Goal: Task Accomplishment & Management: Use online tool/utility

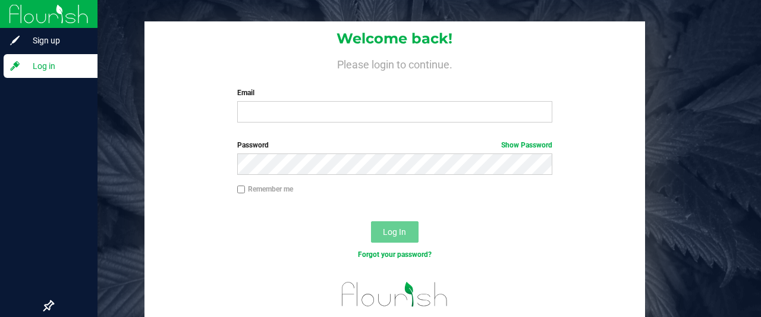
click at [56, 72] on span "Log in" at bounding box center [56, 66] width 71 height 14
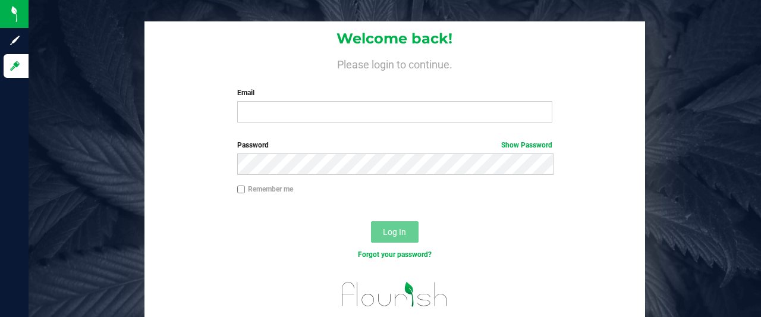
click at [761, 316] on html "Sign up Log in Welcome back! Please login to continue. Email Required Please fo…" at bounding box center [380, 158] width 761 height 317
drag, startPoint x: 381, startPoint y: 131, endPoint x: 571, endPoint y: 197, distance: 201.2
click at [571, 197] on html "Sign up Log in Welcome back! Please login to continue. Email Required Please fo…" at bounding box center [380, 158] width 761 height 317
click at [571, 197] on div "Remember me" at bounding box center [394, 195] width 500 height 23
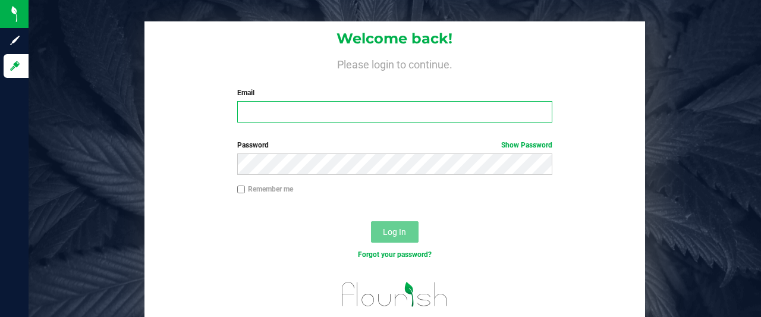
click at [356, 112] on input "Email" at bounding box center [395, 111] width 316 height 21
type input "nbennett@slatercenter.com"
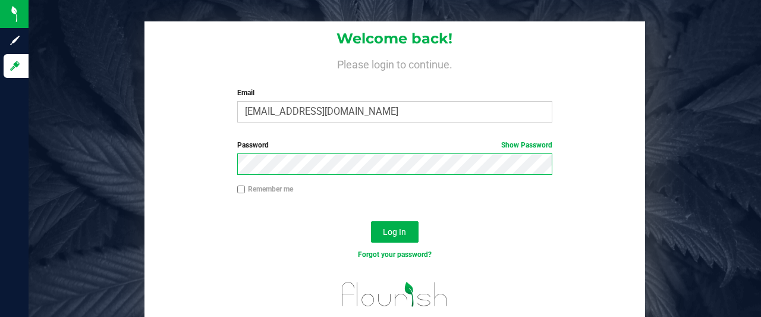
click at [371, 221] on button "Log In" at bounding box center [395, 231] width 48 height 21
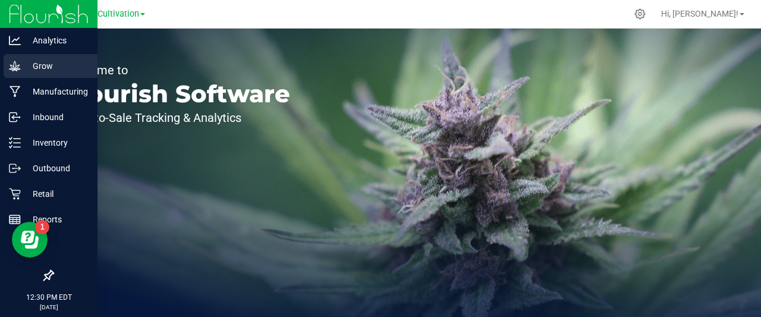
click at [19, 63] on icon at bounding box center [15, 66] width 12 height 12
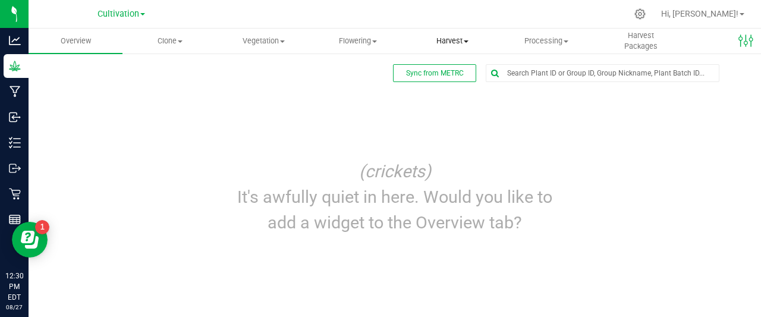
click at [441, 38] on span "Harvest" at bounding box center [452, 41] width 93 height 11
click at [430, 72] on span "Harvests" at bounding box center [439, 72] width 66 height 10
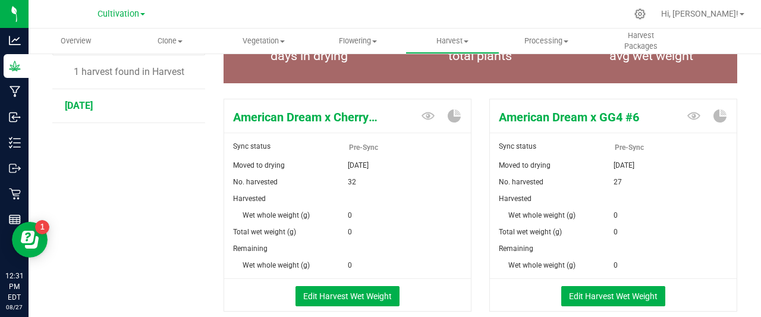
scroll to position [133, 0]
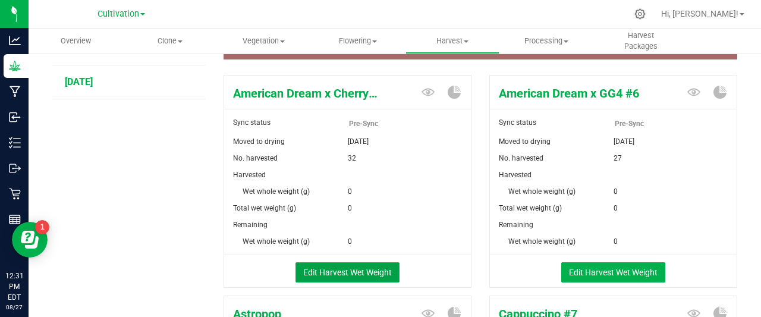
click at [345, 266] on button "Edit Harvest Wet Weight" at bounding box center [348, 272] width 104 height 20
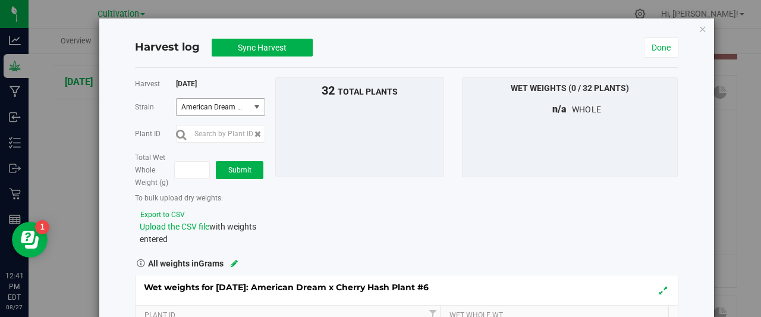
click at [260, 109] on span "select" at bounding box center [257, 107] width 15 height 17
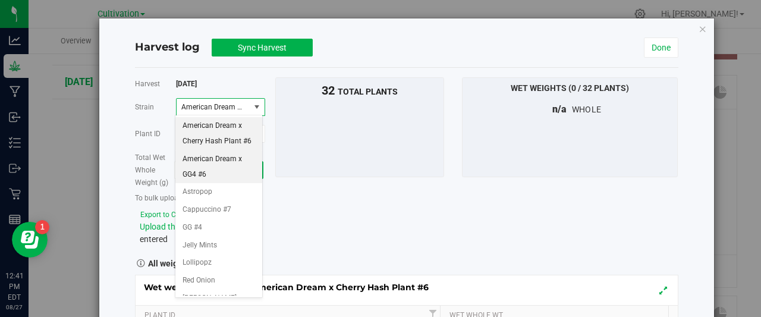
click at [240, 182] on span "American Dream x GG4 #6" at bounding box center [219, 167] width 73 height 30
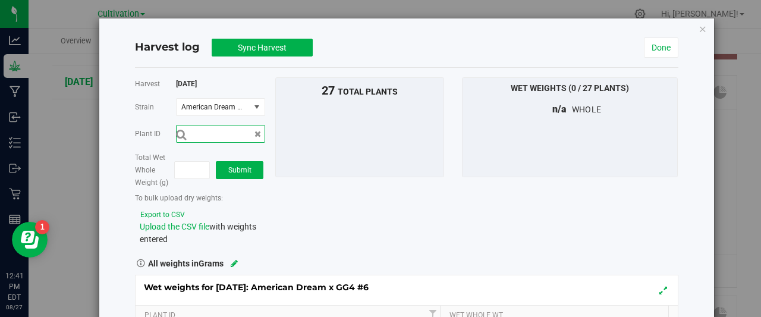
click at [234, 127] on input "text" at bounding box center [220, 134] width 89 height 18
type input "g"
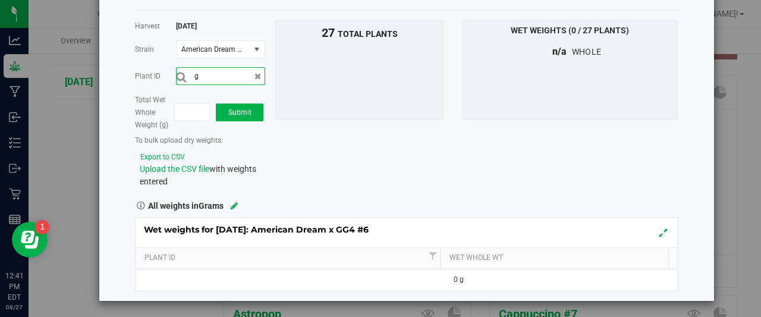
click at [228, 73] on input "g" at bounding box center [220, 76] width 89 height 18
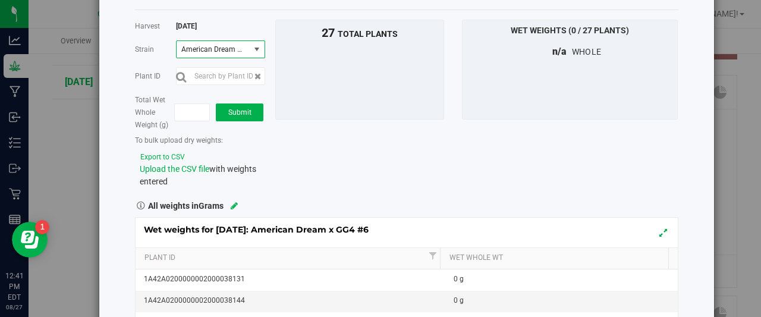
click at [243, 43] on span "American Dream x GG4 #6" at bounding box center [213, 49] width 73 height 17
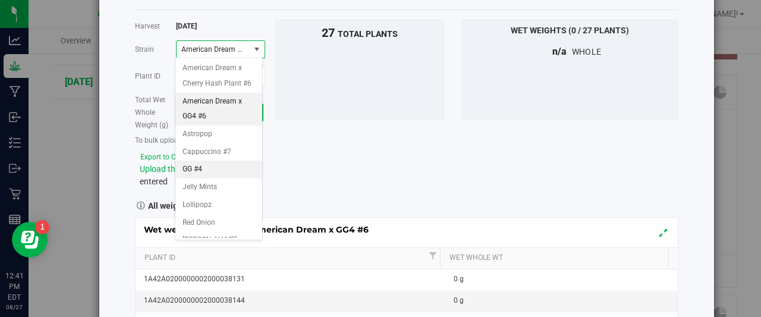
click at [193, 177] on span "GG #4" at bounding box center [193, 169] width 20 height 15
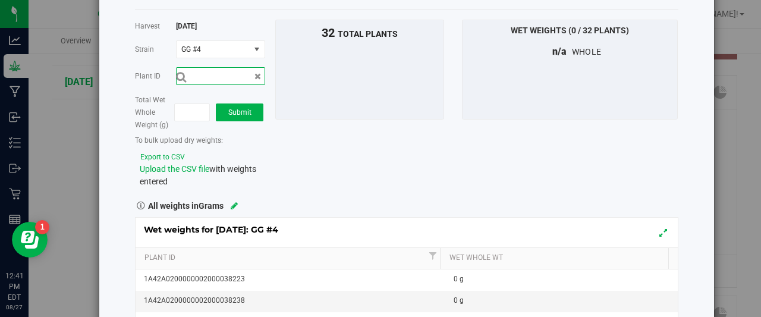
click at [211, 78] on input "text" at bounding box center [220, 76] width 89 height 18
type input "1A42A0200000002000038224"
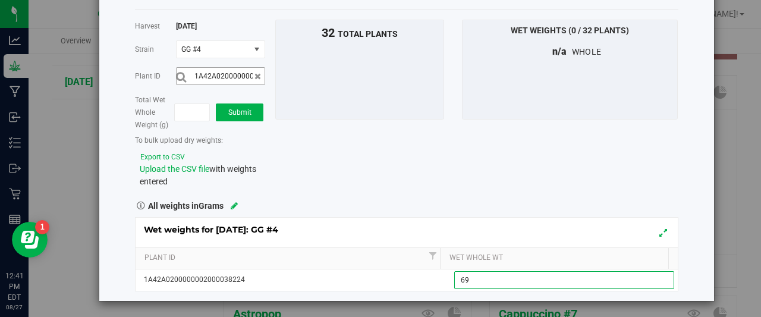
type input "690"
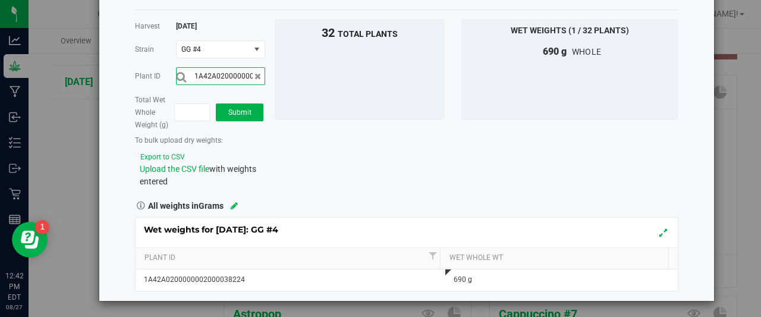
scroll to position [0, 39]
type input "1A42A0200000002000038208"
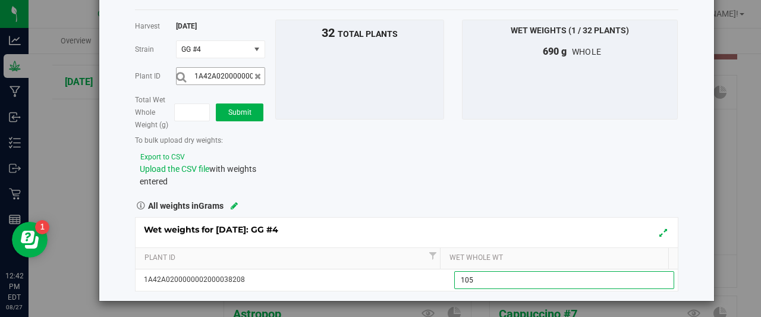
type input "1055"
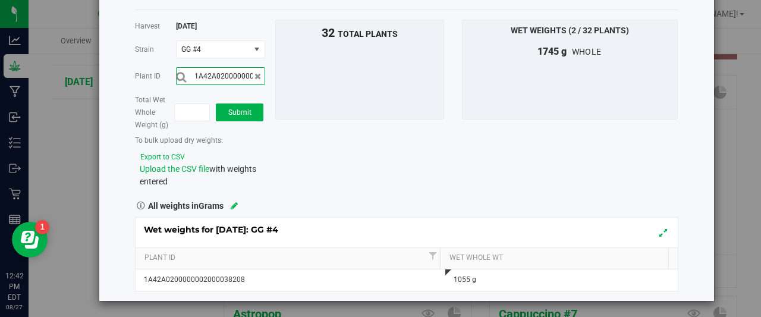
scroll to position [0, 39]
type input "1A42A0200000002000038220"
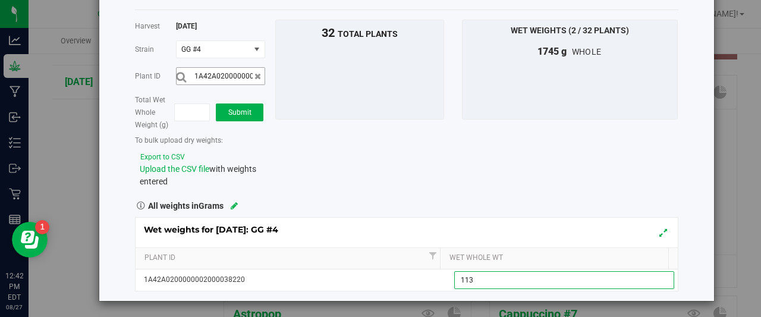
type input "1135"
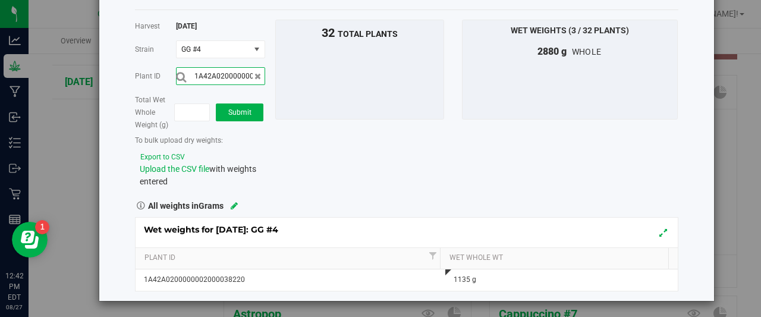
scroll to position [0, 39]
type input "1A42A0200000002000038209"
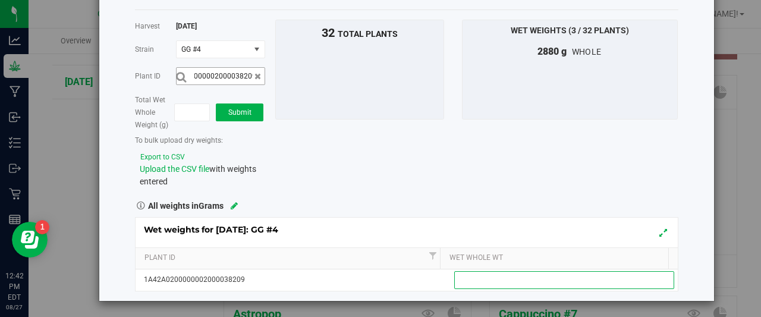
scroll to position [0, 0]
type input "1005"
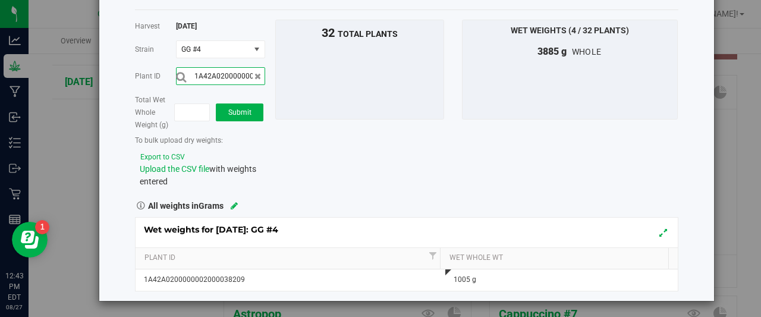
scroll to position [0, 39]
type input "1A42A0200000002000038225"
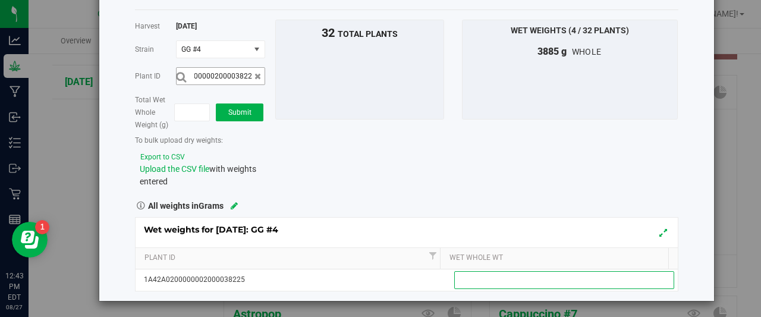
scroll to position [0, 0]
type input "845"
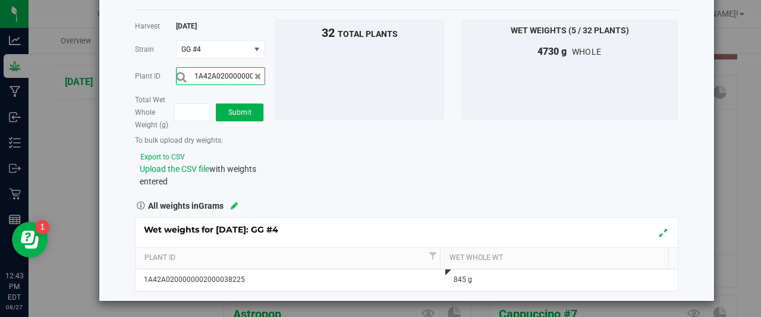
scroll to position [0, 39]
type input "1A42A0200000002000038231"
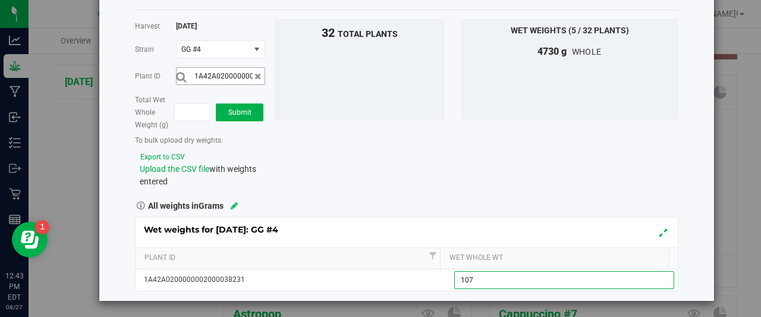
type input "1075"
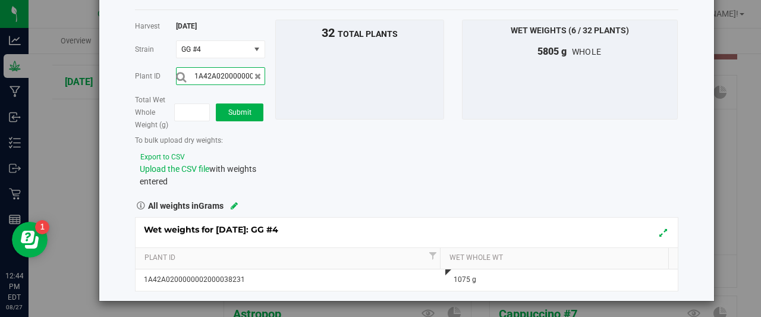
scroll to position [0, 39]
type input "1A42A0200000002000038216"
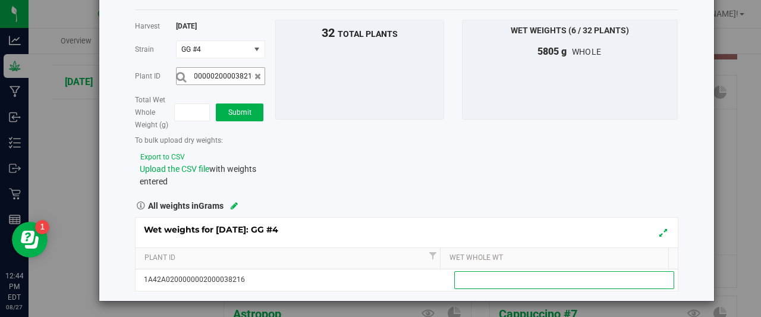
scroll to position [0, 0]
type input "665"
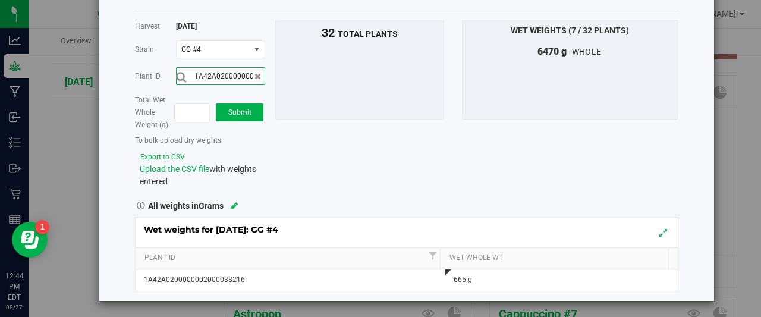
scroll to position [0, 39]
type input "1A42A0200000002000038234"
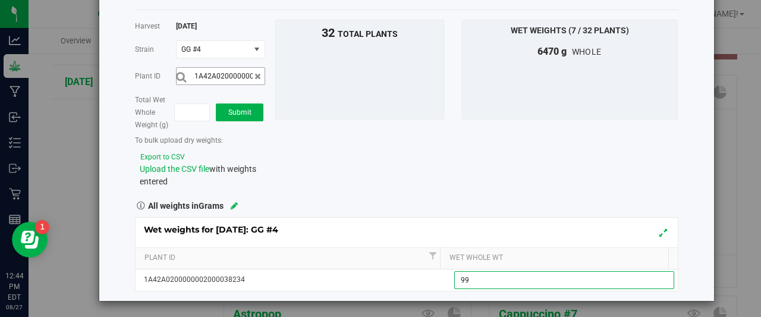
type input "990"
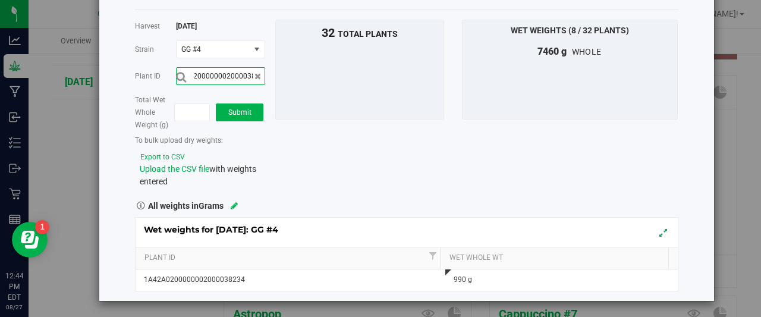
scroll to position [0, 39]
type input "1A42A0200000002000038236"
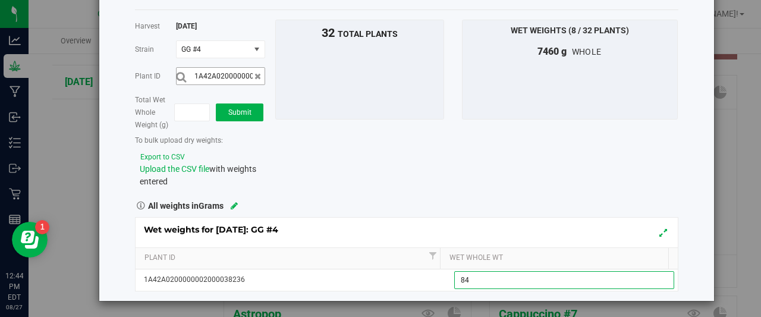
type input "840"
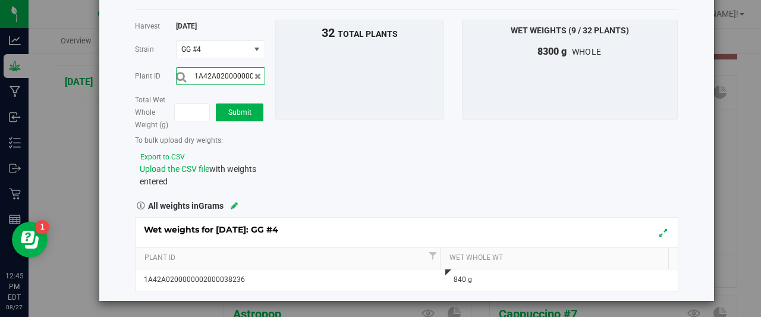
scroll to position [0, 39]
type input "1A42A0200000002000038230"
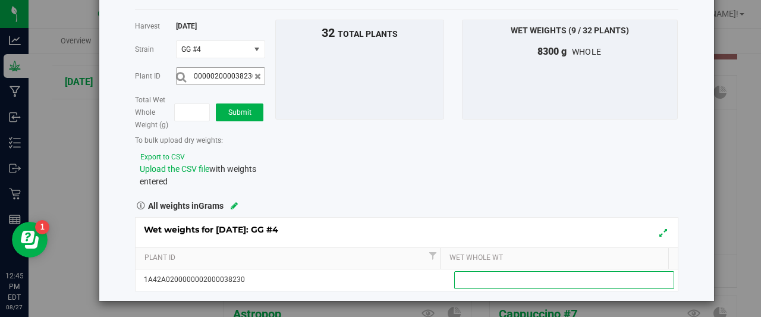
scroll to position [0, 0]
type input "735"
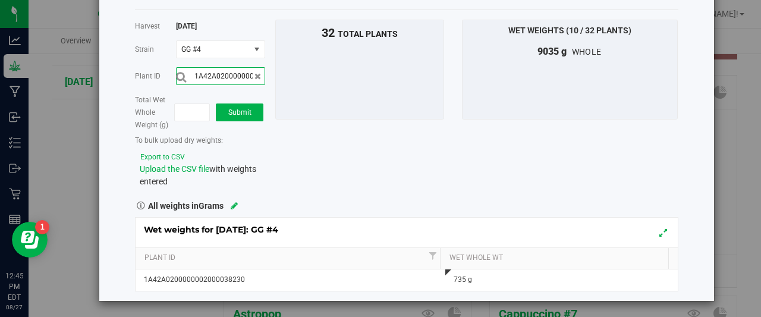
scroll to position [0, 39]
type input "1A42A0200000002000038214"
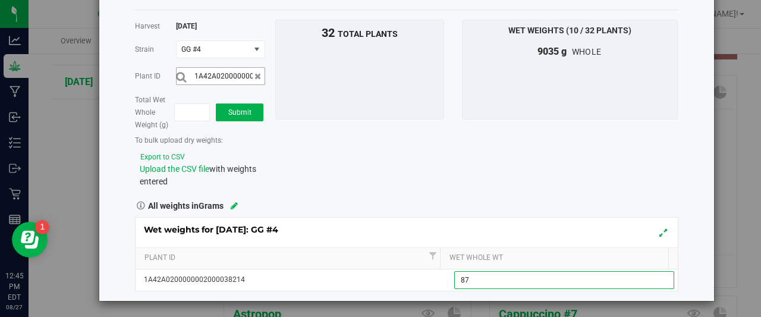
type input "875"
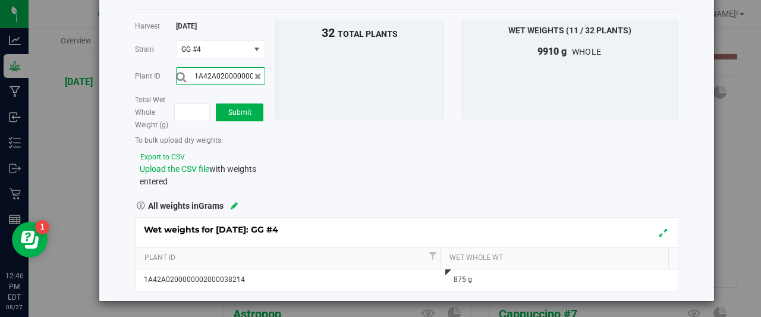
scroll to position [0, 39]
type input "1A42A0200000002000038211"
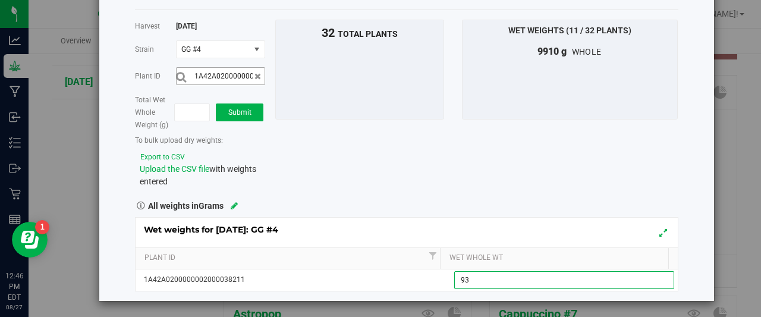
type input "930"
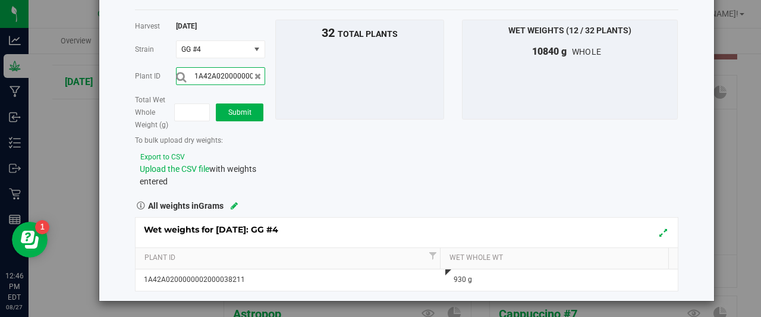
scroll to position [0, 39]
type input "1A42A0200000002000038221"
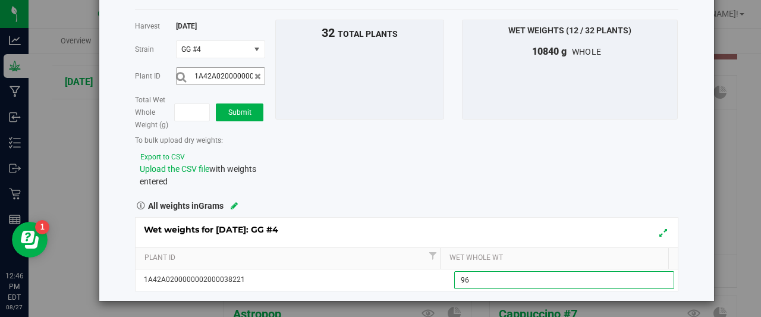
type input "965"
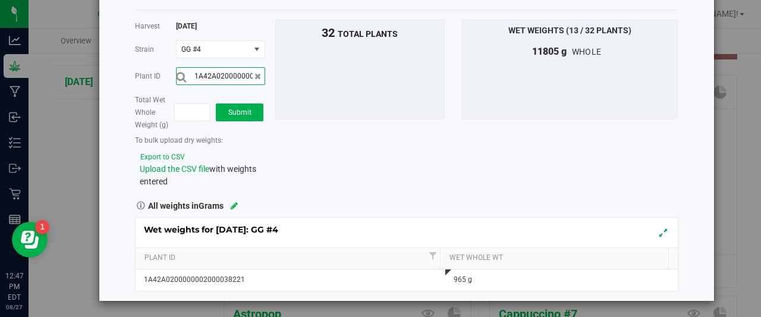
scroll to position [0, 39]
type input "1A42A0200000002000038233"
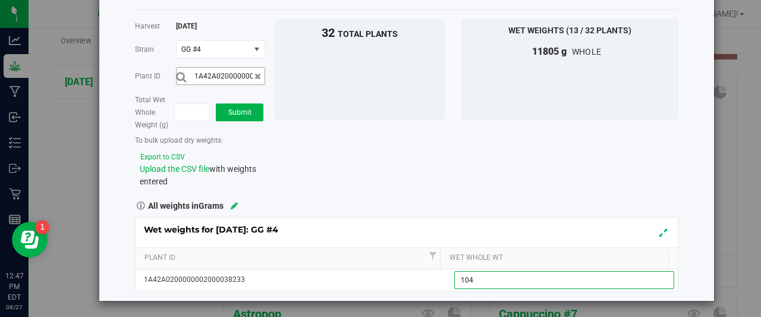
type input "1040"
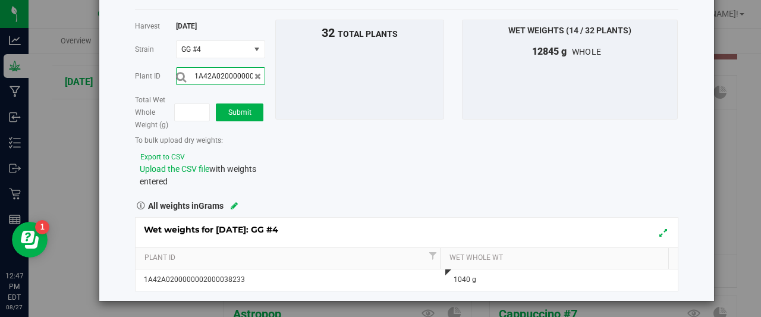
scroll to position [0, 39]
type input "1A42A0200000002000038237"
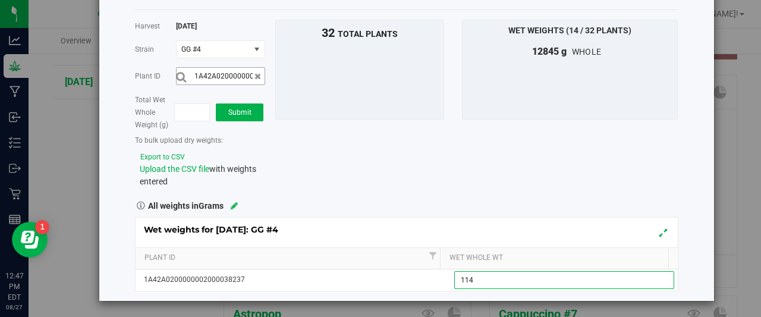
type input "1145"
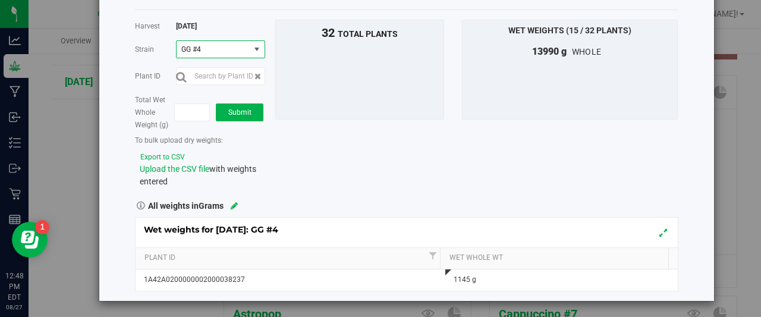
click at [254, 47] on span "select" at bounding box center [257, 50] width 10 height 10
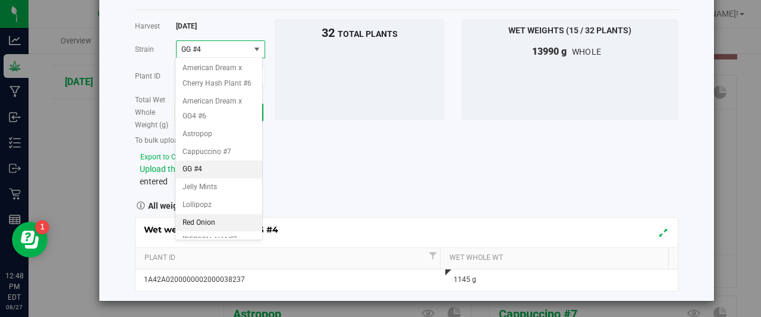
click at [205, 231] on span "Red Onion" at bounding box center [199, 222] width 33 height 15
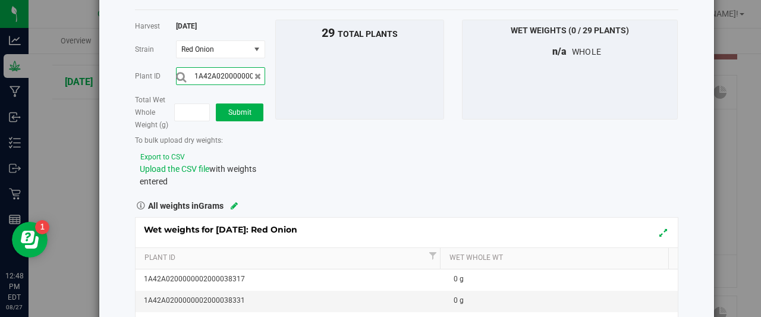
scroll to position [0, 39]
type input "1A42A0200000002000038303"
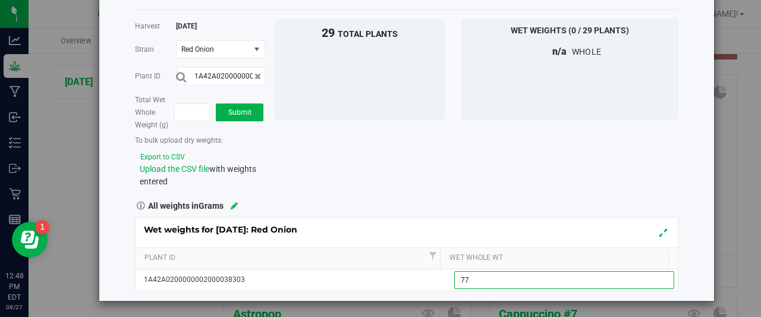
type input "770"
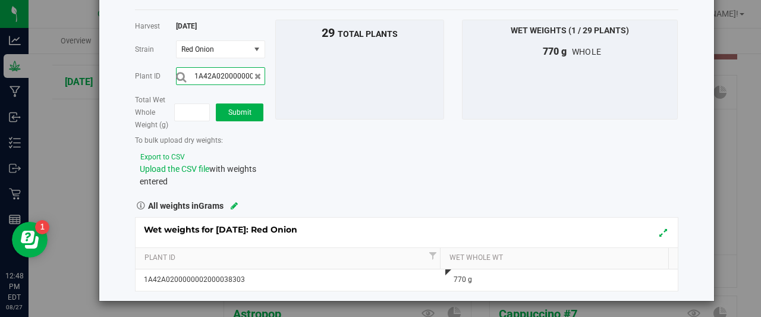
scroll to position [0, 39]
type input "1A42A0200000002000038331"
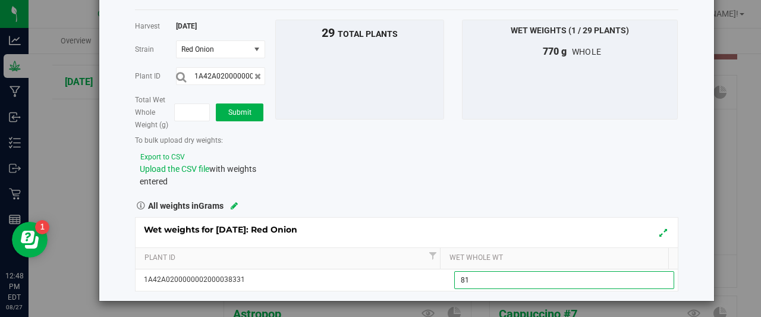
type input "810"
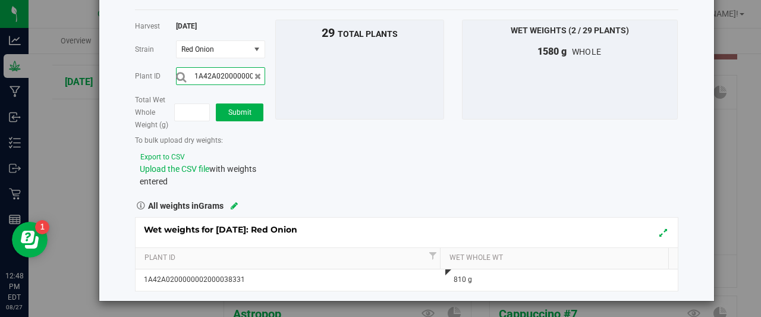
scroll to position [0, 39]
type input "1A42A0200000002000038320"
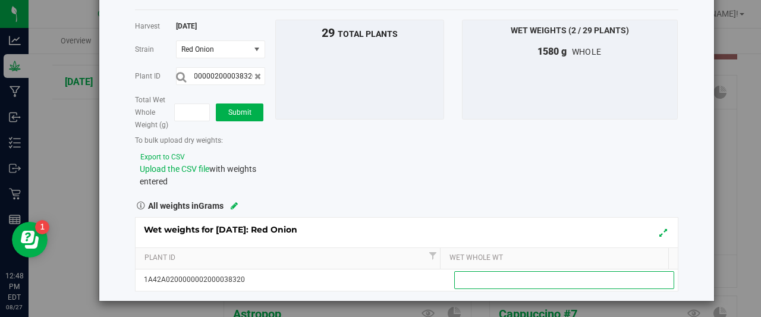
scroll to position [0, 0]
type input "765"
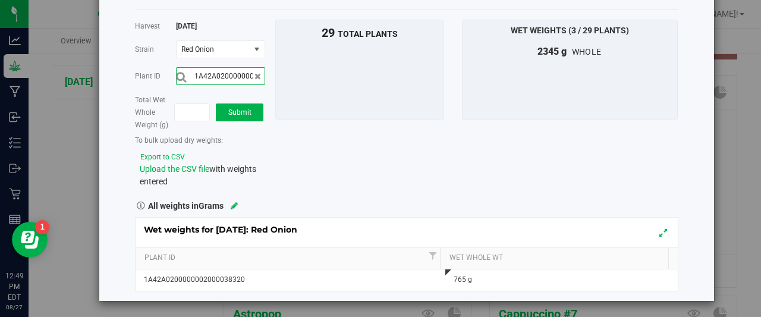
scroll to position [0, 39]
type input "1A42A0200000002000038312"
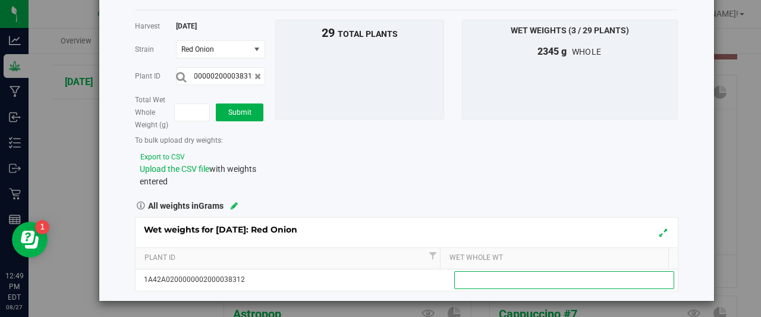
scroll to position [0, 0]
type input "850"
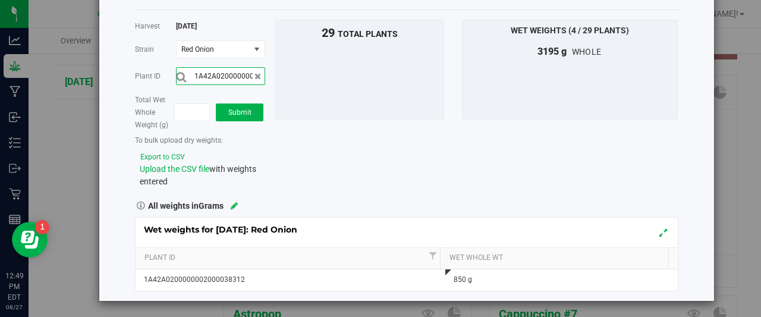
scroll to position [0, 39]
type input "1A42A0200000002000038322"
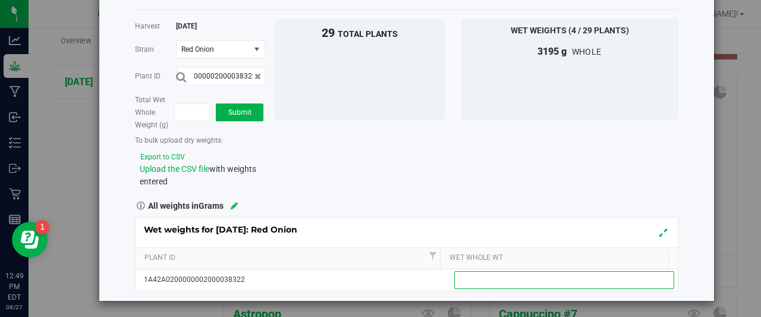
scroll to position [0, 0]
type input "845"
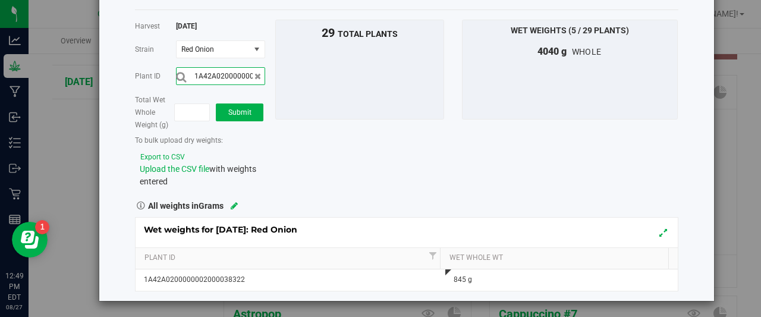
scroll to position [0, 39]
type input "1A42A0200000002000038304"
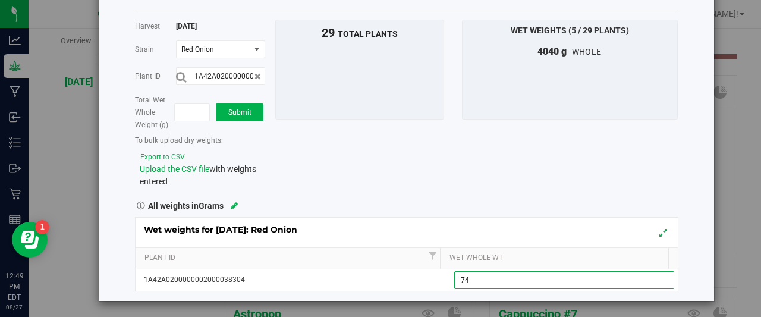
type input "745"
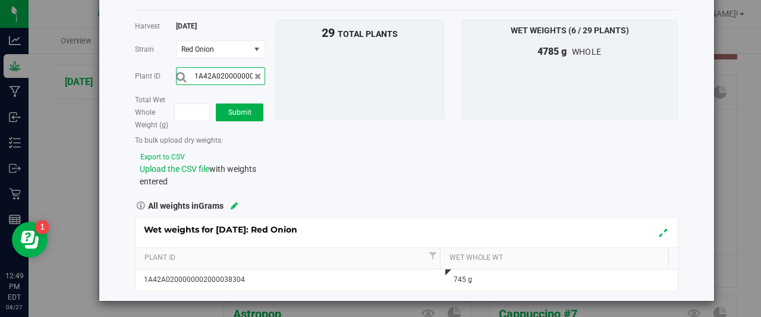
scroll to position [0, 39]
type input "1A42A0200000002000038307"
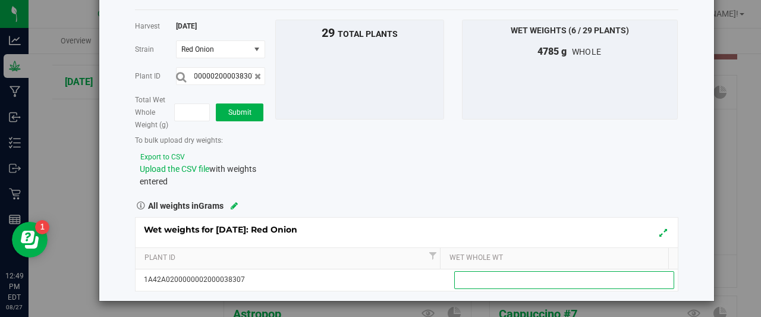
scroll to position [0, 0]
type input "815"
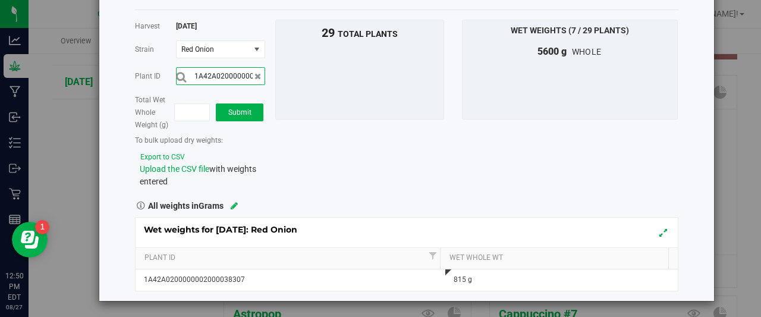
scroll to position [0, 39]
type input "1A42A0200000002000038315"
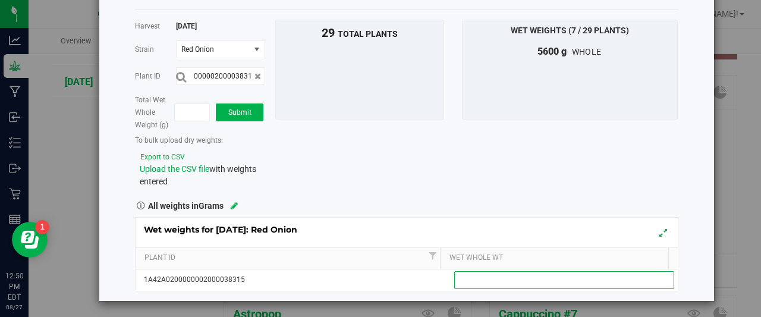
scroll to position [0, 0]
type input "915"
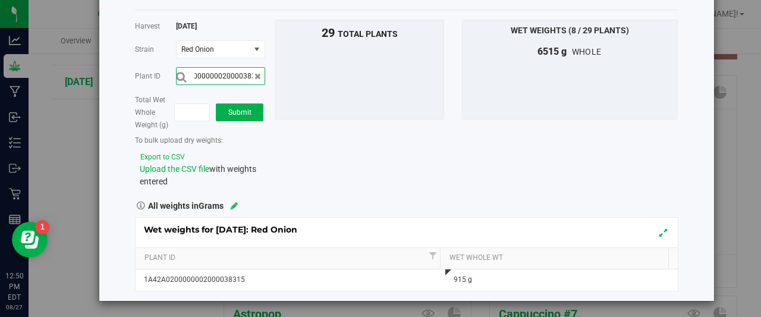
scroll to position [0, 39]
type input "1A42A0200000002000038308"
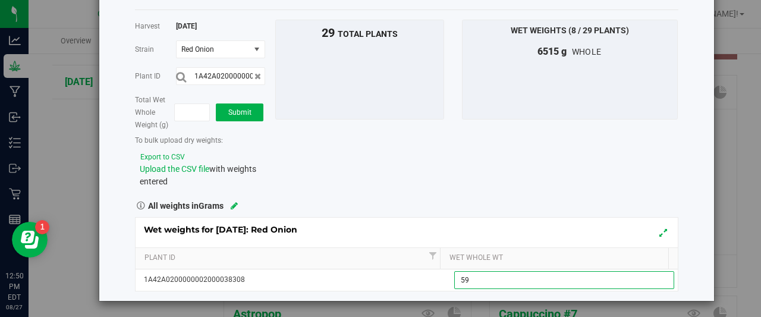
type input "595"
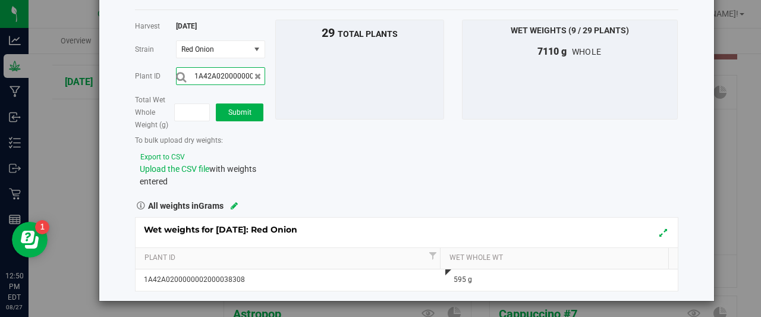
scroll to position [0, 39]
type input "1A42A0200000002000038329"
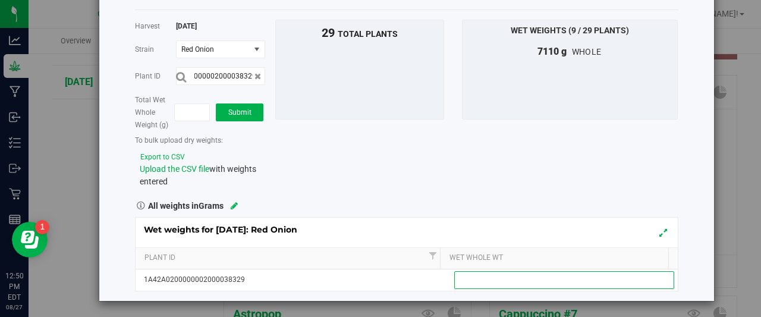
scroll to position [0, 0]
type input "700"
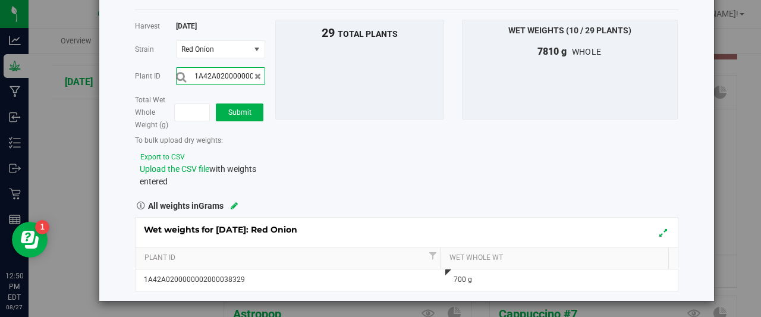
scroll to position [0, 39]
type input "1A42A0200000002000038313"
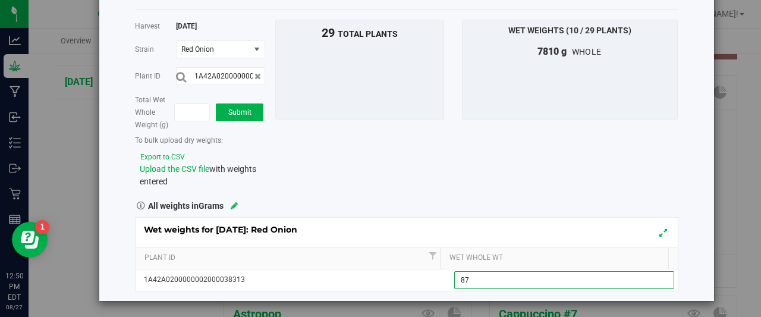
type input "870"
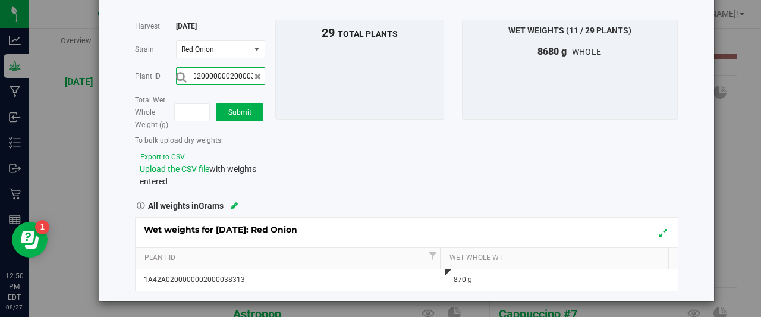
scroll to position [0, 39]
type input "1A42A0200000002000038327"
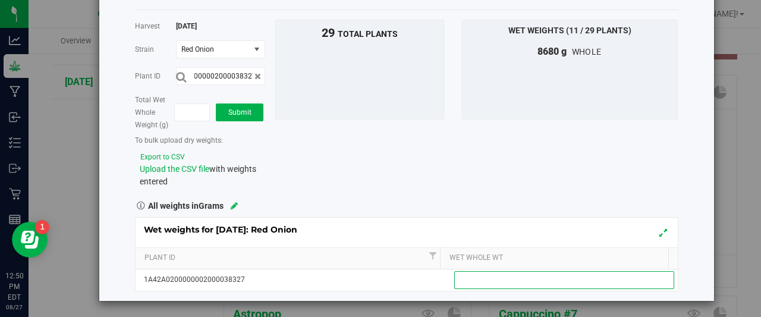
scroll to position [0, 0]
type input "665"
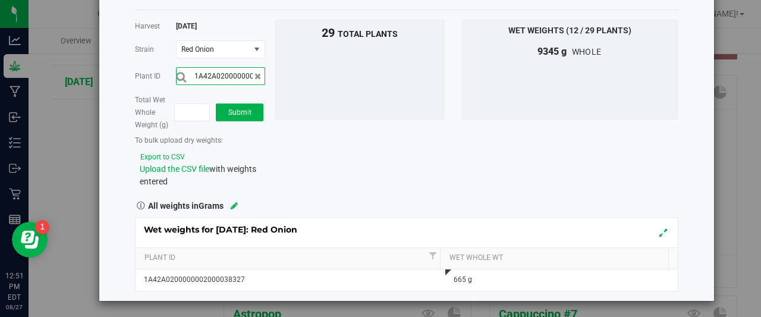
scroll to position [0, 39]
type input "1A42A0200000002000038306"
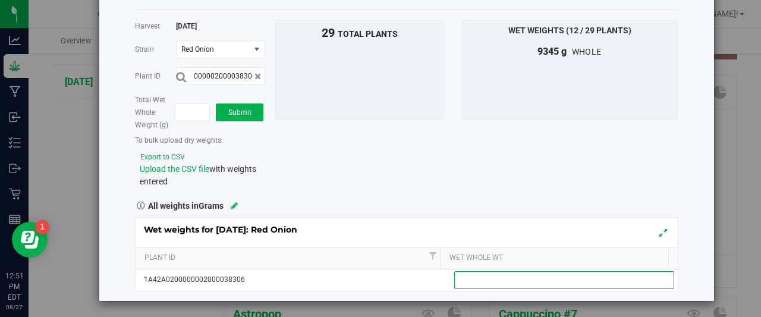
scroll to position [0, 0]
type input "740"
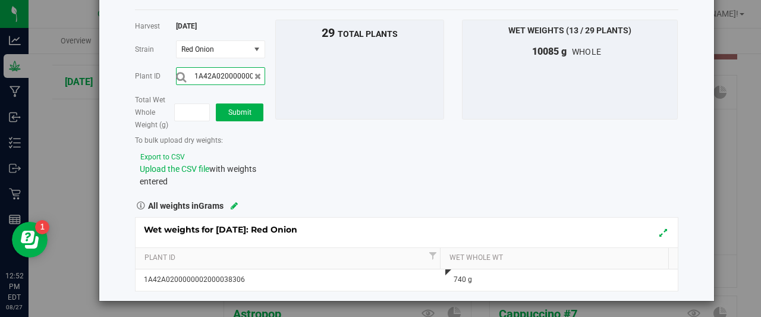
scroll to position [0, 39]
type input "1A42A0200000002000038316"
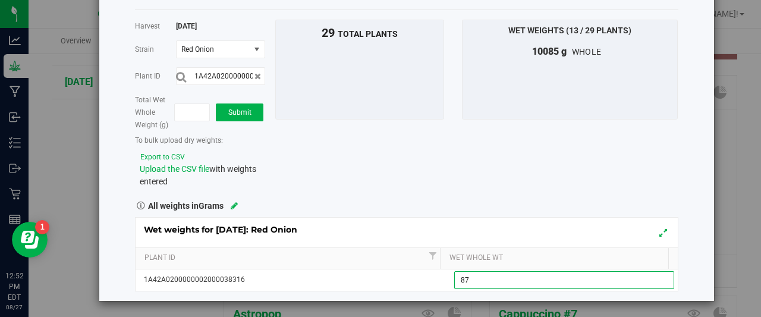
type input "875"
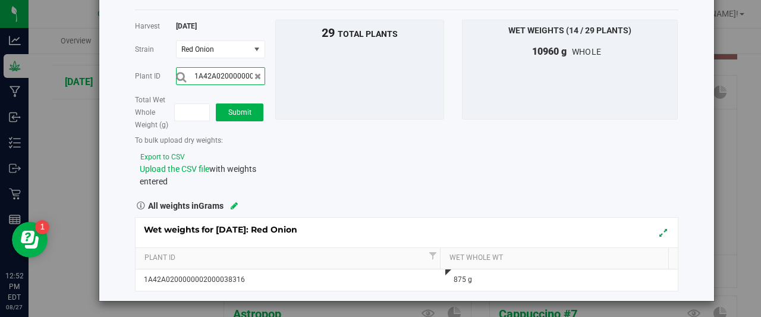
scroll to position [0, 39]
type input "1A42A0200000002000038318"
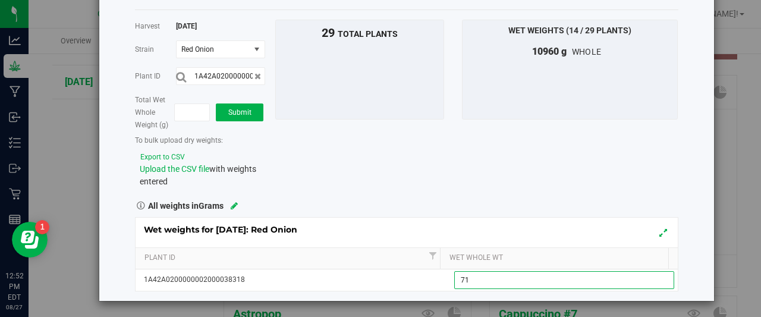
type input "715"
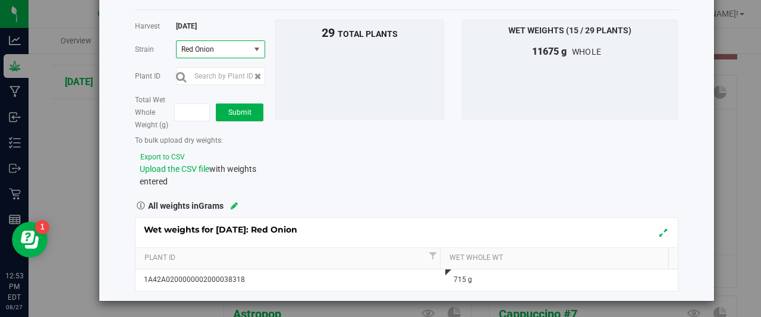
click at [255, 45] on span "select" at bounding box center [257, 50] width 10 height 10
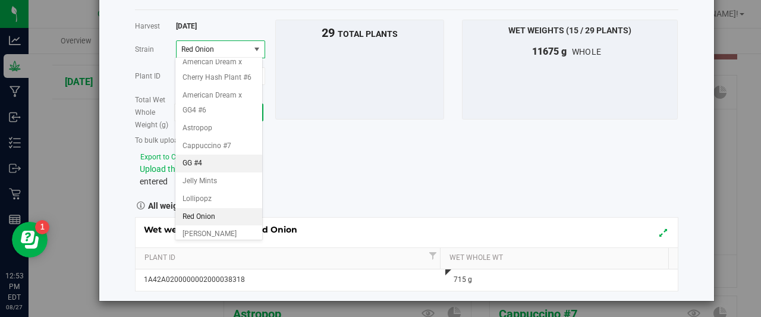
click at [194, 171] on span "GG #4" at bounding box center [193, 163] width 20 height 15
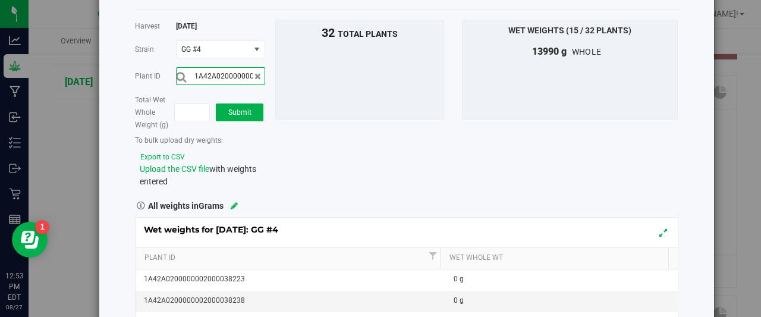
scroll to position [0, 39]
type input "1A42A0200000002000038215"
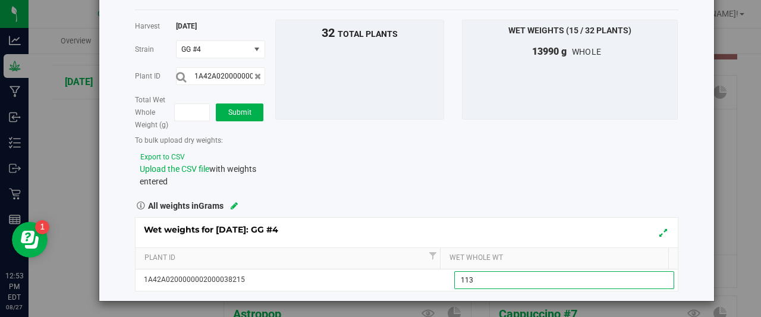
type input "1135"
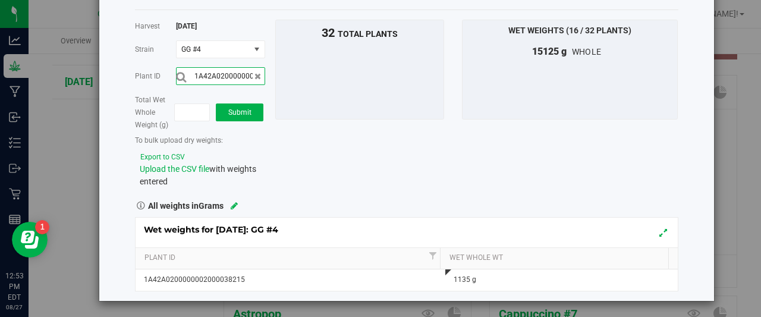
scroll to position [0, 39]
type input "1A42A0200000002000038219"
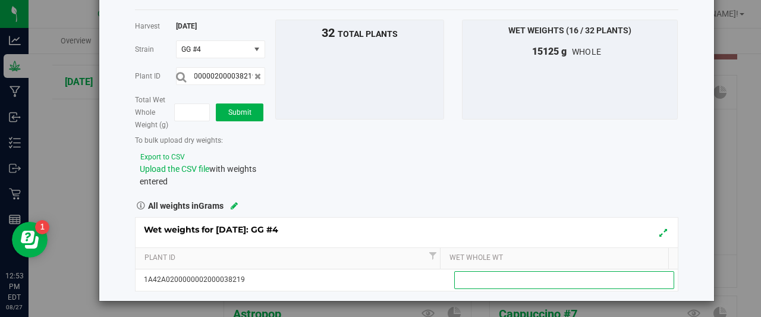
scroll to position [0, 0]
type input "1185"
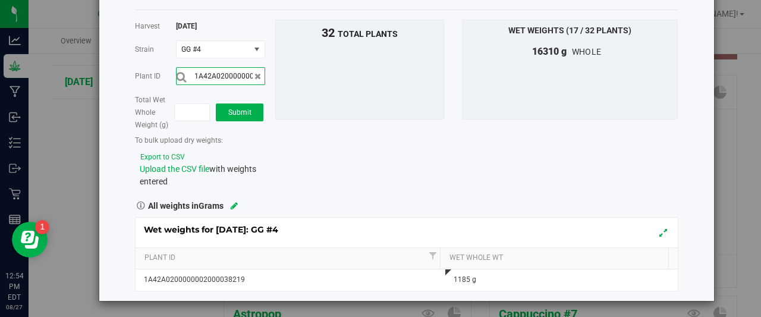
scroll to position [0, 39]
type input "1A42A0200000002000038210"
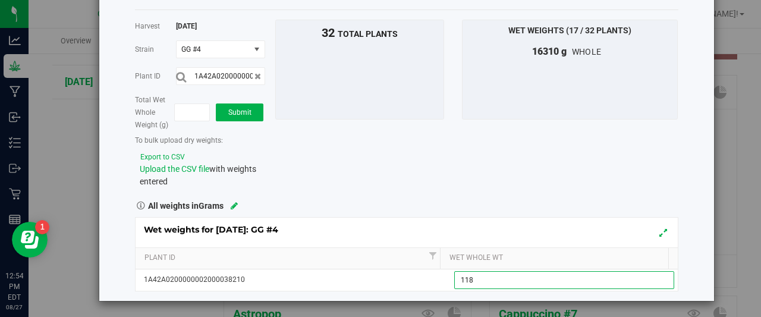
type input "1185"
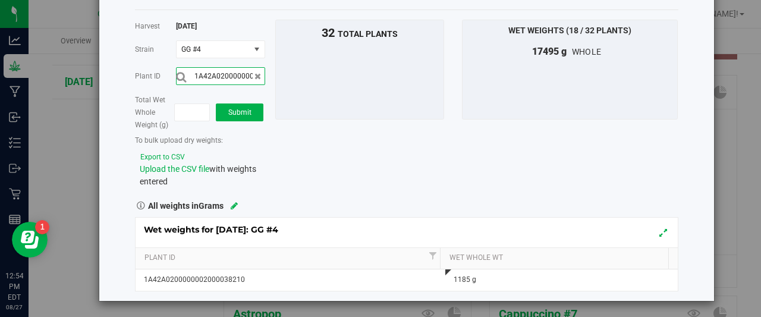
scroll to position [0, 39]
type input "1A42A0200000002000038228"
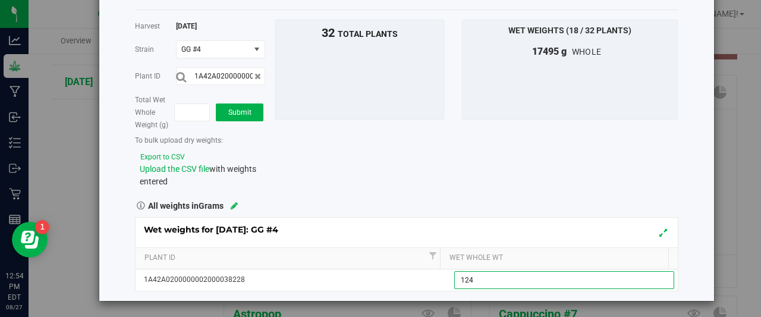
type input "1245"
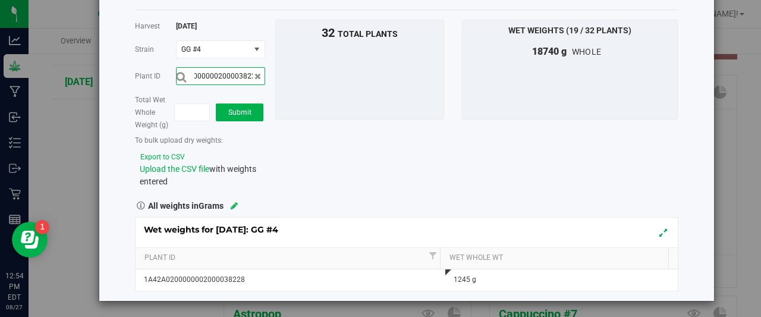
scroll to position [0, 39]
type input "1A42A0200000002000038222"
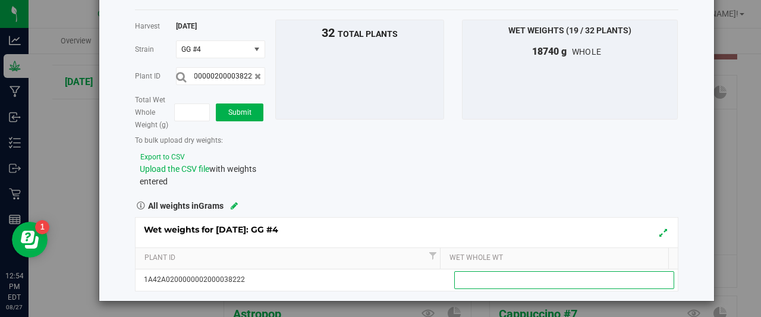
scroll to position [0, 0]
type input "780"
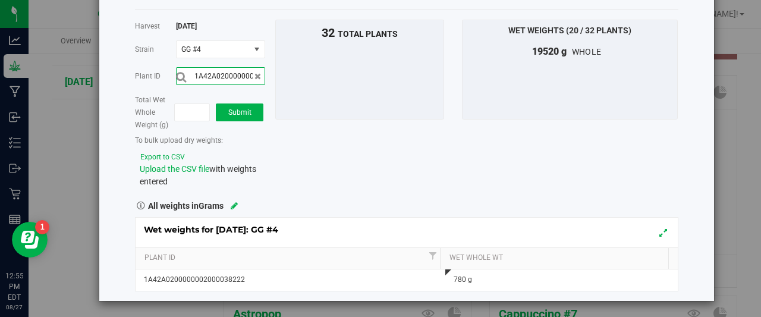
scroll to position [0, 39]
type input "1A42A0200000002000038217"
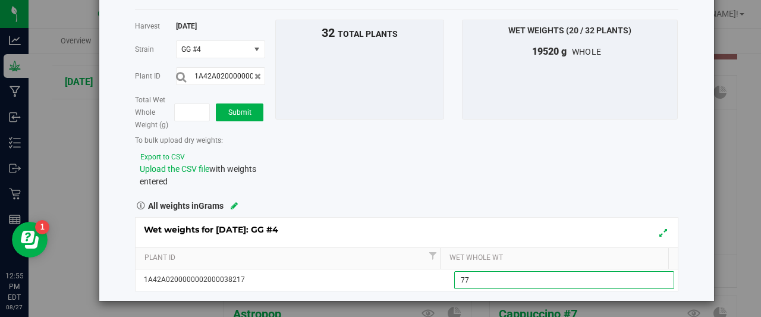
type input "770"
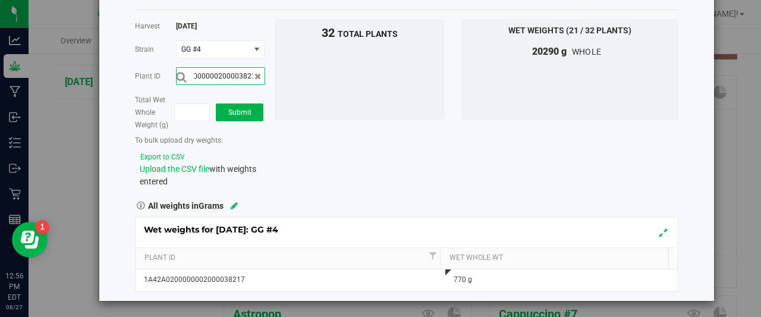
scroll to position [0, 39]
type input "1A42A0200000002000038235"
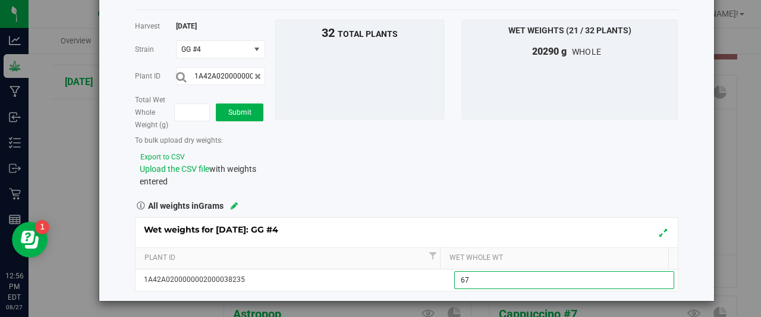
type input "670"
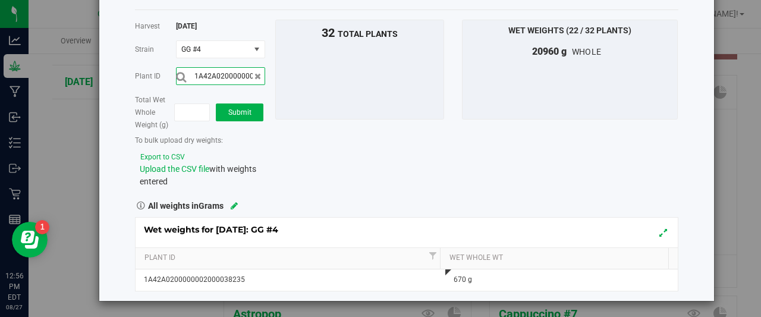
scroll to position [0, 39]
type input "1A42A0200000002000038223"
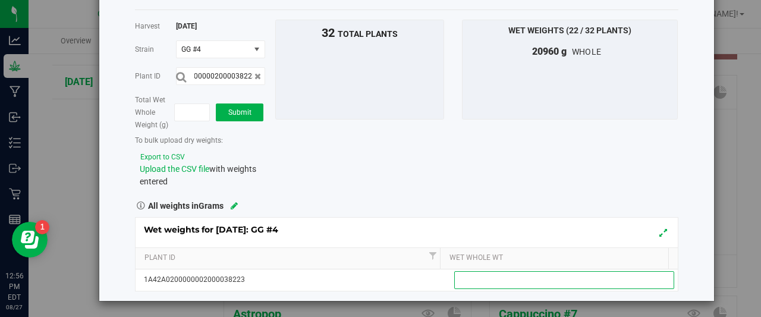
scroll to position [0, 0]
type input "895"
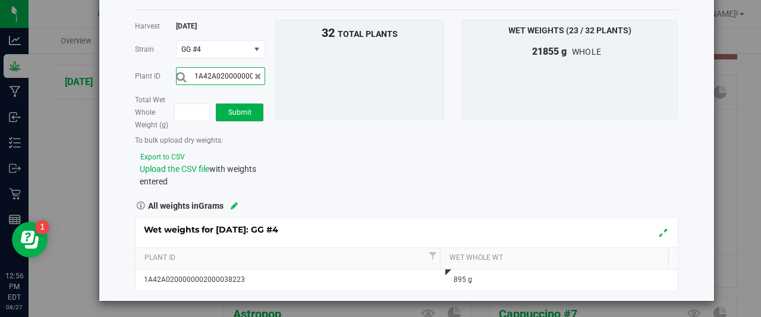
scroll to position [0, 39]
type input "1A42A0200000002000038227"
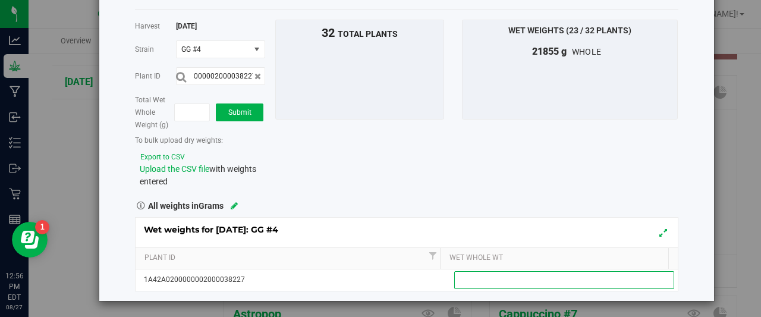
scroll to position [0, 0]
type input "600"
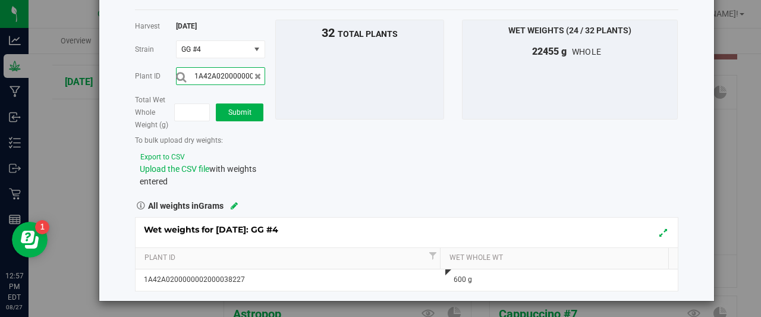
scroll to position [0, 39]
type input "1A42A0200000002000038213"
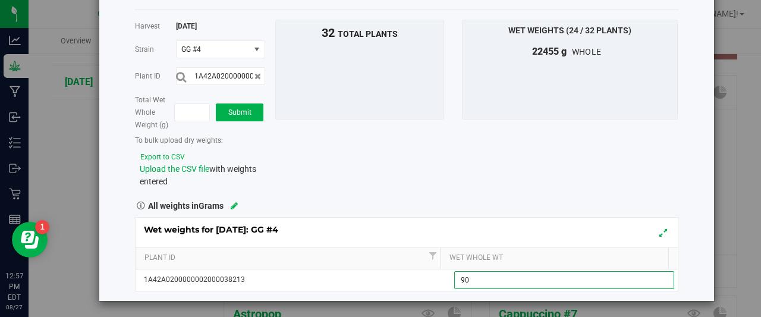
type input "900"
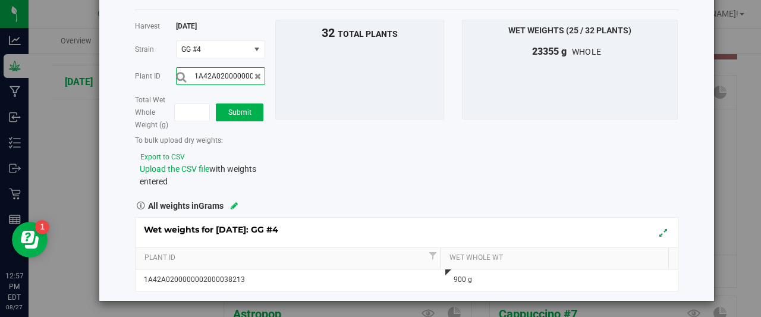
scroll to position [0, 39]
type input "1A42A0200000002000038229"
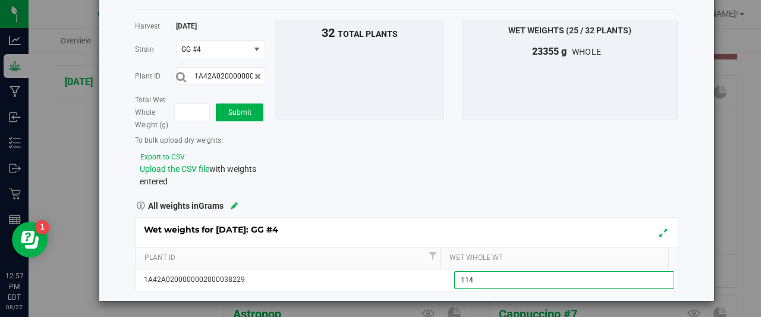
type input "1140"
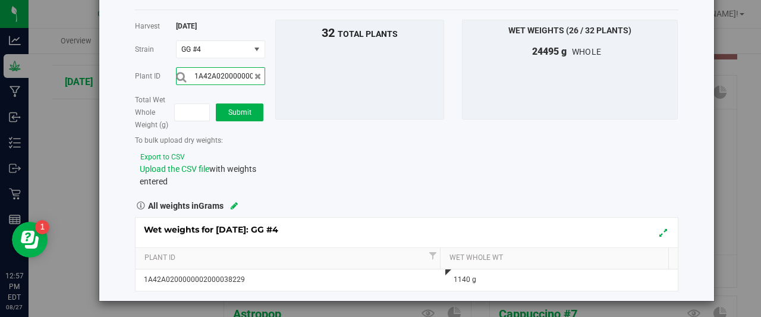
scroll to position [0, 39]
type input "1A42A0200000002000038218"
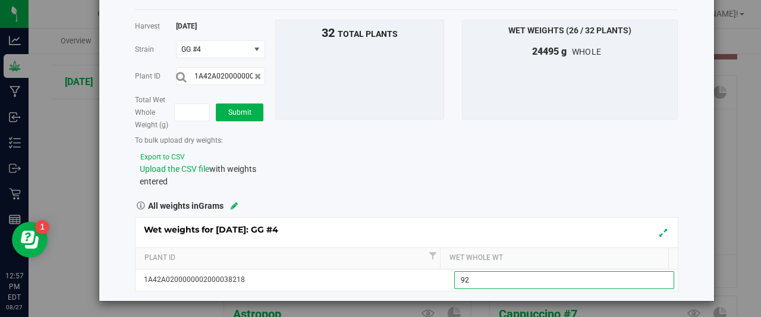
type input "920"
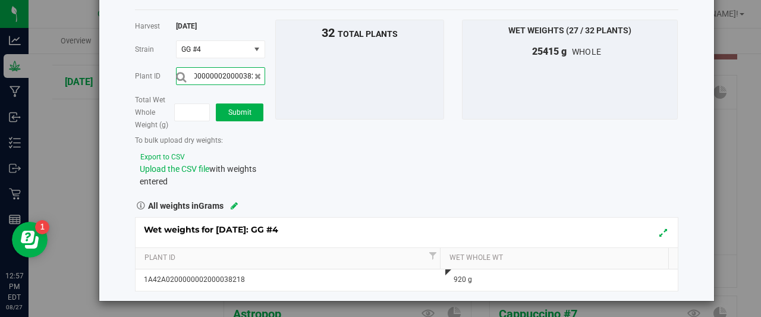
scroll to position [0, 39]
type input "1A42A0200000002000038232"
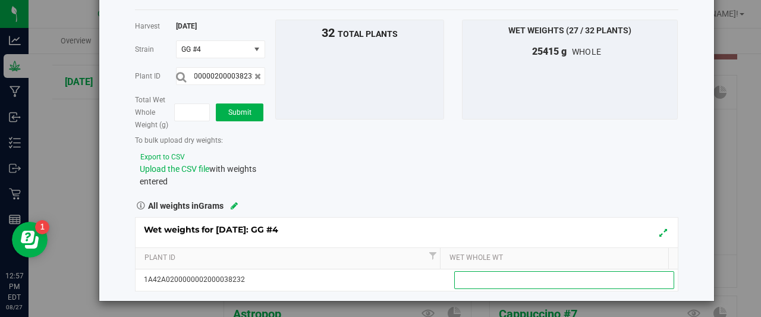
scroll to position [0, 0]
type input "890"
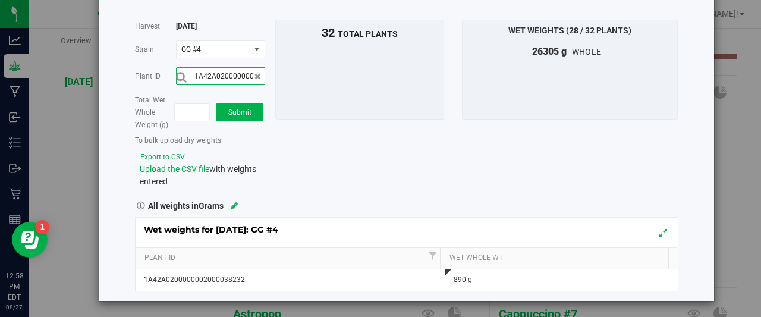
scroll to position [0, 39]
type input "1A42A0200000002000038207"
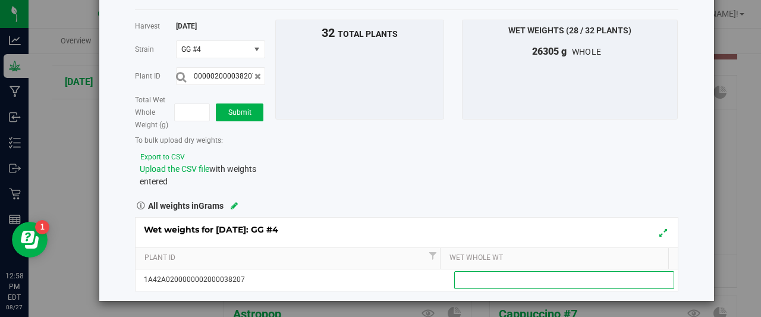
scroll to position [0, 0]
type input "790"
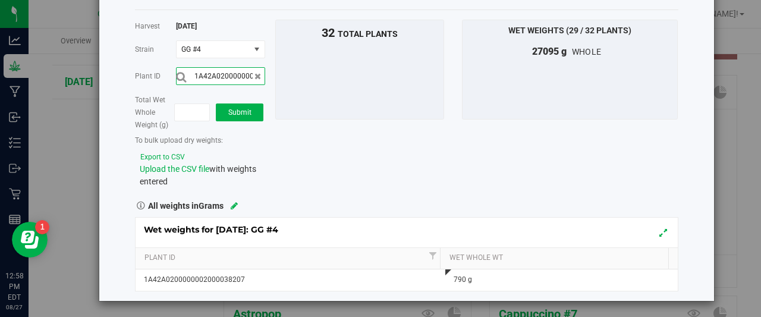
scroll to position [0, 39]
type input "1A42A0200000002000038238"
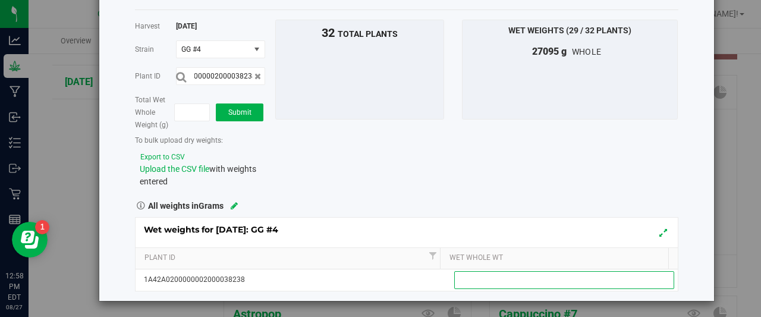
scroll to position [0, 0]
type input "1275"
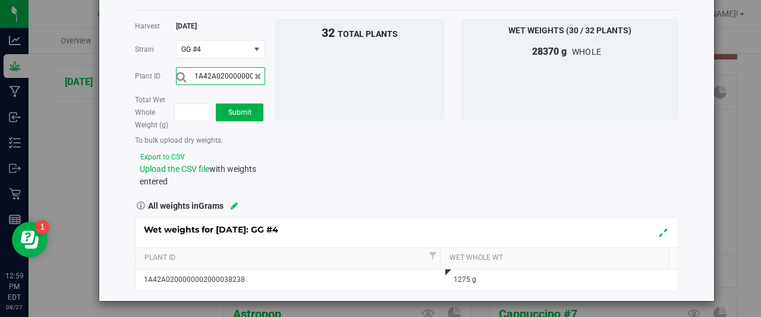
scroll to position [0, 39]
type input "1A42A0200000002000038212"
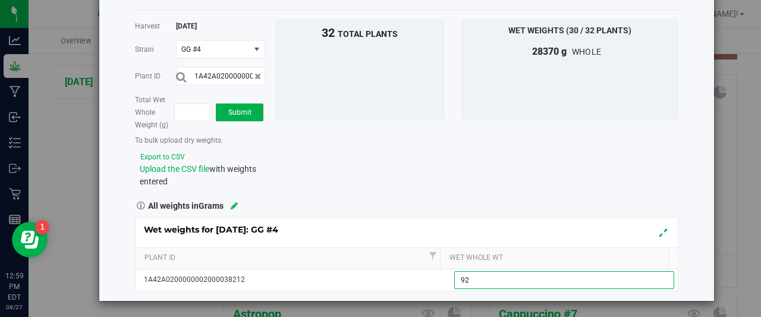
type input "920"
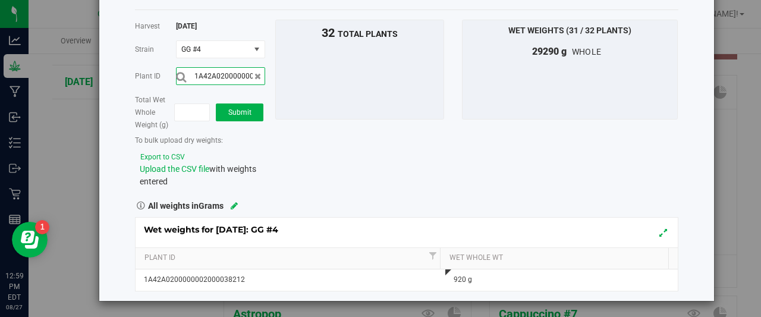
scroll to position [0, 39]
type input "1A42A0200000002000038226"
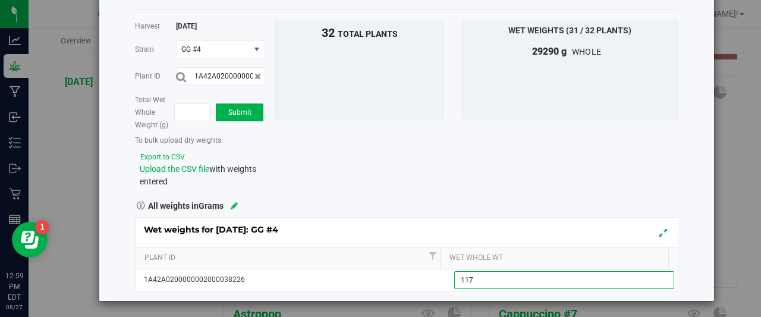
type input "1170"
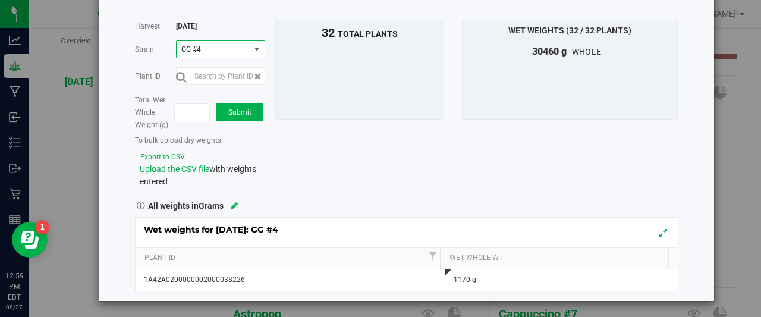
click at [255, 46] on span "select" at bounding box center [257, 50] width 10 height 10
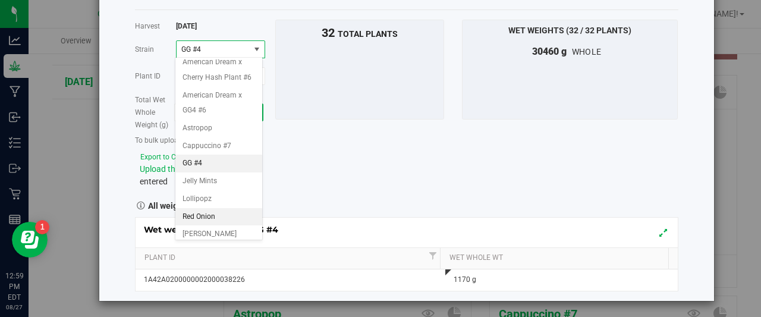
click at [201, 225] on span "Red Onion" at bounding box center [199, 216] width 33 height 15
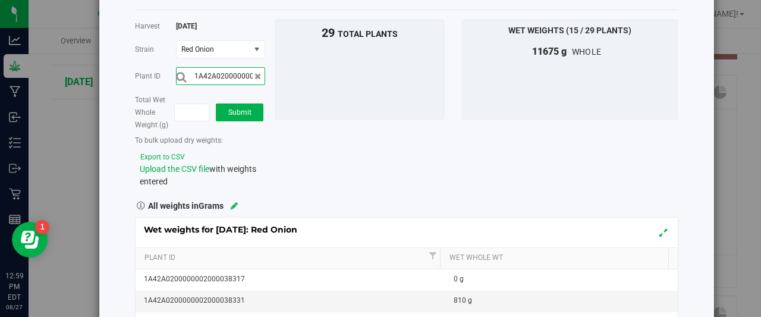
scroll to position [0, 39]
type input "1A42A0200000002000038311"
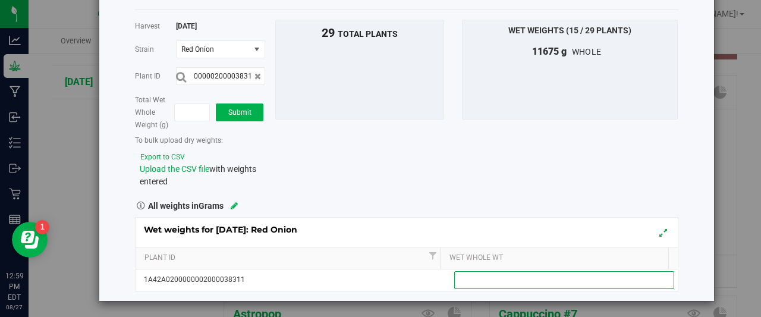
scroll to position [0, 0]
type input "870"
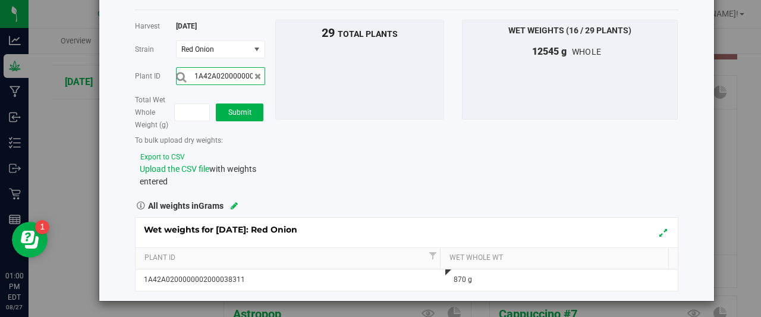
scroll to position [0, 39]
type input "1A42A0200000002000038314"
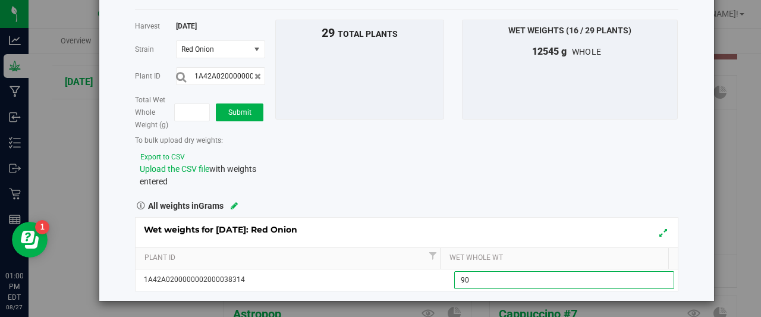
type input "900"
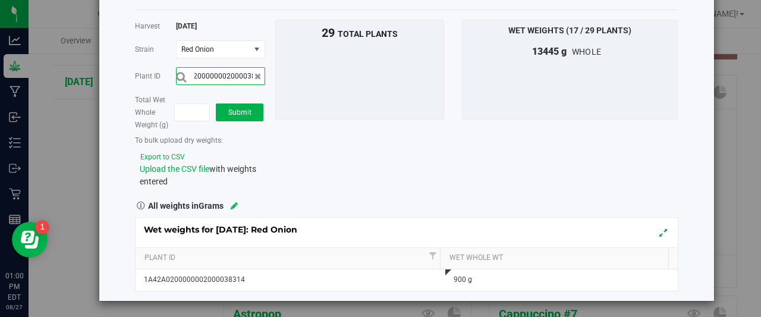
scroll to position [0, 39]
type input "1A42A0200000002000038330"
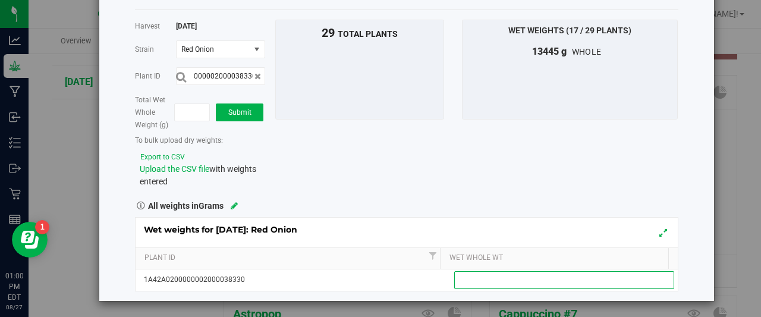
scroll to position [0, 0]
type input "920"
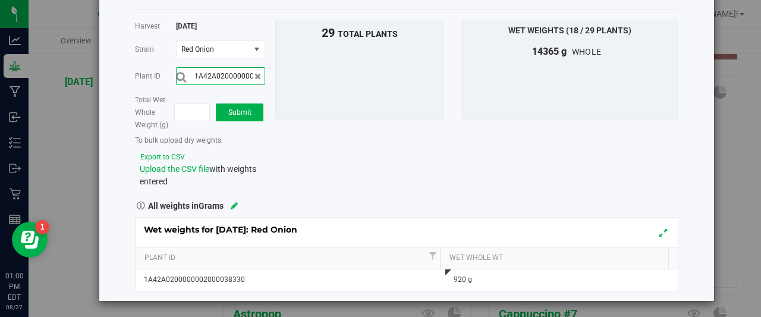
scroll to position [0, 39]
type input "1A42A0200000002000038305"
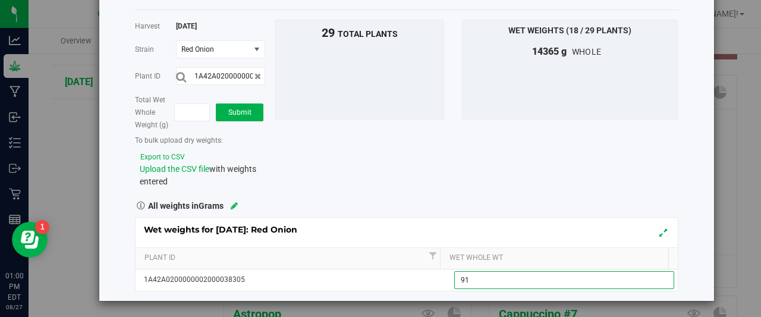
type input "915"
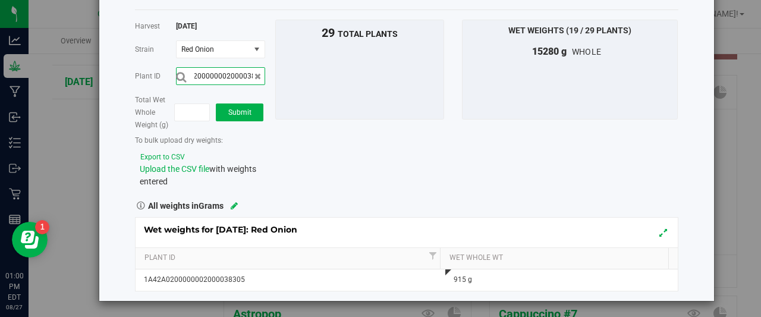
scroll to position [0, 39]
type input "1A42A0200000002000038328"
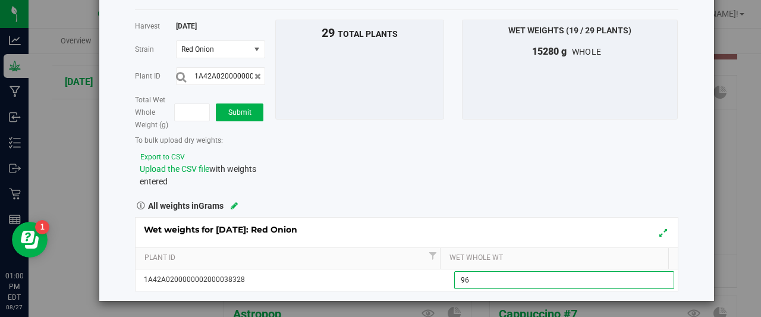
type input "960"
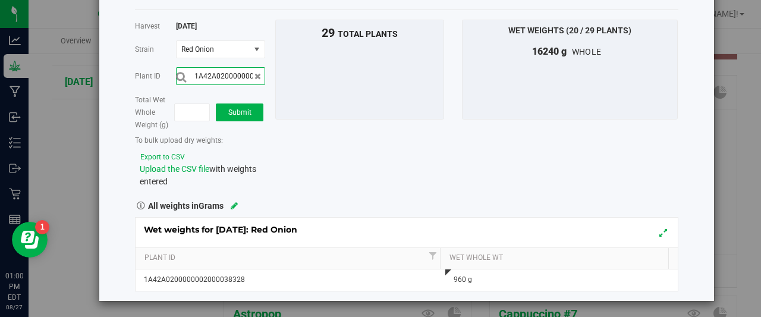
scroll to position [0, 39]
type input "1A42A0200000002000038309"
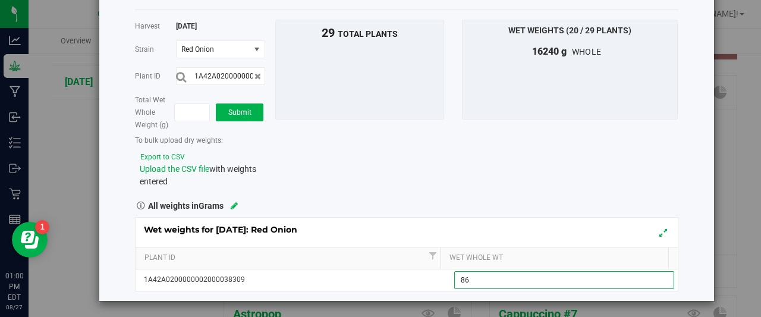
type input "860"
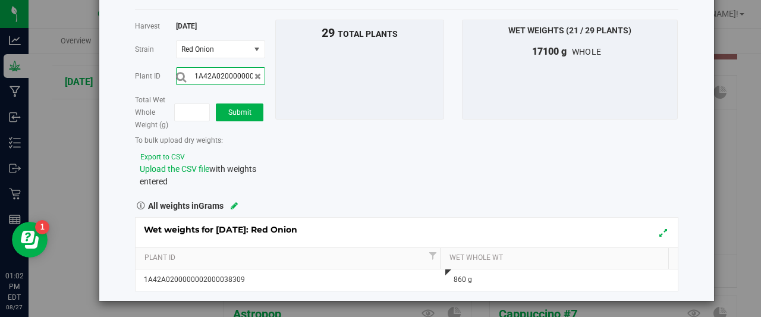
scroll to position [0, 39]
type input "1A42A0200000002000038323"
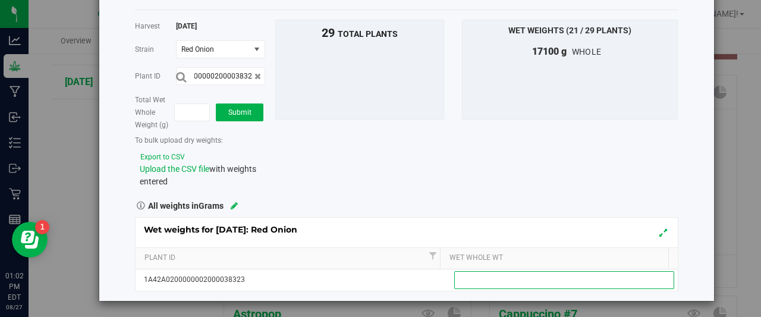
scroll to position [0, 0]
type input "885"
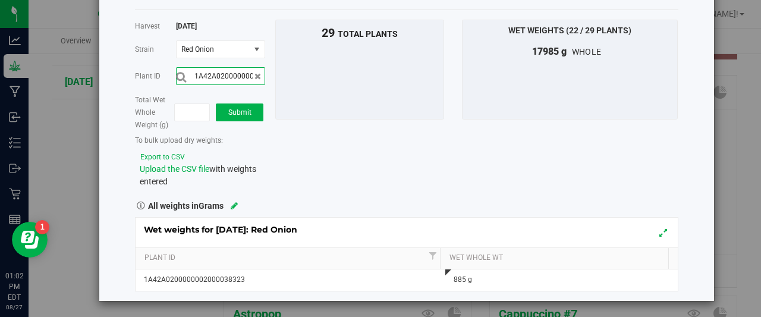
scroll to position [0, 39]
type input "1A42A0200000002000038319"
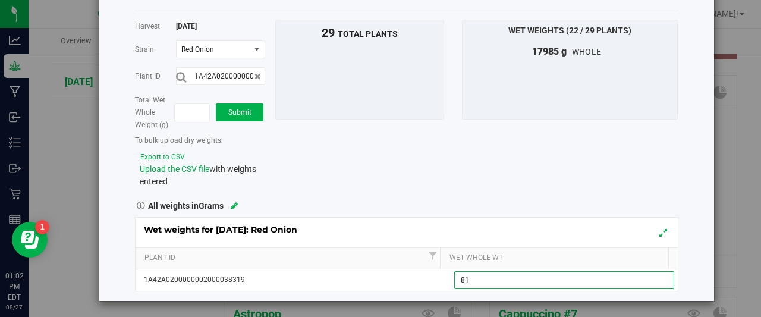
type input "810"
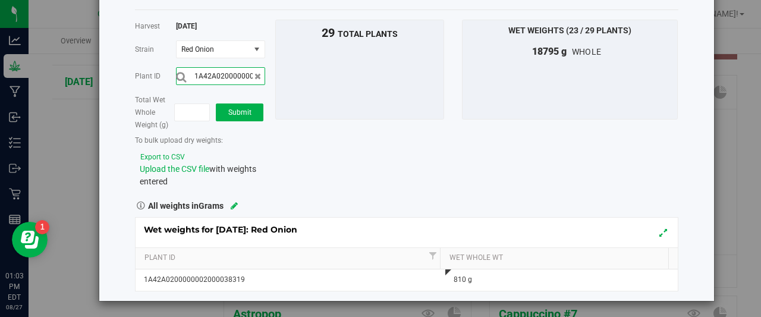
scroll to position [0, 39]
type input "1A42A0200000002000038321"
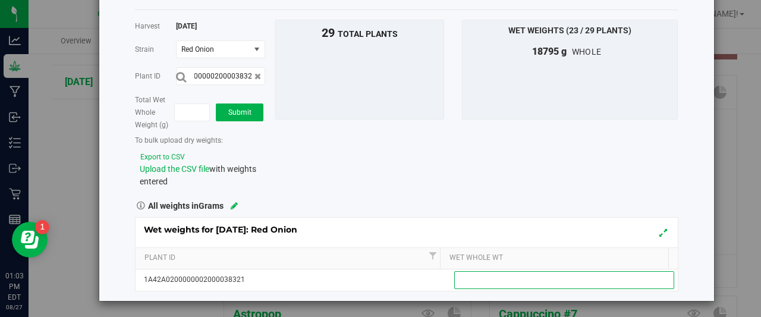
scroll to position [0, 0]
type input "795"
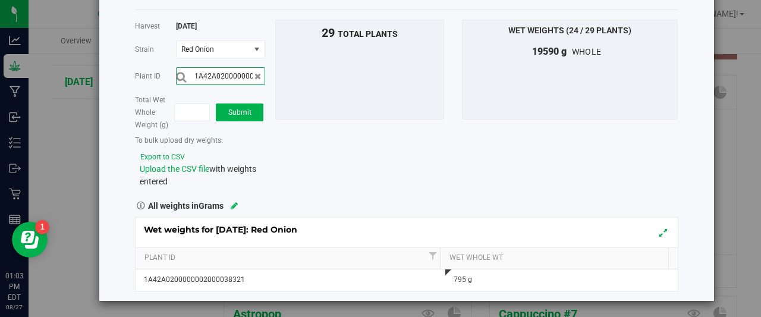
scroll to position [0, 39]
type input "1A42A0200000002000038324"
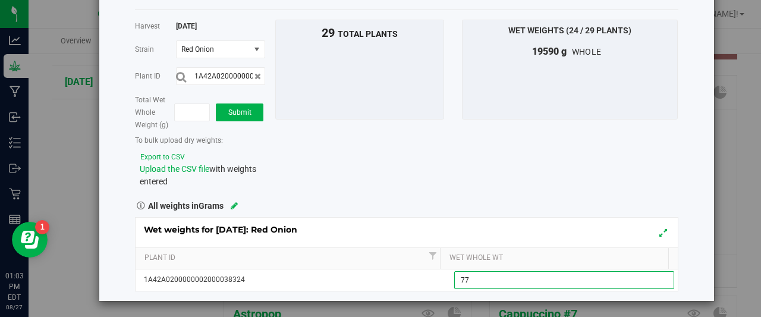
type input "775"
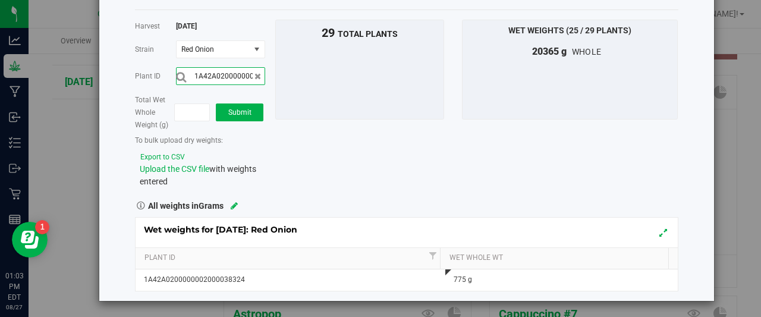
scroll to position [0, 39]
type input "1A42A0200000002000038310"
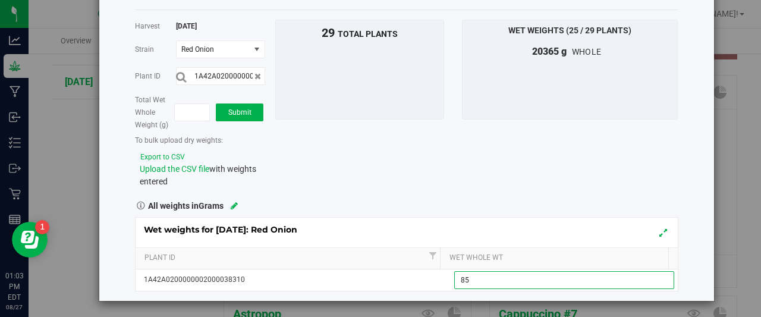
type input "850"
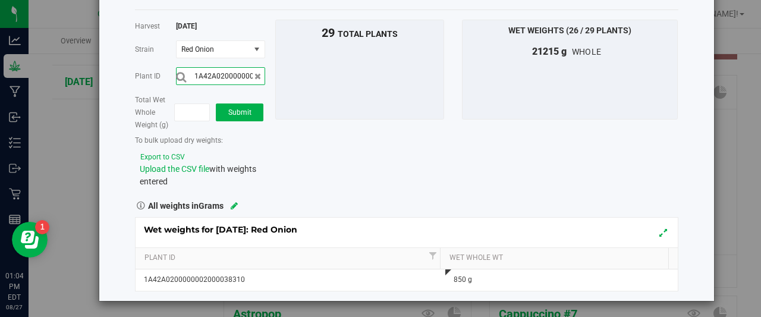
scroll to position [0, 39]
type input "1A42A0200000002000038325"
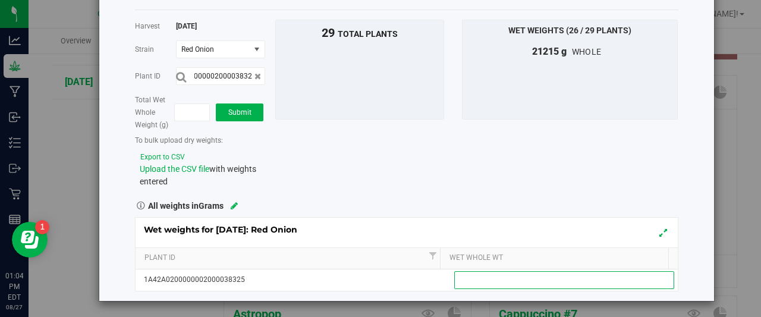
scroll to position [0, 0]
type input "865"
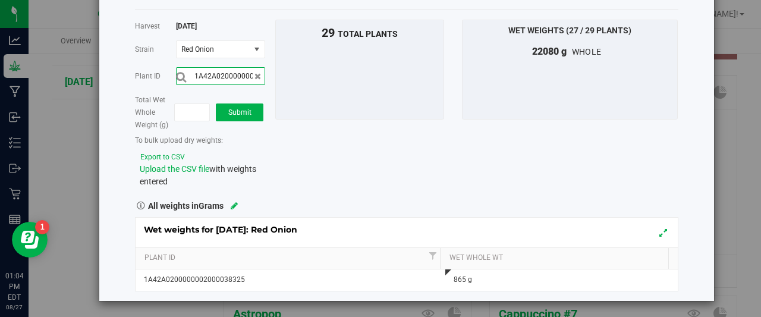
scroll to position [0, 39]
type input "1A42A0200000002000038326"
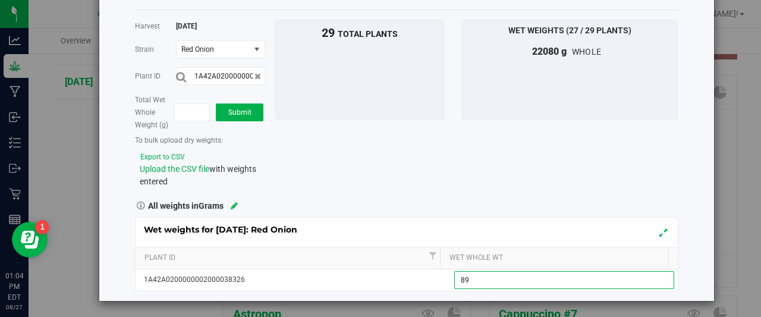
type input "890"
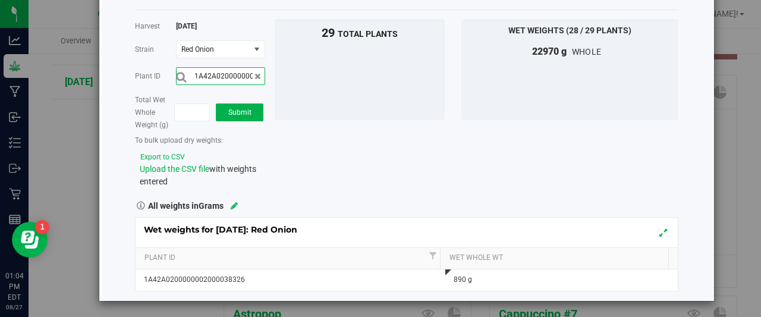
scroll to position [0, 39]
type input "1A42A0200000002000038317"
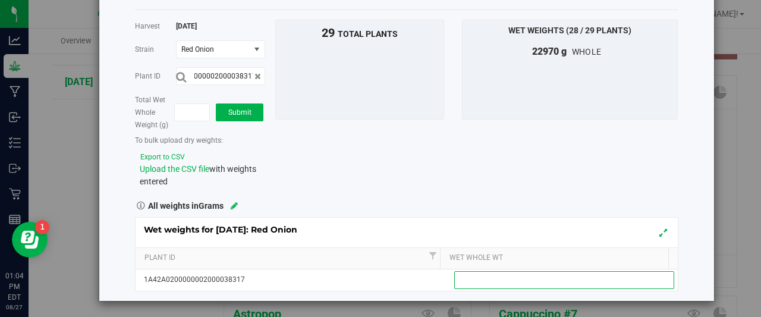
scroll to position [0, 0]
type input "945"
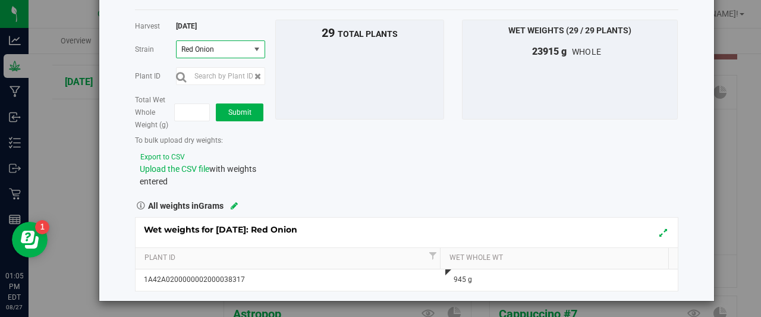
click at [253, 46] on span "select" at bounding box center [257, 50] width 10 height 10
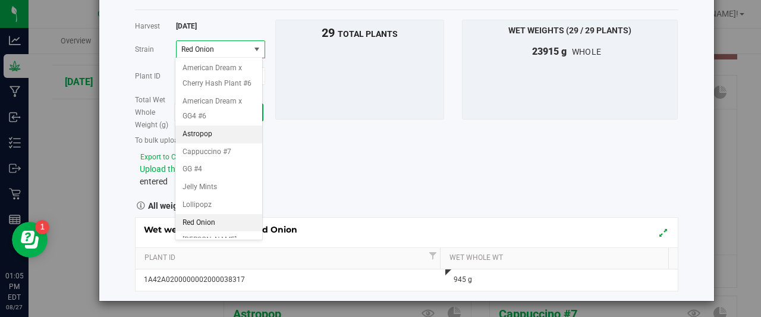
click at [197, 142] on span "Astropop" at bounding box center [198, 134] width 30 height 15
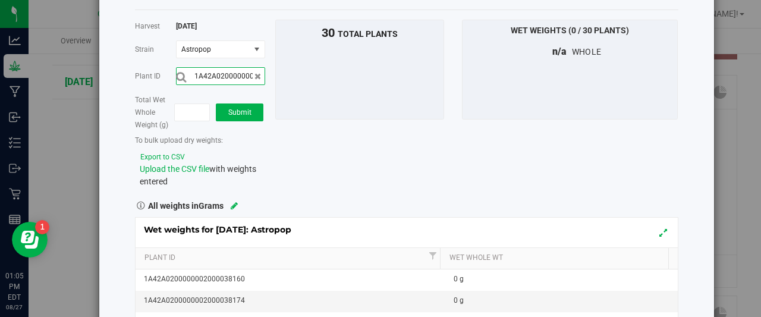
scroll to position [0, 39]
type input "1A42A0200000002000038173"
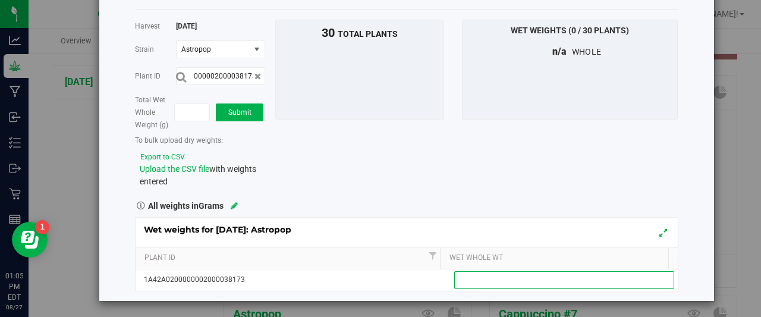
scroll to position [0, 0]
type input "965"
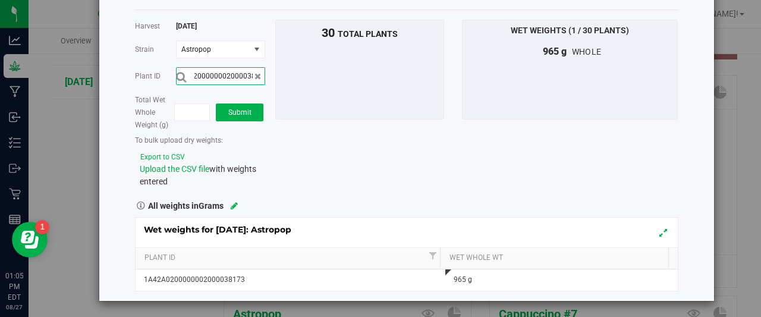
scroll to position [0, 39]
type input "1A42A0200000002000038171"
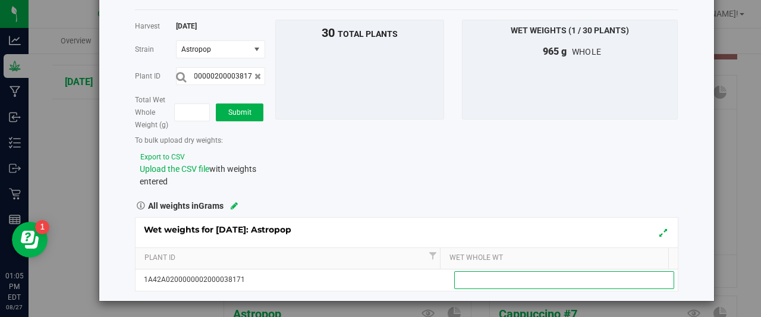
scroll to position [0, 0]
type input "855"
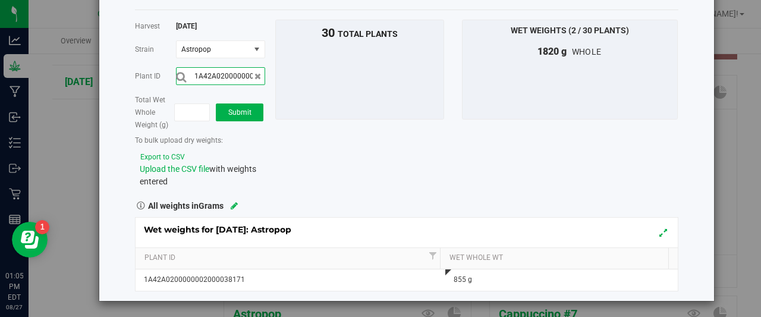
scroll to position [0, 39]
type input "1A42A0200000002000038155"
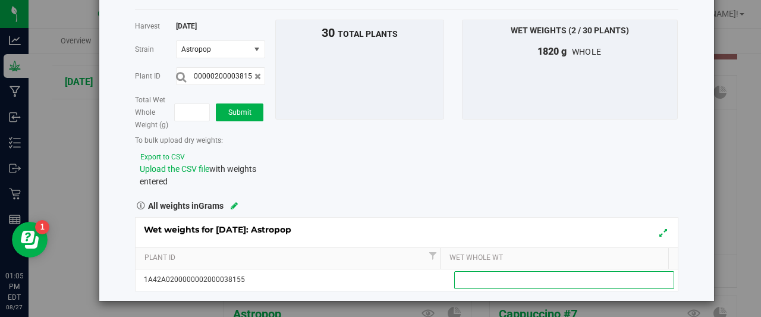
scroll to position [0, 0]
type input "1"
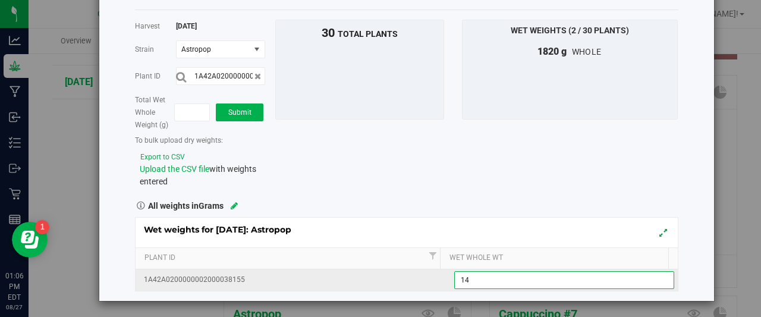
type input "1"
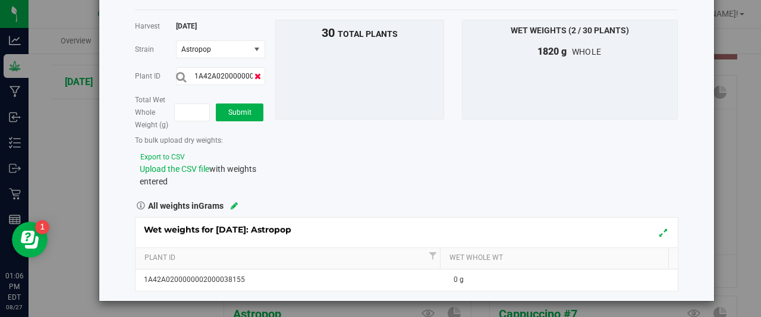
click at [254, 74] on icon at bounding box center [257, 76] width 7 height 8
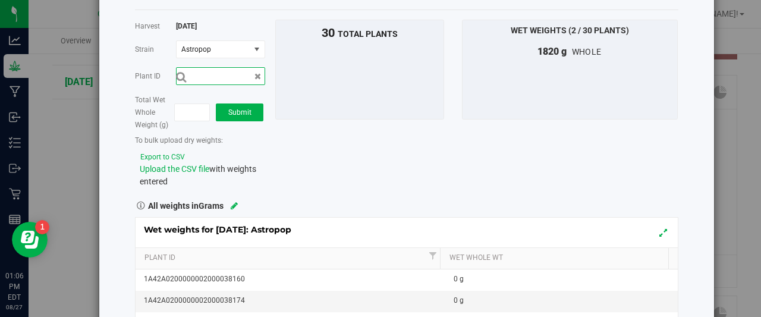
click at [229, 72] on input "text" at bounding box center [220, 76] width 89 height 18
type input "1A42A0200000002000038152"
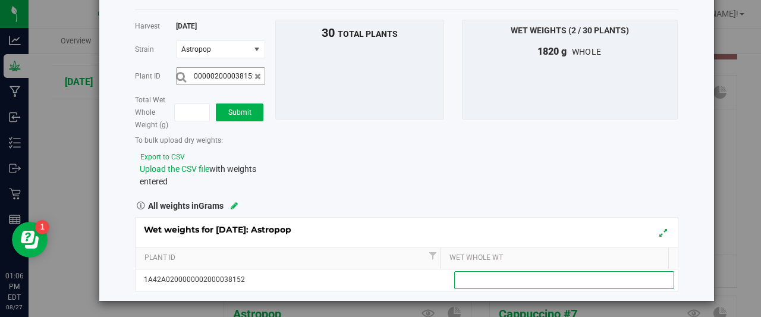
scroll to position [0, 0]
type input "560"
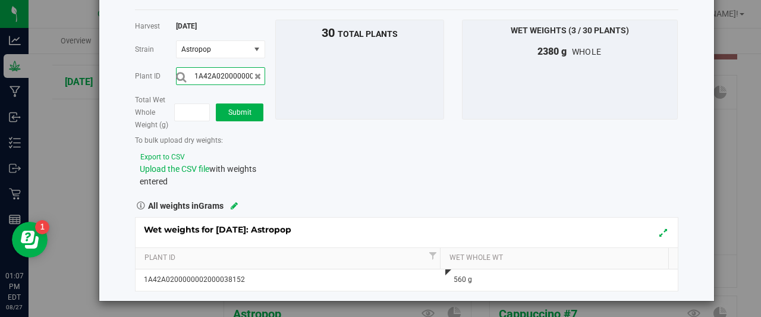
scroll to position [0, 39]
type input "1A42A0200000002000038155"
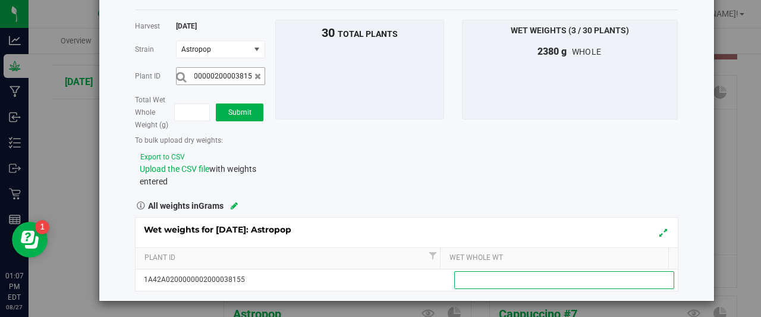
scroll to position [0, 0]
type input "865"
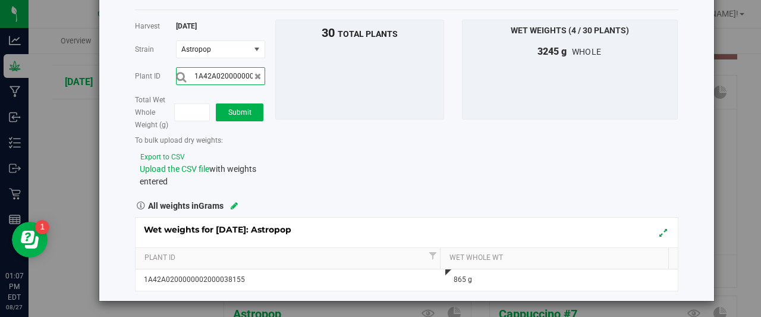
scroll to position [0, 39]
type input "1A42A0200000002000038164"
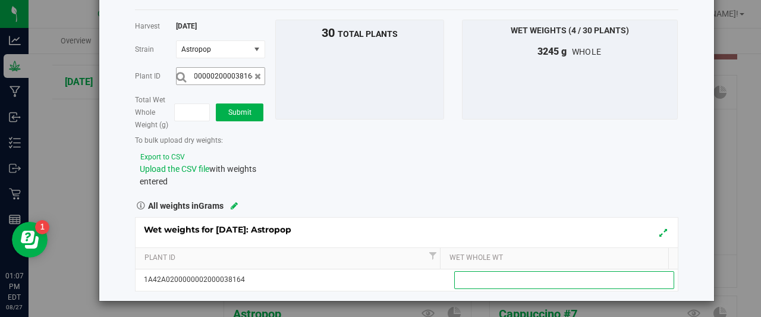
scroll to position [0, 0]
type input "650"
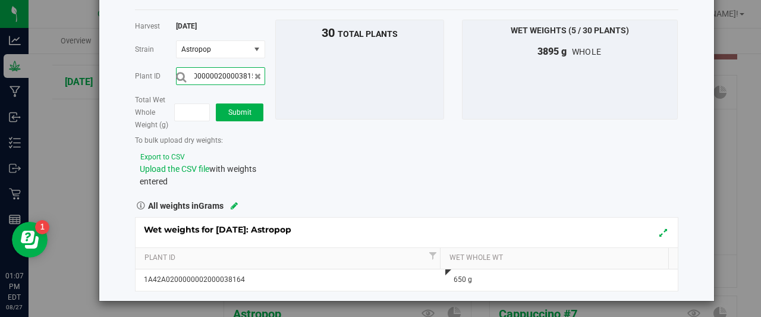
scroll to position [0, 39]
type input "1A42A0200000002000038158"
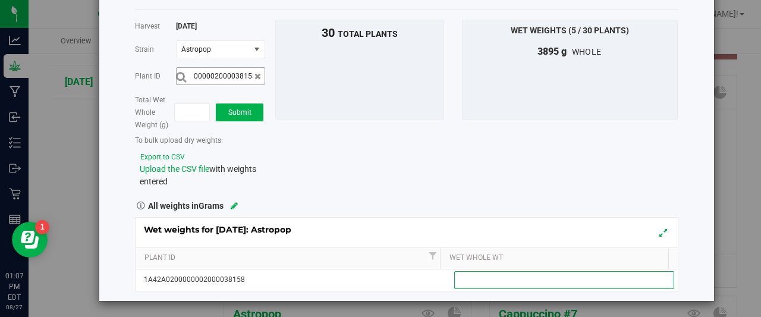
scroll to position [0, 0]
type input "650"
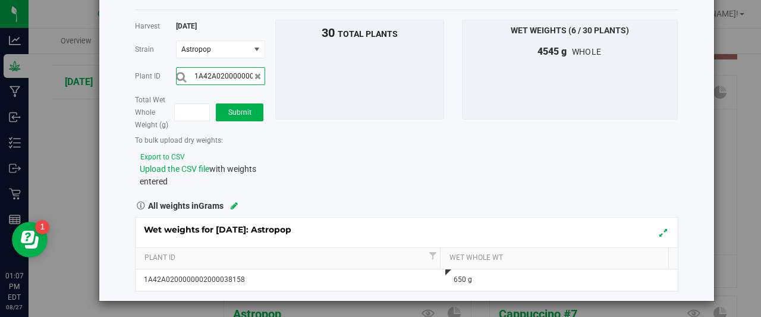
scroll to position [0, 39]
type input "1A42A0200000002000038148"
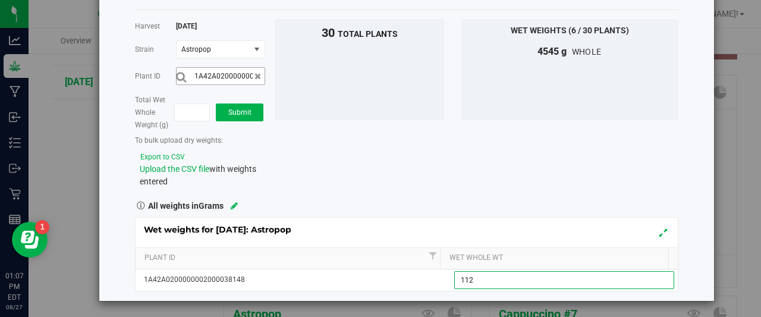
type input "1120"
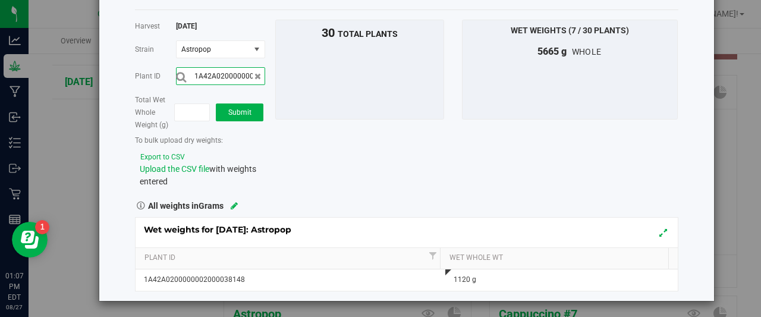
scroll to position [0, 39]
type input "1A42A0200000002000038156"
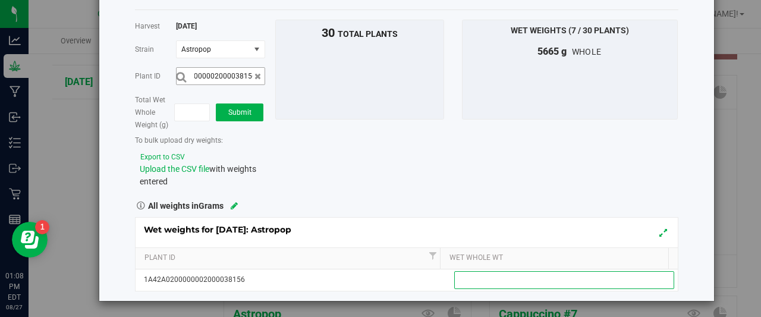
scroll to position [0, 0]
type input "635"
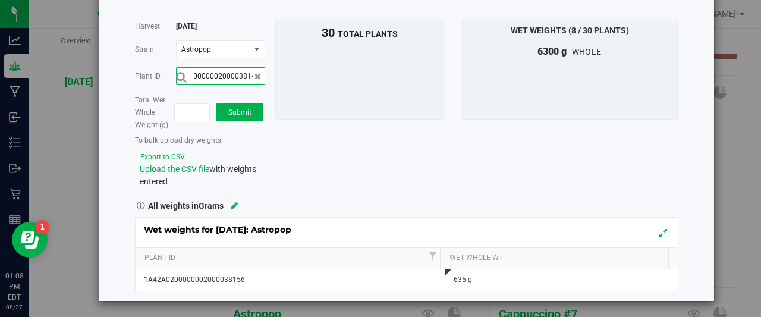
scroll to position [0, 39]
type input "1A42A0200000002000038149"
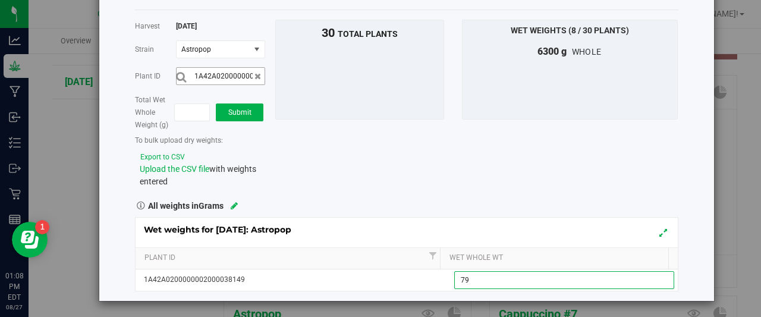
type input "795"
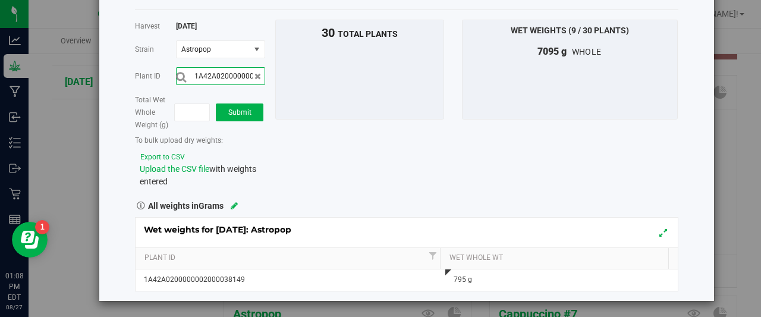
scroll to position [0, 39]
type input "1A42A0200000002000038161"
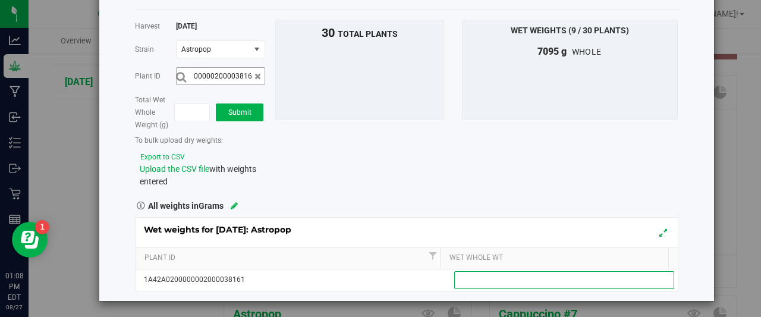
scroll to position [0, 0]
type input "680"
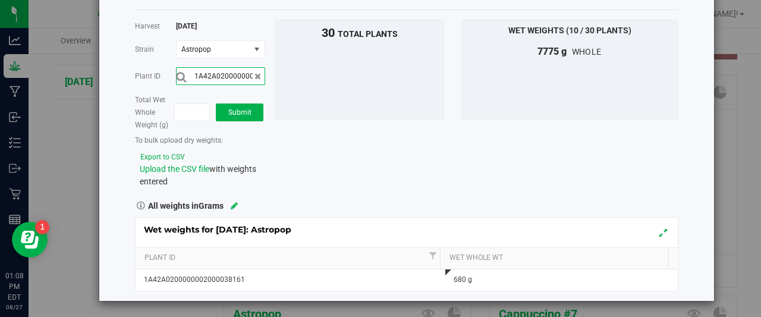
scroll to position [0, 39]
type input "1A42A0200000002000038170"
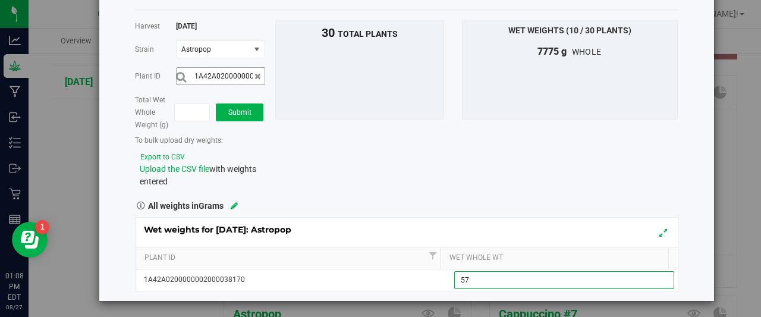
type input "570"
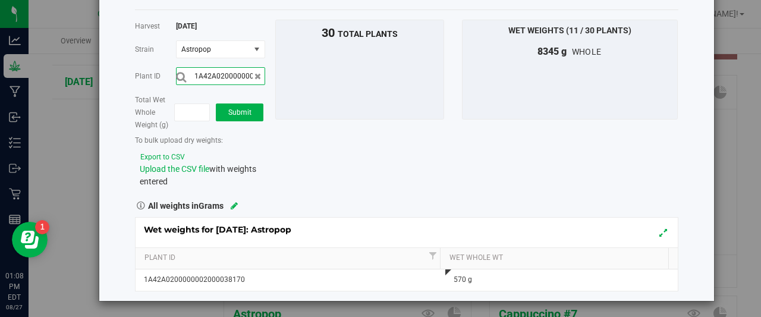
scroll to position [0, 39]
type input "1A42A0200000002000038163"
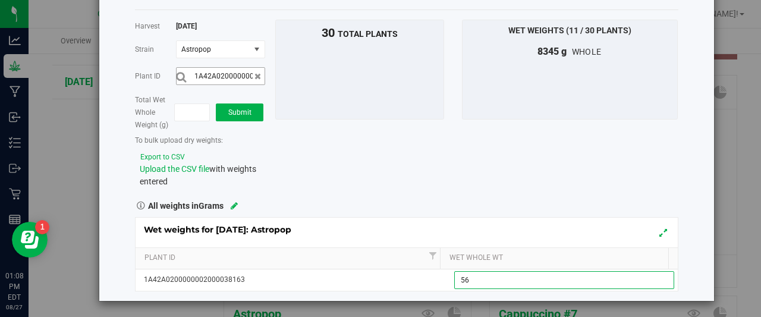
type input "565"
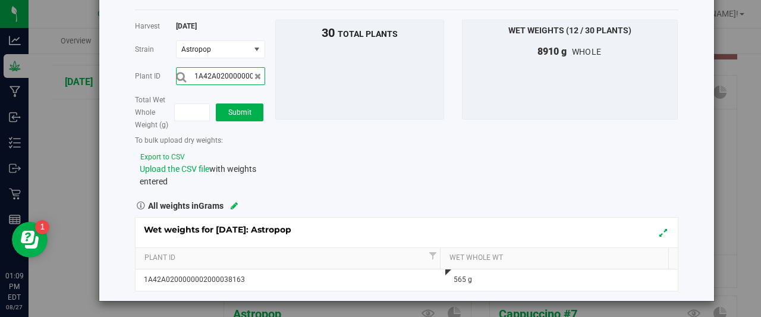
scroll to position [0, 39]
type input "1A42A0200000002000038157"
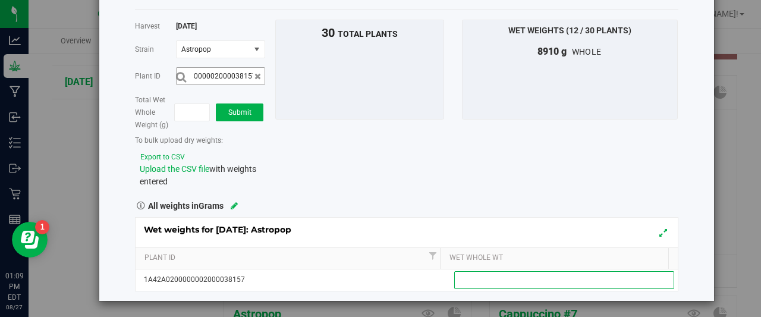
scroll to position [0, 0]
type input "585"
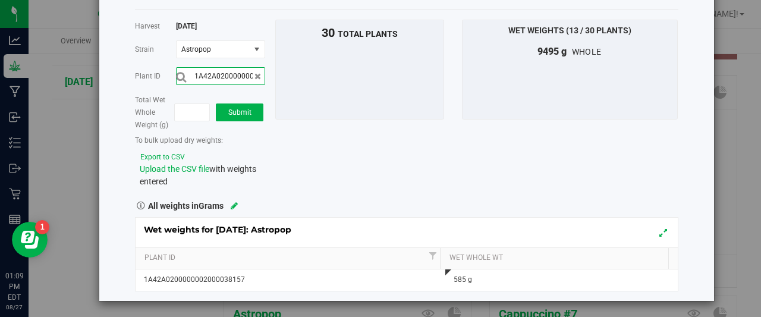
scroll to position [0, 39]
type input "1A42A0200000002000038145"
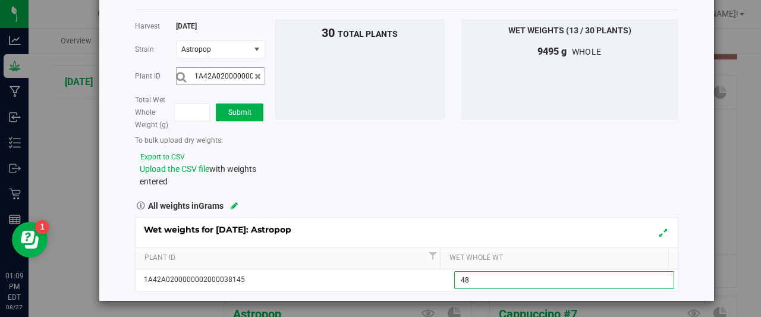
type input "480"
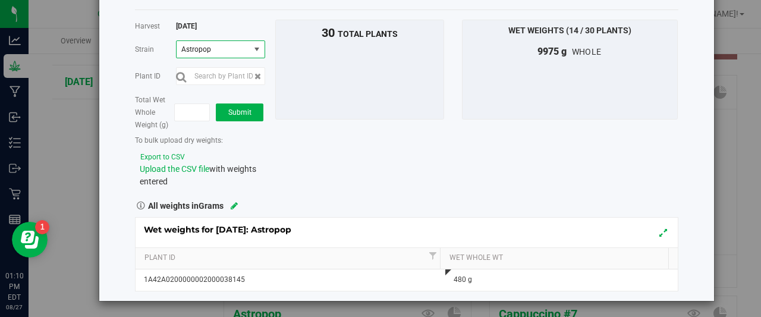
click at [257, 46] on span "select" at bounding box center [257, 50] width 10 height 10
click at [284, 142] on div "Harvest 8/27/25 Strain Astropop Select strain American Dream x Cherry Hash Plan…" at bounding box center [406, 104] width 561 height 168
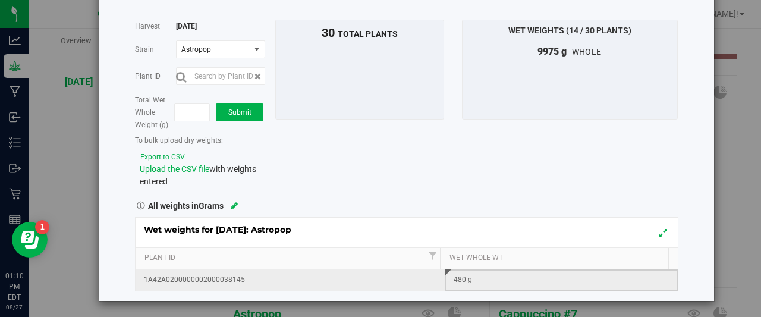
click at [514, 274] on div "480 g" at bounding box center [565, 279] width 223 height 11
click at [507, 256] on link "Wet Whole Wt" at bounding box center [557, 258] width 214 height 10
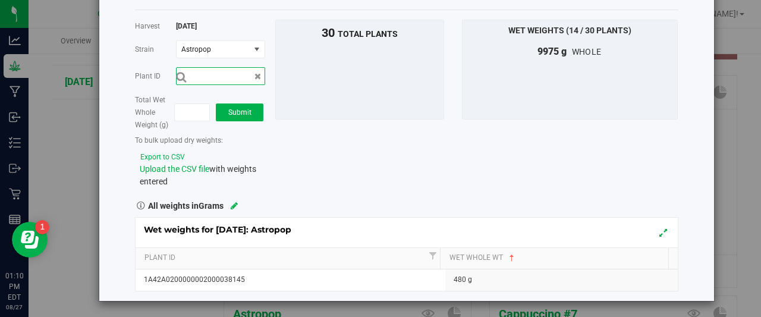
click at [207, 72] on input "text" at bounding box center [220, 76] width 89 height 18
type input "1A42A0200000002000038159"
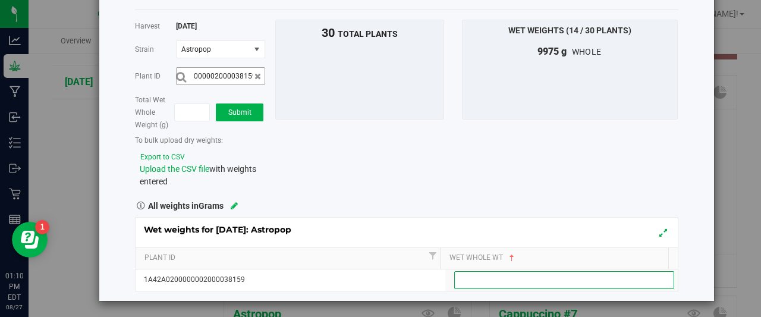
scroll to position [0, 0]
type input "505"
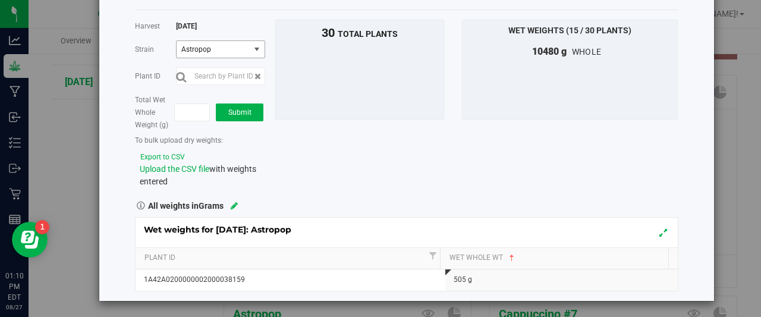
click at [256, 46] on span "select" at bounding box center [257, 50] width 10 height 10
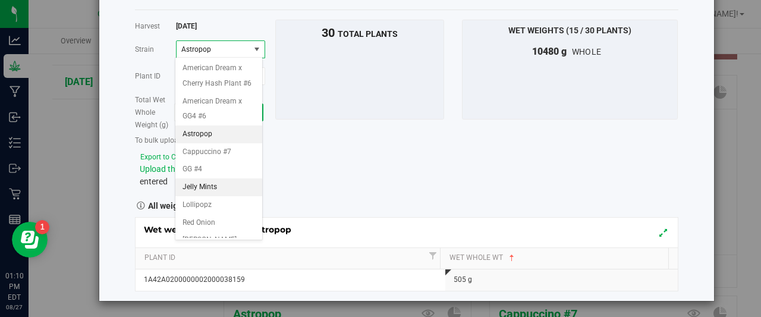
click at [198, 195] on span "Jelly Mints" at bounding box center [200, 187] width 34 height 15
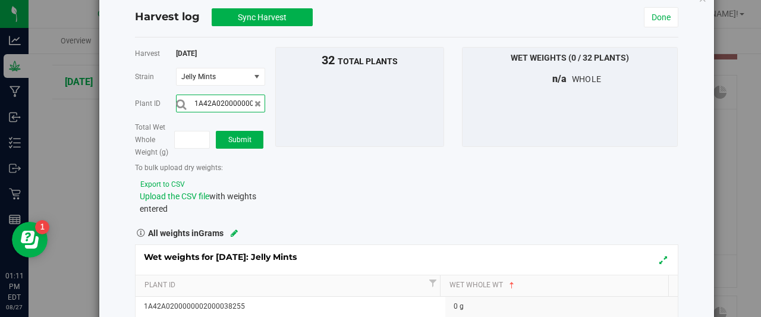
scroll to position [0, 39]
type input "1A42A0200000002000038257"
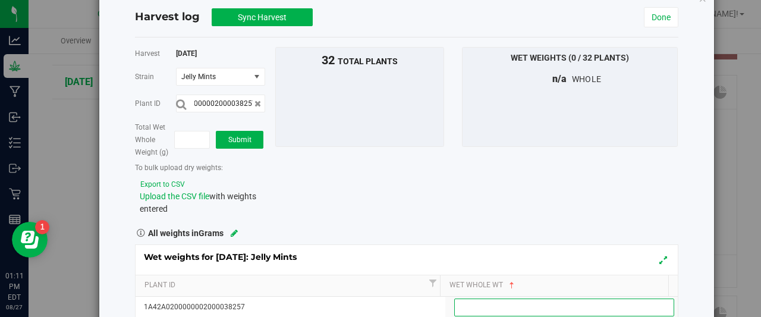
scroll to position [0, 0]
type input "765"
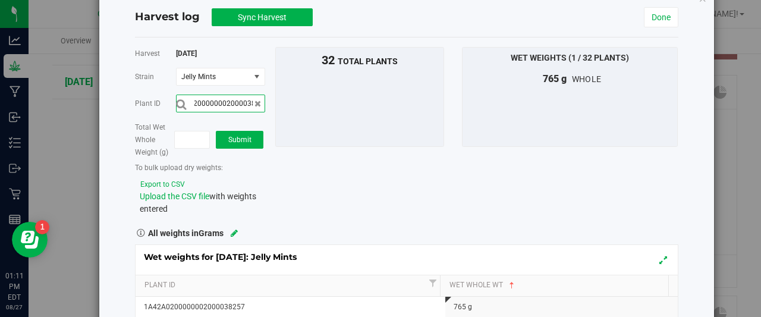
scroll to position [0, 39]
type input "1A42A0200000002000038267"
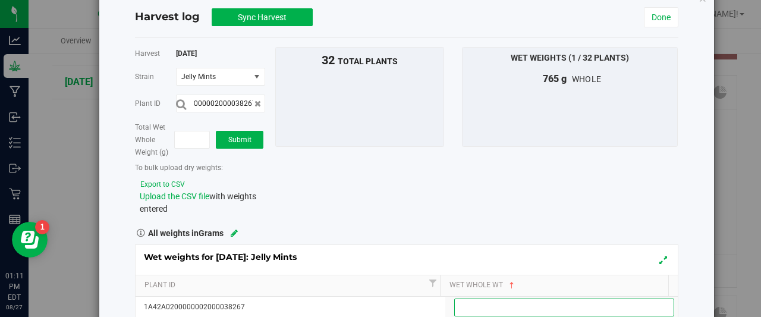
scroll to position [0, 0]
type input "540"
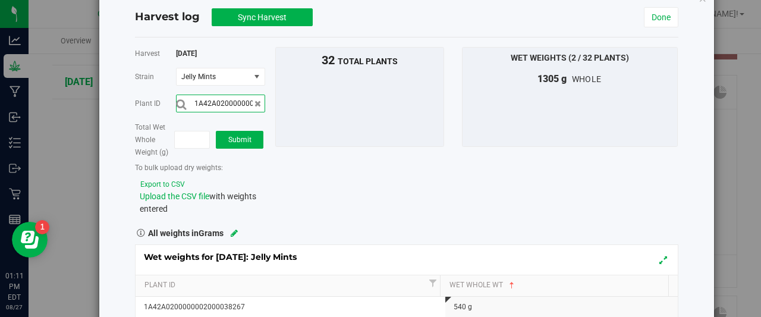
scroll to position [0, 39]
type input "1A42A0200000002000038260"
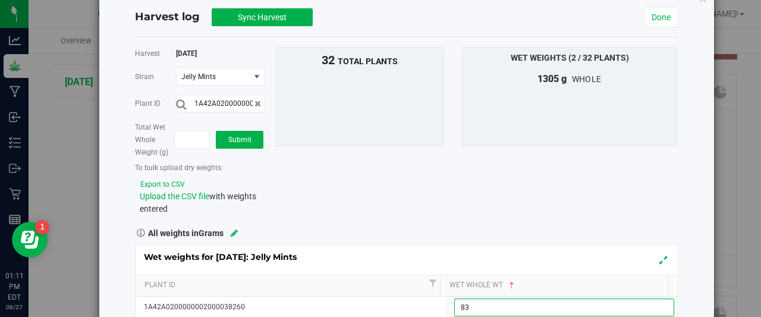
type input "830"
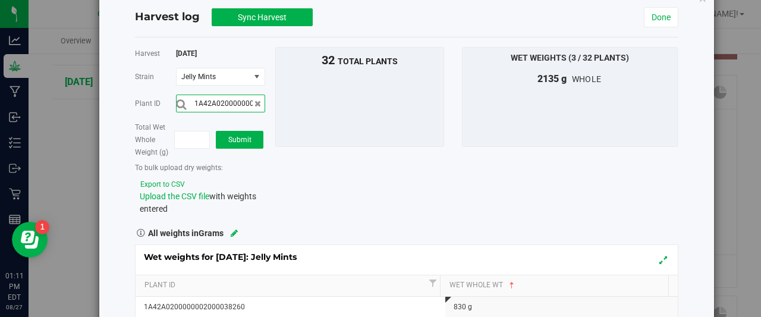
scroll to position [0, 39]
type input "1A42A0200000002000038265"
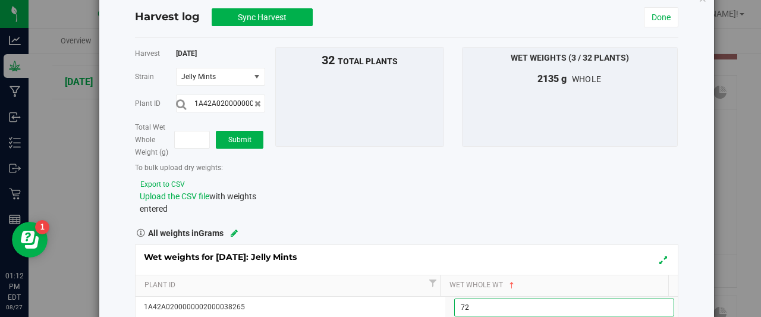
type input "720"
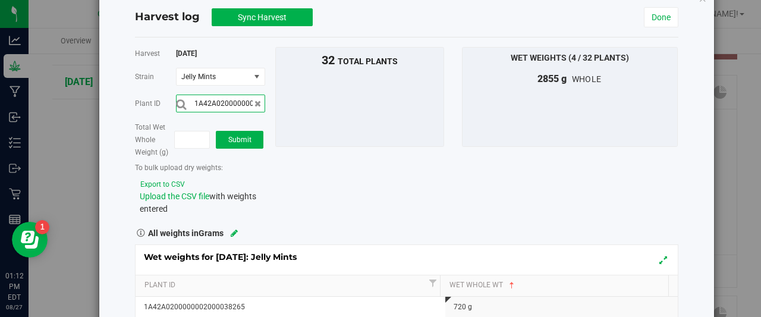
scroll to position [0, 39]
type input "1A42A0200000002000038250"
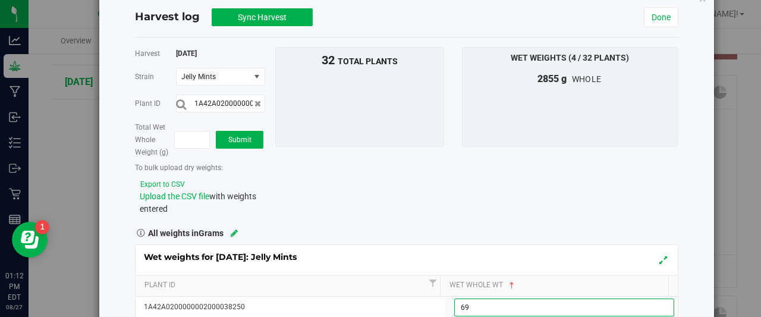
type input "695"
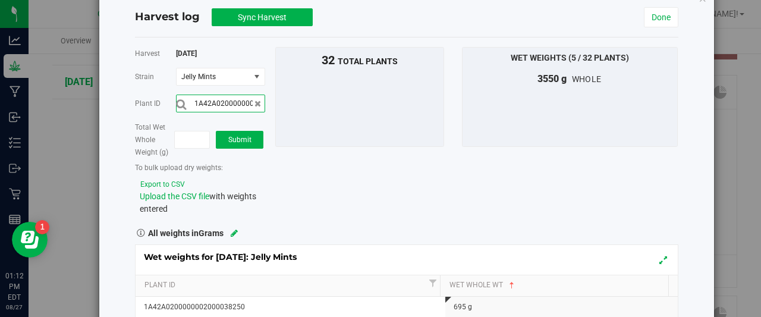
scroll to position [0, 39]
type input "1A42A0200000002000038259"
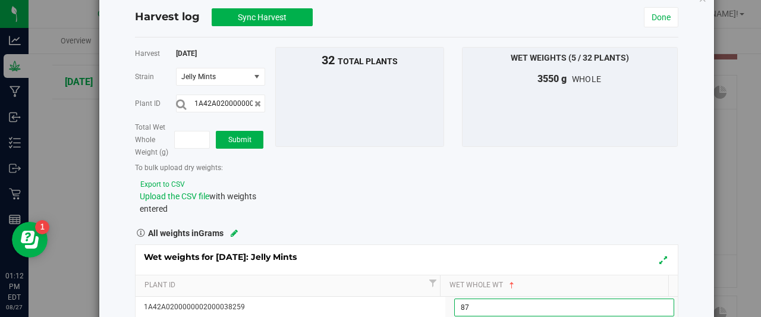
type input "875"
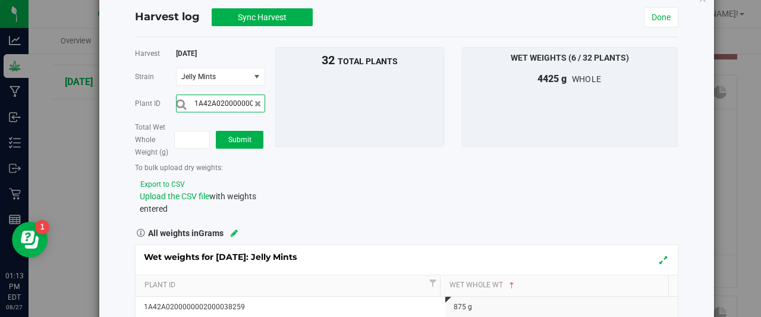
scroll to position [0, 39]
type input "1A42A0200000002000038251"
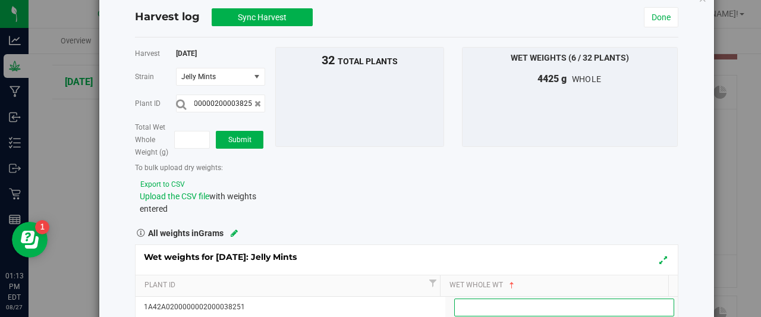
scroll to position [0, 0]
type input "735"
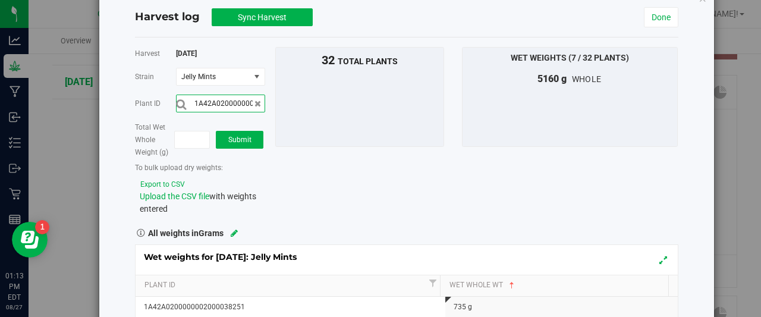
scroll to position [0, 39]
type input "1A42A0200000002000038239"
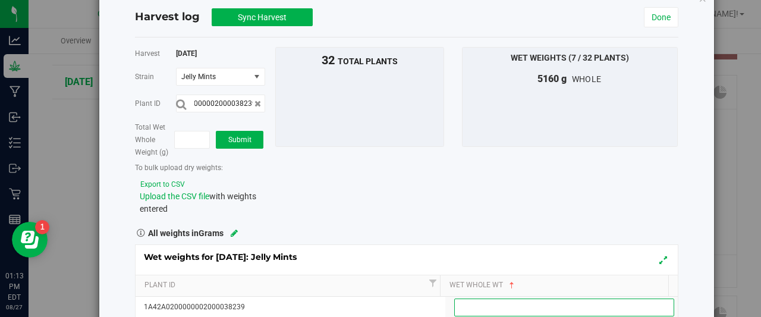
scroll to position [0, 0]
type input "215"
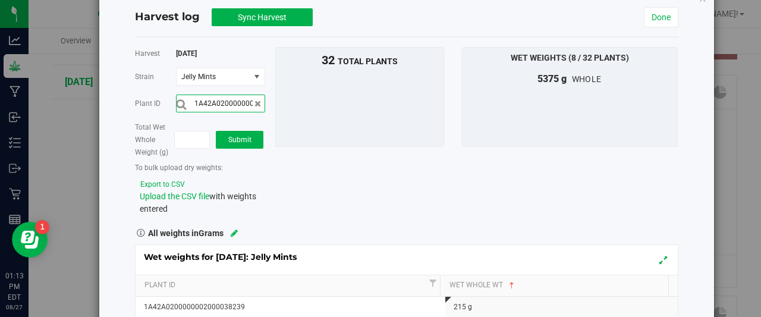
scroll to position [0, 39]
type input "1A42A0200000002000038263"
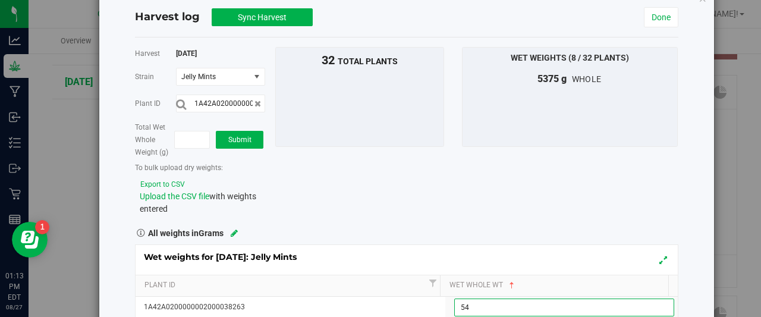
type input "540"
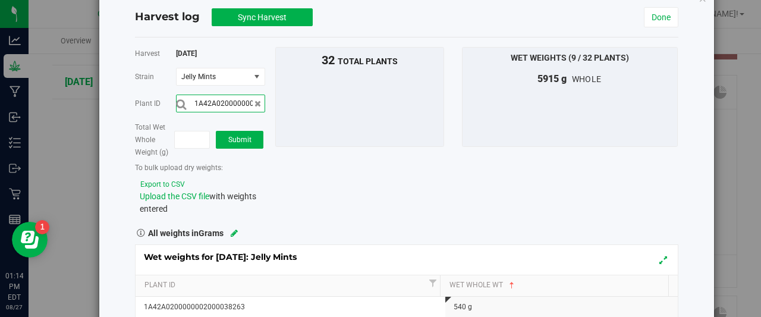
scroll to position [0, 39]
type input "1A42A0200000002000038254"
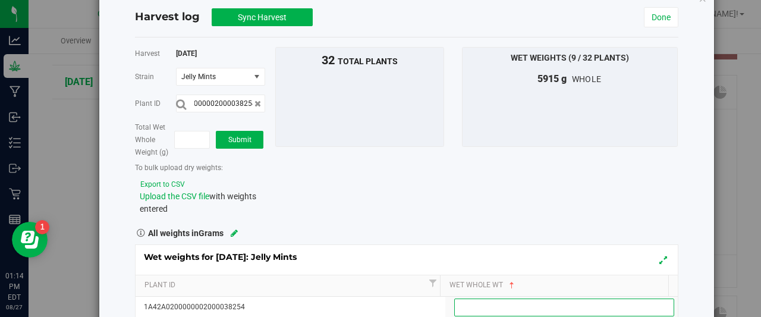
scroll to position [0, 0]
type input "360"
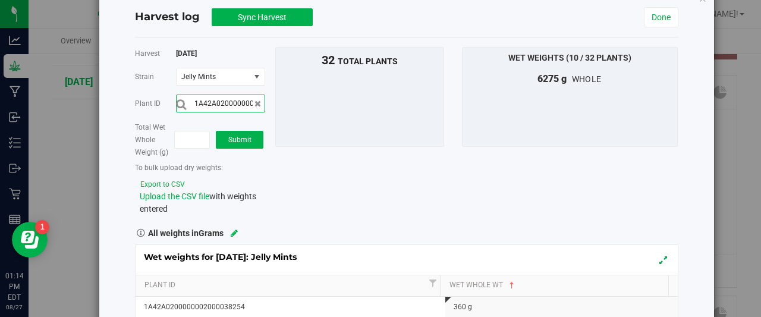
scroll to position [0, 39]
type input "1A42A0200000002000038244"
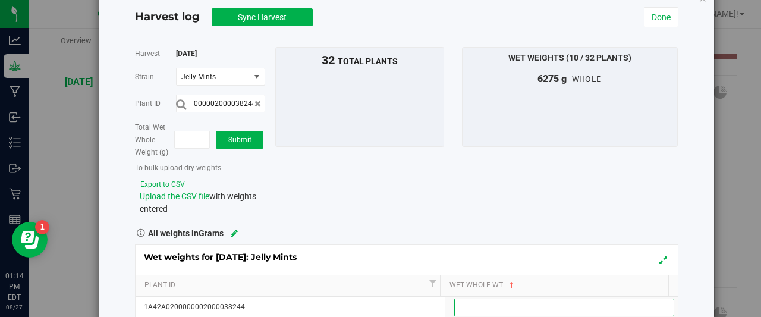
scroll to position [0, 0]
type input "780"
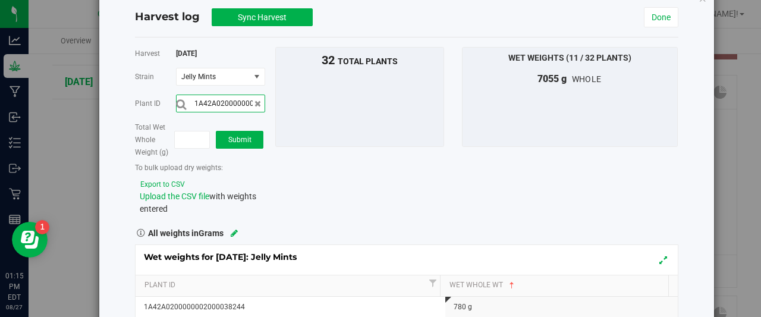
scroll to position [0, 39]
type input "1A42A0200000002000038243"
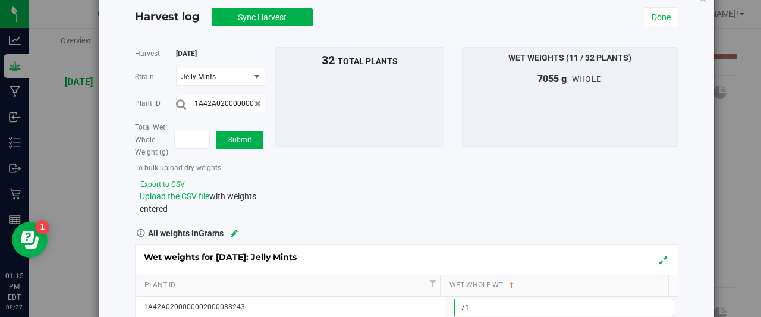
type input "715"
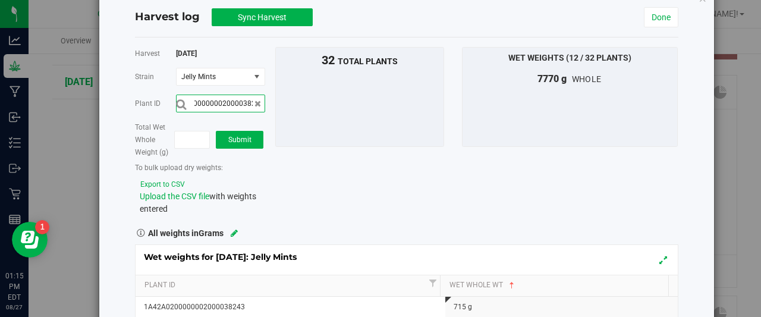
scroll to position [0, 39]
type input "1A42A0200000002000038246"
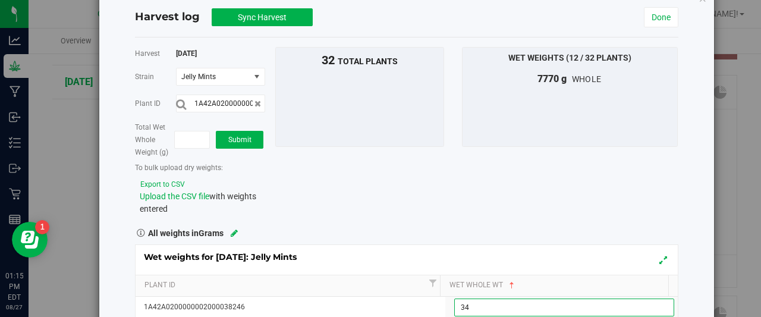
type input "340"
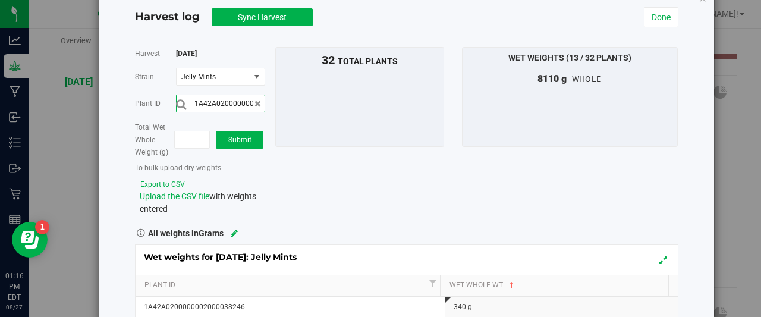
scroll to position [0, 39]
type input "1A42A0200000002000038258"
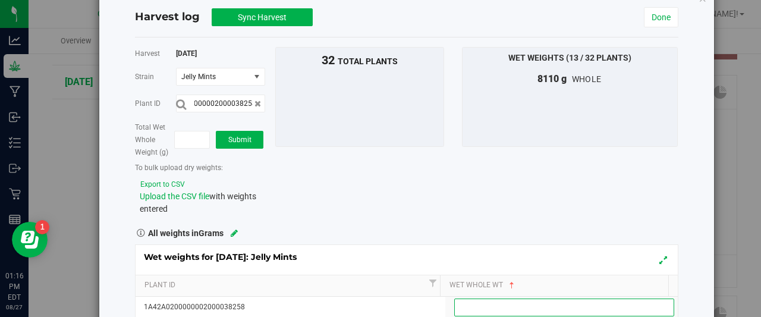
scroll to position [0, 0]
type input "420"
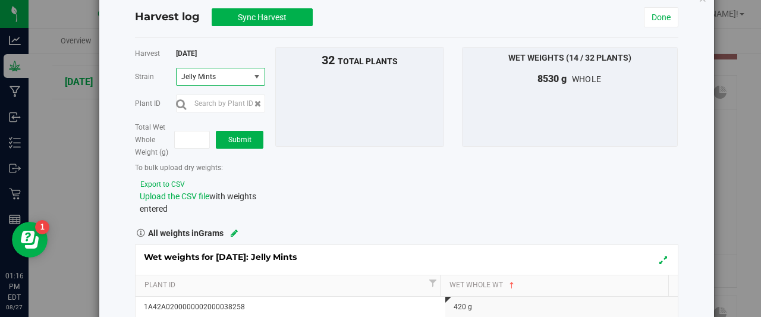
click at [257, 74] on span "select" at bounding box center [257, 77] width 10 height 10
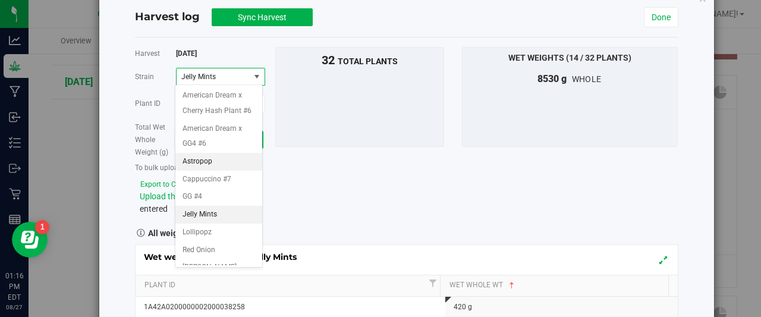
click at [197, 169] on span "Astropop" at bounding box center [198, 161] width 30 height 15
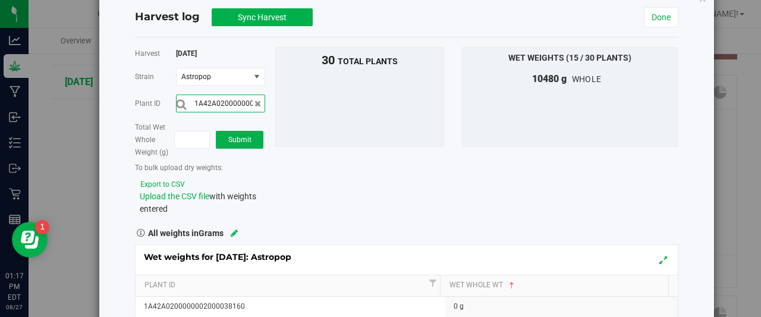
scroll to position [0, 39]
type input "1A42A0200000002000038168"
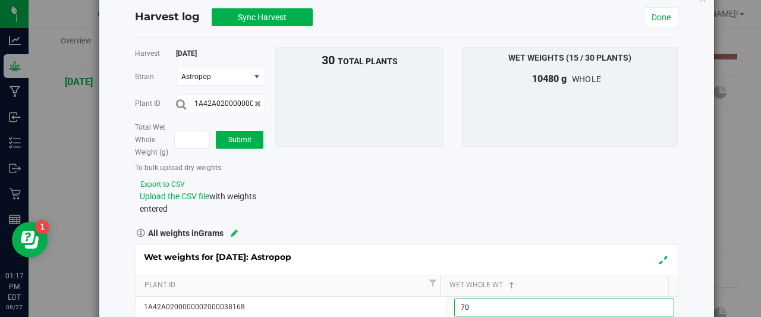
type input "700"
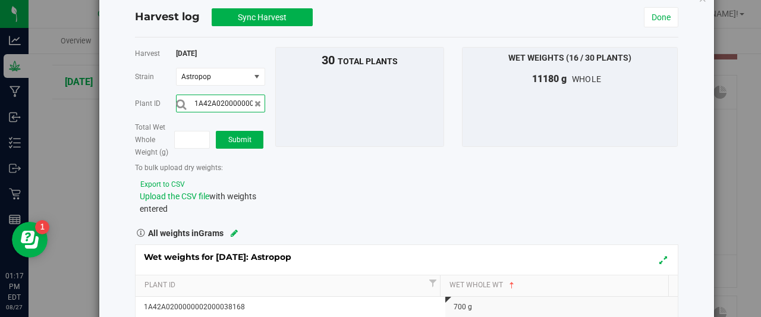
scroll to position [0, 39]
type input "1A42A0200000002000038160"
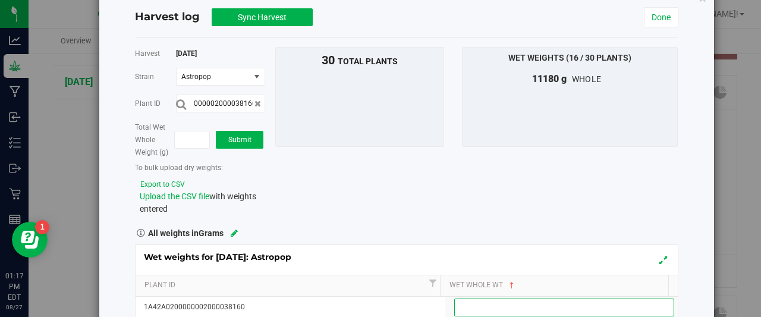
scroll to position [0, 0]
type input "455"
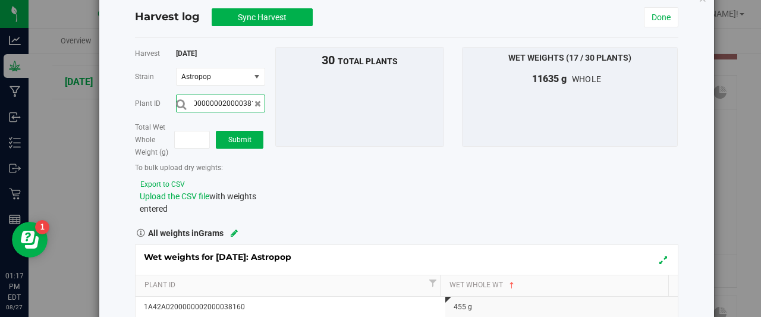
scroll to position [0, 39]
type input "1A42A0200000002000038174"
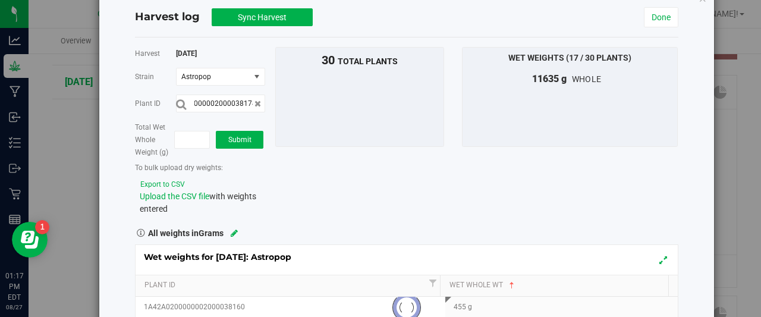
scroll to position [0, 0]
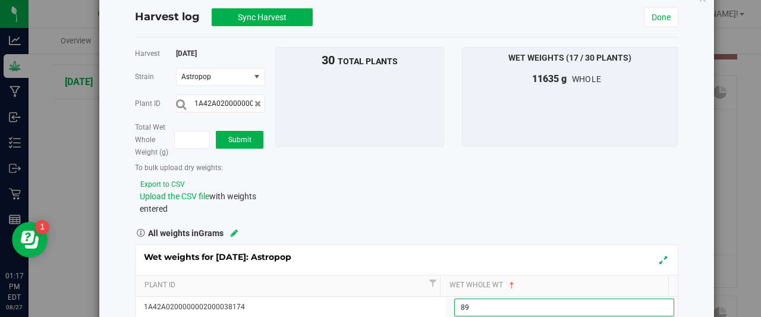
type input "890"
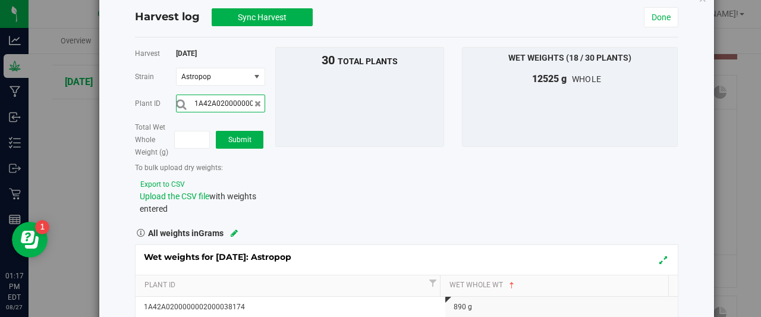
scroll to position [0, 39]
type input "1A42A0200000002000038146"
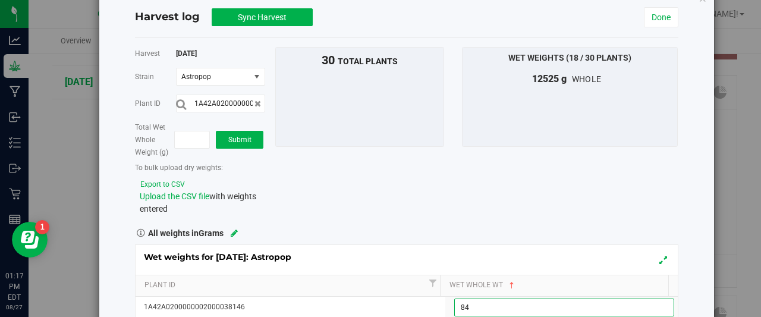
type input "845"
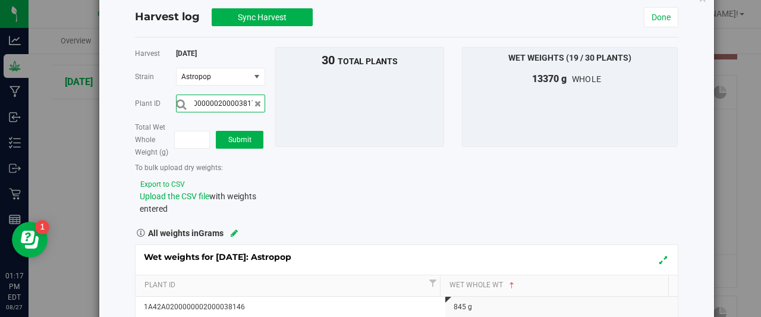
scroll to position [0, 39]
type input "1A42A0200000002000038172"
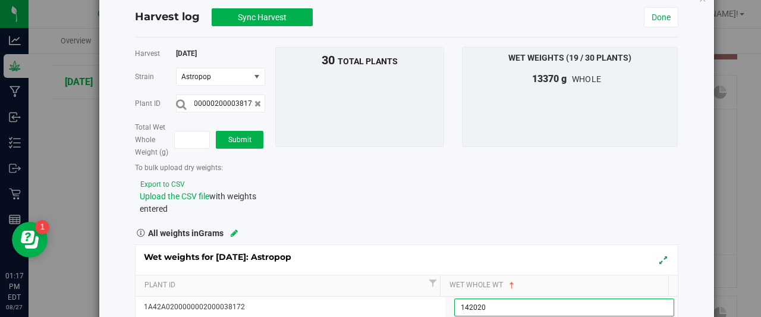
scroll to position [0, 0]
type input "1"
click at [256, 103] on icon at bounding box center [257, 103] width 7 height 8
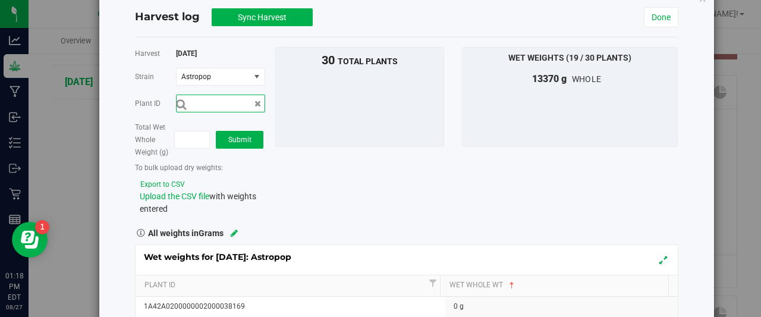
click at [232, 100] on input "text" at bounding box center [220, 104] width 89 height 18
click at [239, 100] on input "1A42A0200000002000038146" at bounding box center [220, 104] width 89 height 18
click at [250, 100] on input "1A42A0200000002000038146" at bounding box center [220, 104] width 89 height 18
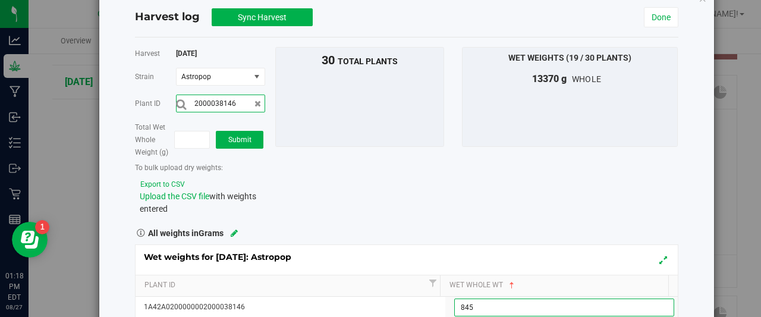
click at [233, 102] on input "2000038146" at bounding box center [220, 104] width 89 height 18
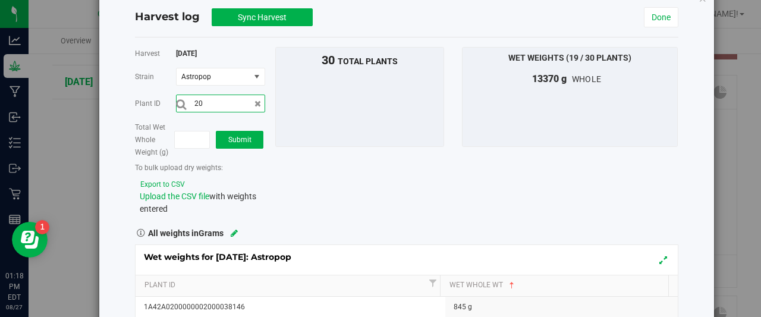
type input "2"
type input "1A42A0200000002000038172"
click at [254, 72] on span "select" at bounding box center [257, 77] width 10 height 10
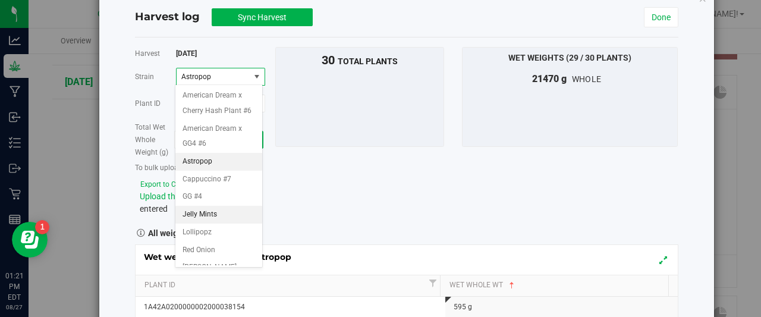
click at [208, 222] on span "Jelly Mints" at bounding box center [200, 214] width 34 height 15
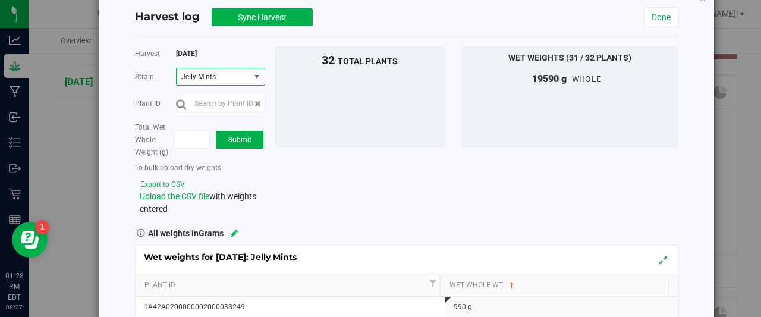
click at [256, 73] on span "select" at bounding box center [257, 77] width 10 height 10
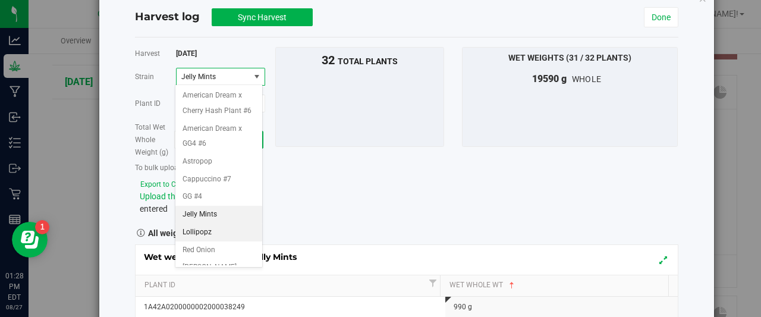
click at [194, 240] on span "Lollipopz" at bounding box center [197, 232] width 29 height 15
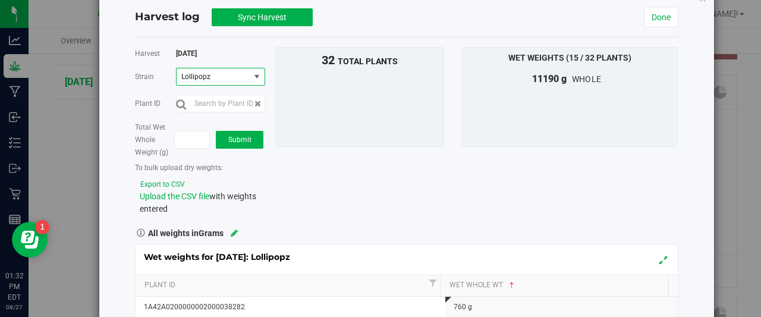
click at [253, 73] on span "select" at bounding box center [257, 77] width 10 height 10
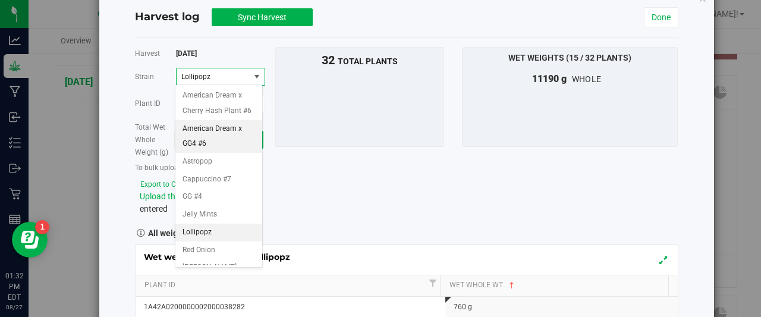
scroll to position [40, 0]
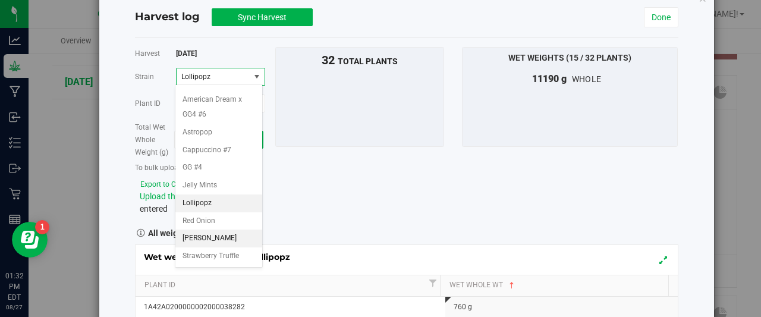
click at [190, 238] on span "[PERSON_NAME]" at bounding box center [210, 238] width 54 height 15
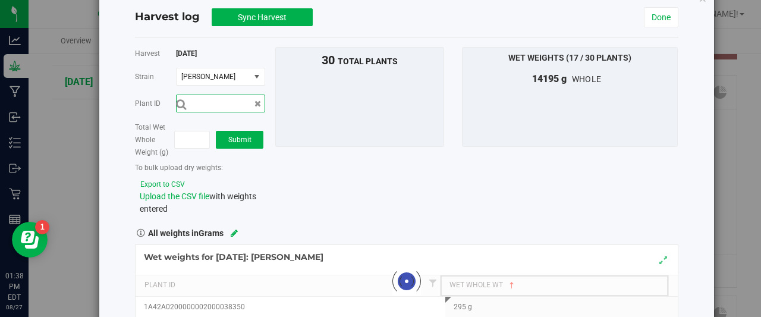
scroll to position [0, 0]
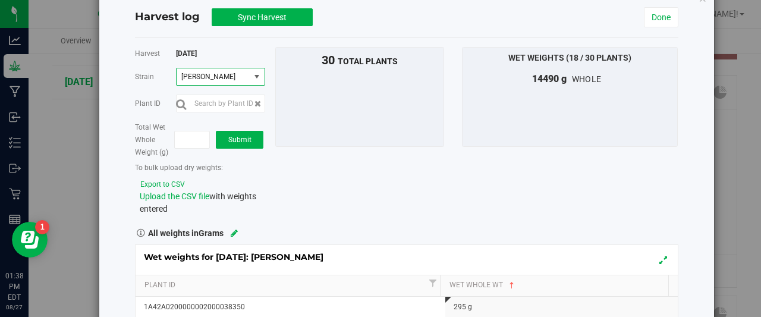
click at [258, 74] on span "select" at bounding box center [257, 77] width 10 height 10
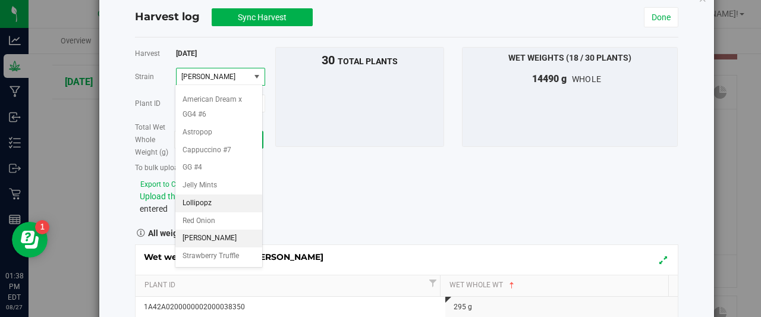
click at [200, 205] on span "Lollipopz" at bounding box center [197, 203] width 29 height 15
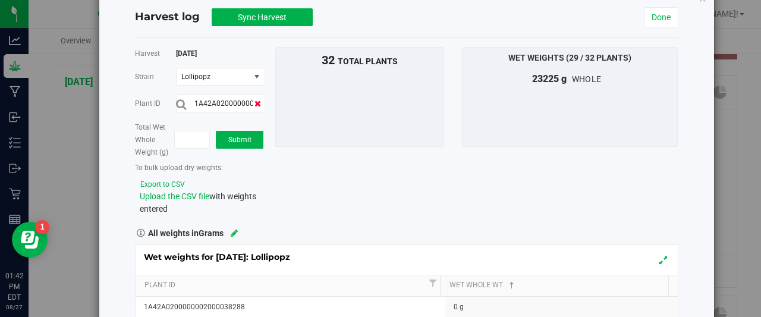
click at [256, 104] on icon at bounding box center [257, 103] width 7 height 8
click at [231, 101] on input "text" at bounding box center [220, 104] width 89 height 18
click at [254, 76] on span "select" at bounding box center [257, 77] width 10 height 10
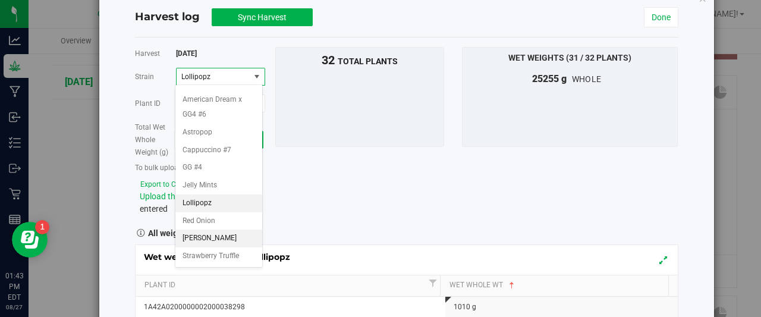
click at [194, 237] on span "[PERSON_NAME]" at bounding box center [210, 238] width 54 height 15
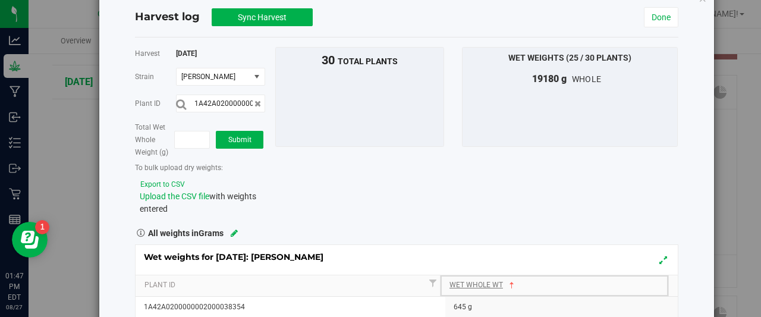
click at [450, 282] on link "Wet Whole Wt" at bounding box center [557, 286] width 214 height 10
click at [256, 103] on icon at bounding box center [257, 103] width 7 height 8
drag, startPoint x: 232, startPoint y: 102, endPoint x: 198, endPoint y: 106, distance: 34.2
click at [198, 106] on input "text" at bounding box center [220, 104] width 89 height 18
click at [258, 74] on span "select" at bounding box center [257, 77] width 10 height 10
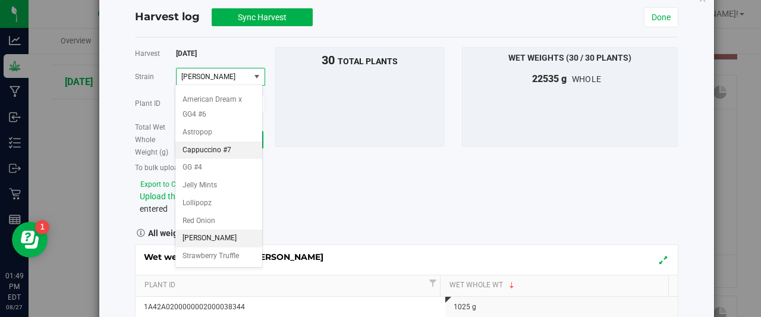
click at [216, 152] on span "Cappuccino #7" at bounding box center [207, 150] width 49 height 15
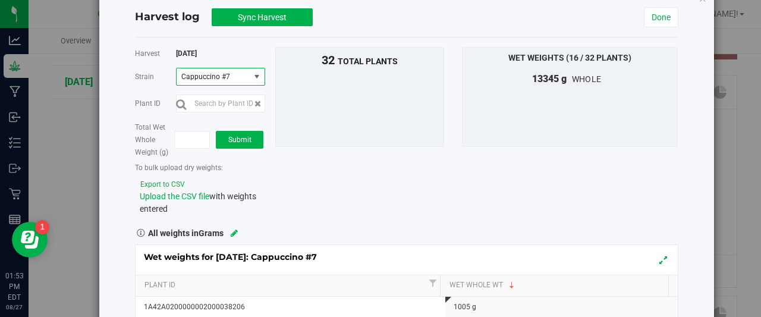
click at [256, 74] on span "select" at bounding box center [257, 77] width 10 height 10
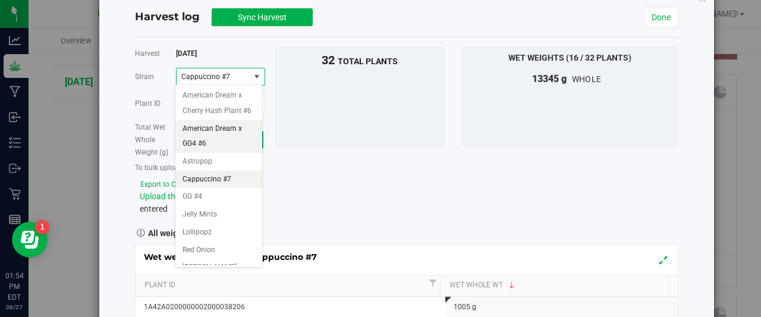
click at [230, 150] on span "American Dream x GG4 #6" at bounding box center [219, 136] width 73 height 30
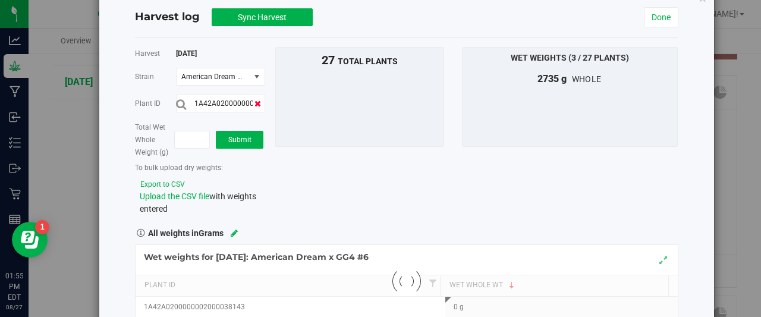
click at [257, 100] on icon at bounding box center [257, 103] width 7 height 8
click at [256, 100] on icon at bounding box center [257, 103] width 7 height 8
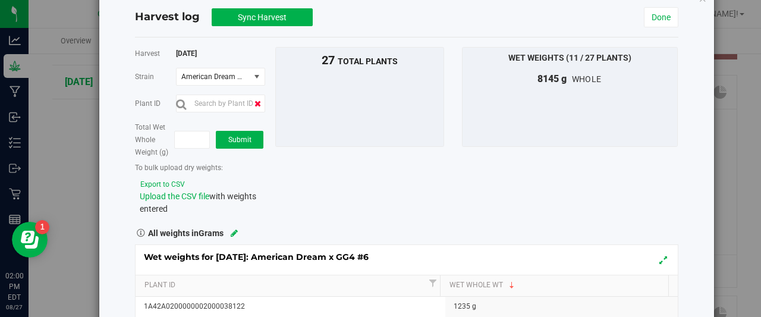
click at [256, 100] on icon at bounding box center [257, 103] width 7 height 8
click at [240, 100] on input "text" at bounding box center [220, 104] width 89 height 18
click at [254, 73] on span "select" at bounding box center [257, 77] width 10 height 10
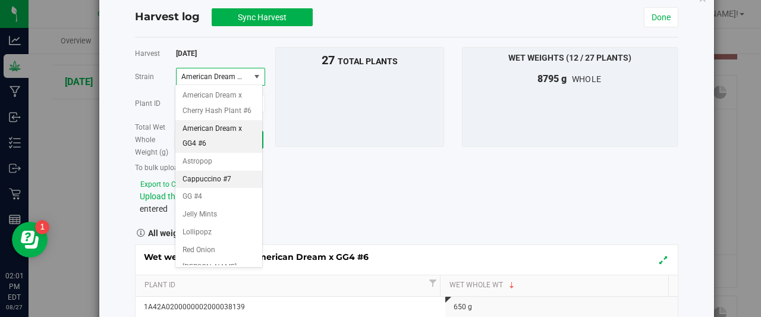
click at [207, 187] on span "Cappuccino #7" at bounding box center [207, 179] width 49 height 15
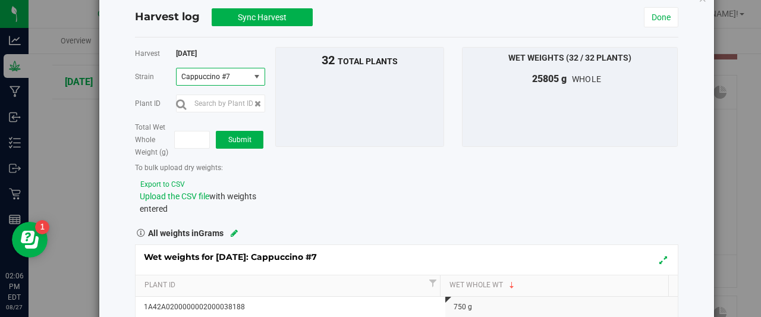
click at [256, 76] on span "select" at bounding box center [257, 77] width 10 height 10
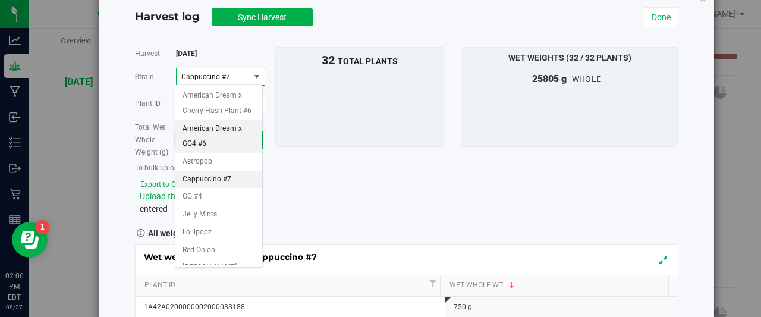
click at [205, 144] on span "American Dream x GG4 #6" at bounding box center [219, 136] width 73 height 30
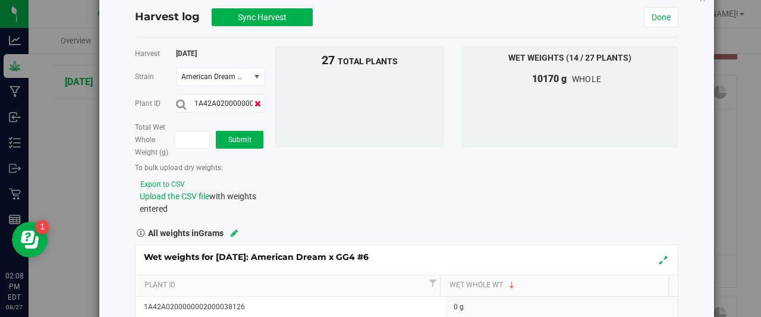
click at [254, 102] on icon at bounding box center [257, 103] width 7 height 8
click at [227, 99] on input "text" at bounding box center [220, 104] width 89 height 18
click at [256, 74] on span "select" at bounding box center [257, 77] width 10 height 10
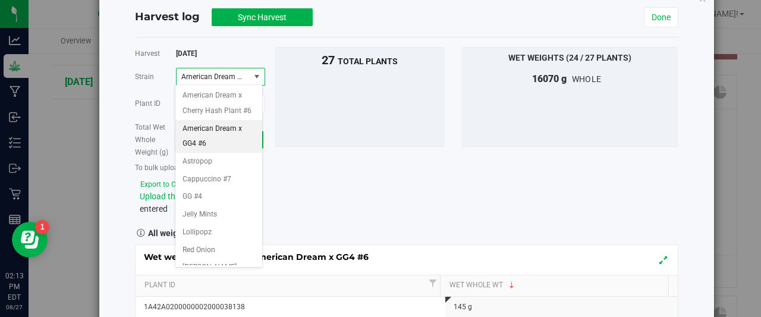
scroll to position [40, 0]
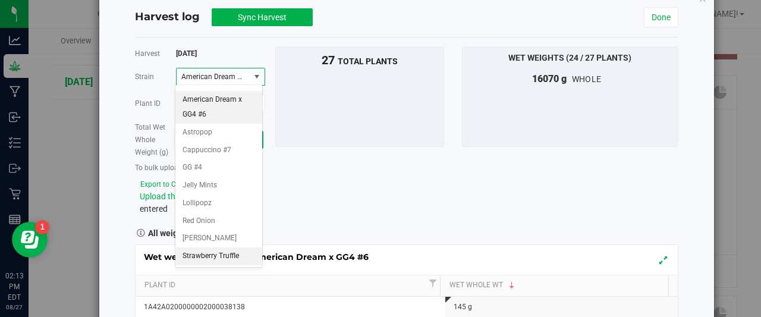
click at [222, 254] on span "Strawberry Truffle" at bounding box center [211, 256] width 56 height 15
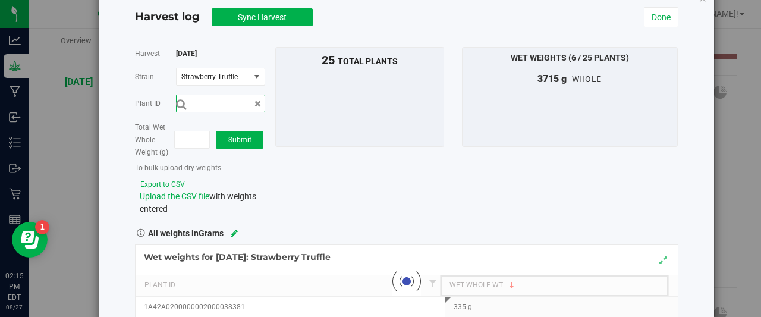
scroll to position [0, 0]
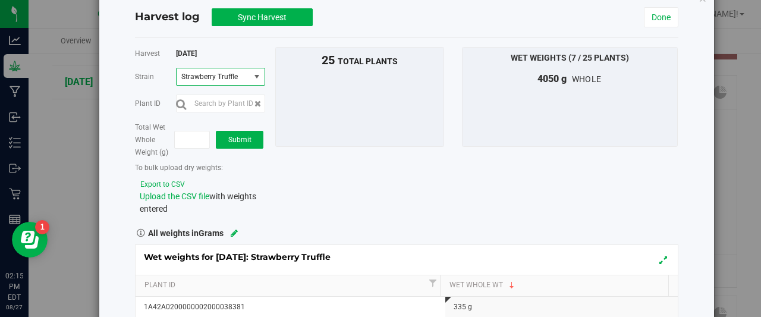
click at [254, 75] on span "select" at bounding box center [257, 77] width 10 height 10
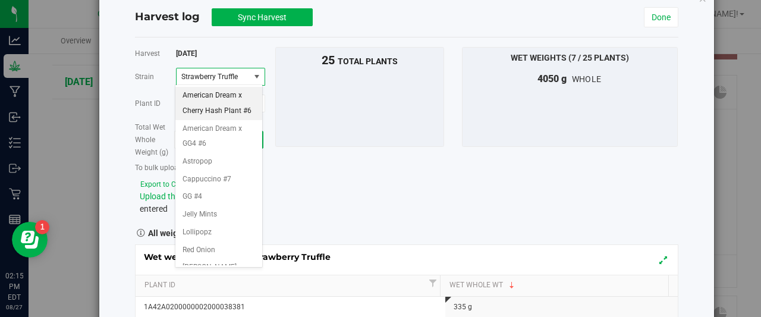
click at [218, 100] on span "American Dream x Cherry Hash Plant #6" at bounding box center [219, 103] width 73 height 30
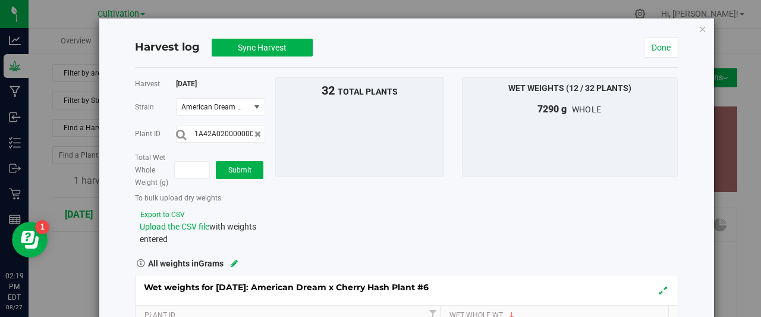
scroll to position [133, 0]
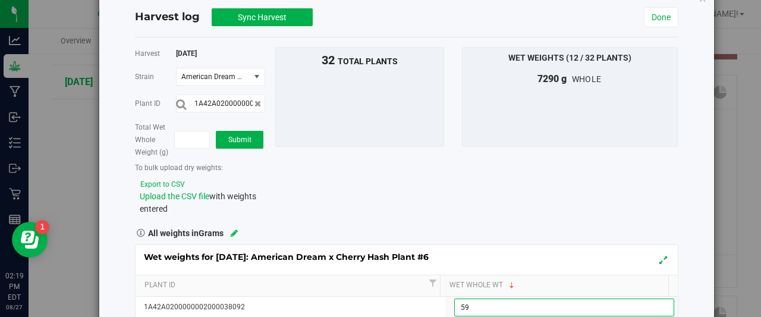
type input "595"
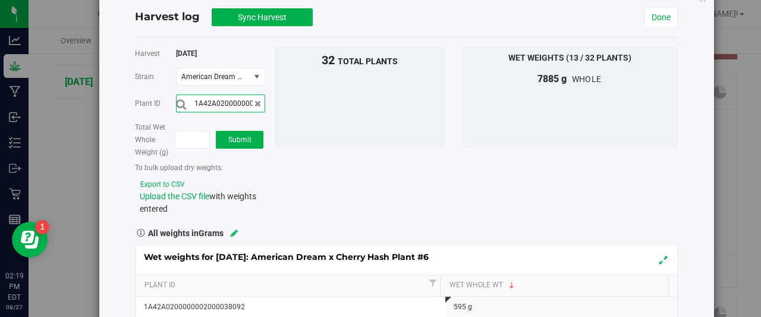
scroll to position [0, 39]
type input "1A42A0200000002000038081"
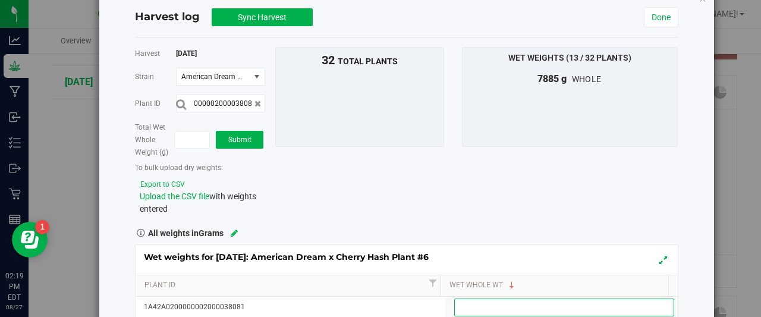
scroll to position [0, 0]
type input "635"
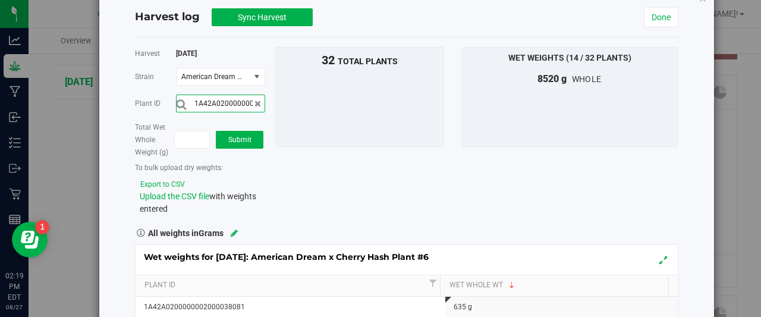
scroll to position [0, 39]
type input "1A42A0200000002000038110"
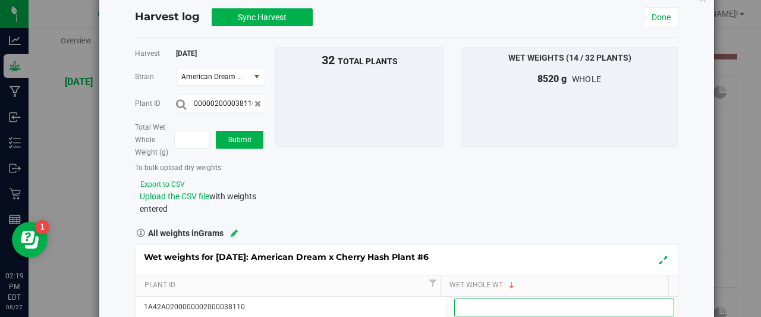
scroll to position [0, 0]
type input "7"
type input "675"
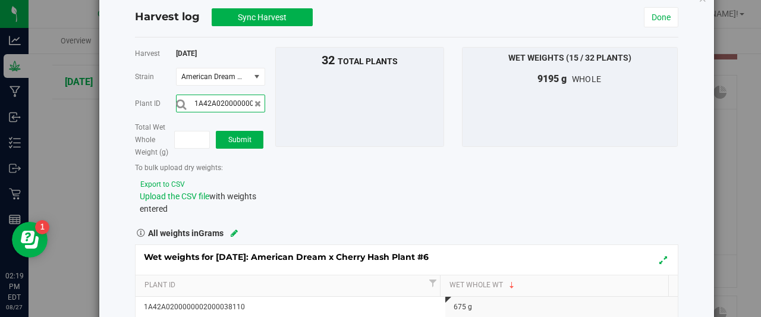
scroll to position [0, 39]
type input "1A42A0200000002000038093"
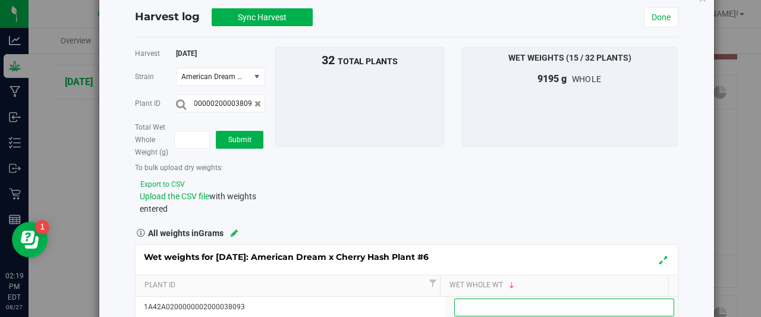
scroll to position [0, 0]
type input "515"
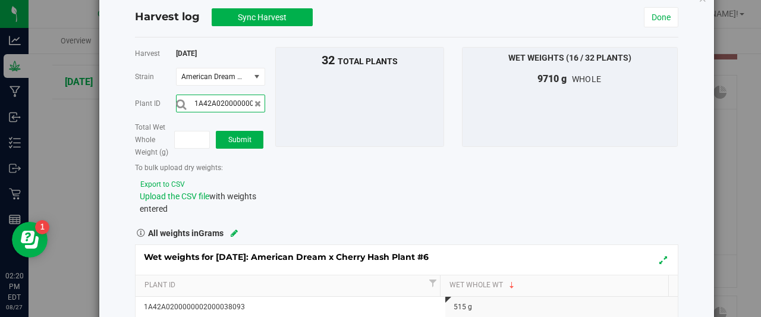
scroll to position [0, 39]
type input "1A42A0200000002000038102"
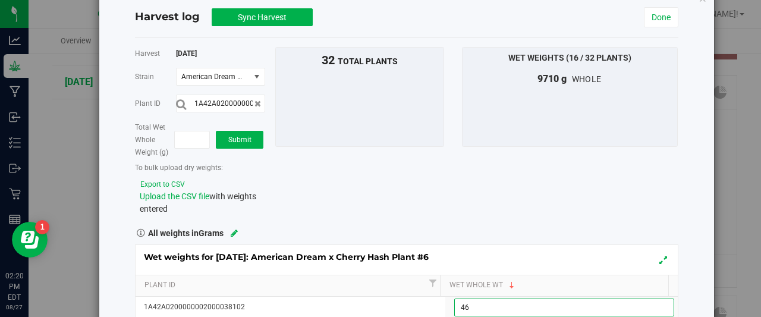
type input "465"
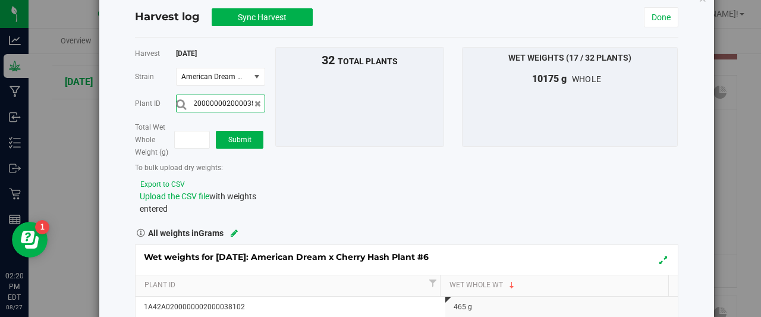
scroll to position [0, 39]
type input "1A42A0200000002000038087"
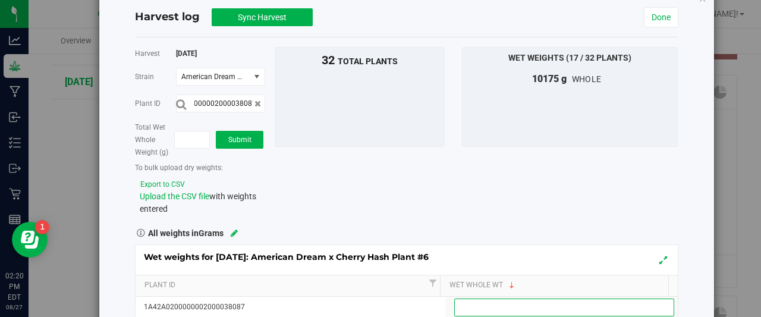
scroll to position [0, 0]
type input "820"
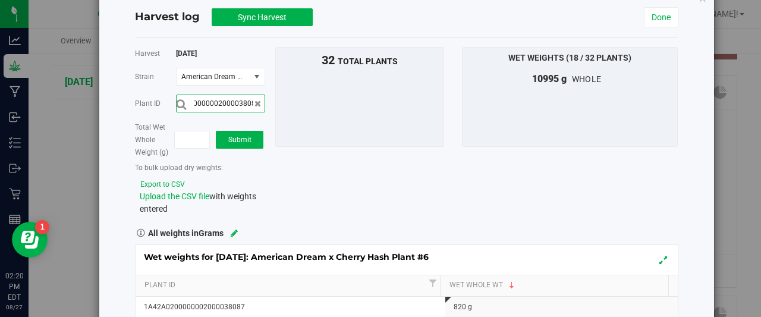
scroll to position [0, 39]
type input "1A42A0200000002000038089"
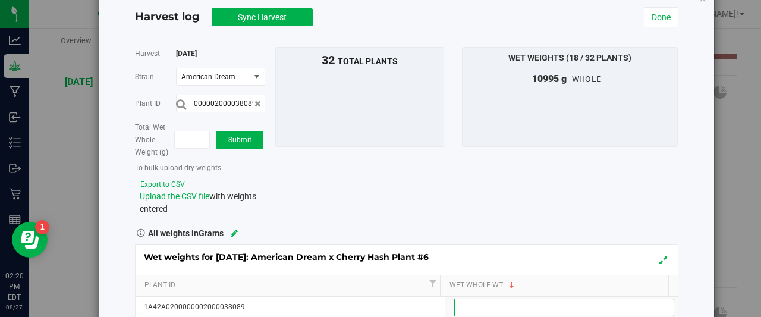
scroll to position [0, 0]
type input "570"
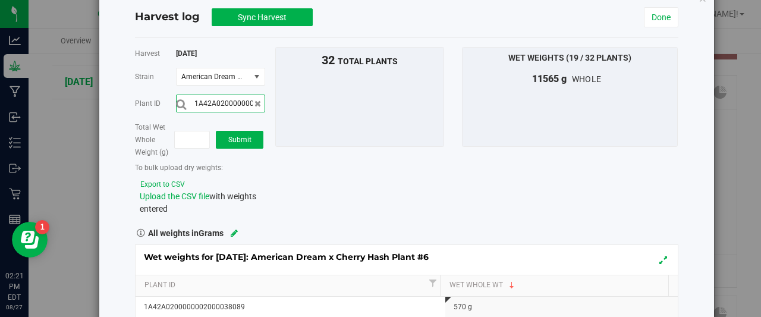
scroll to position [0, 39]
type input "1A42A0200000002000038085"
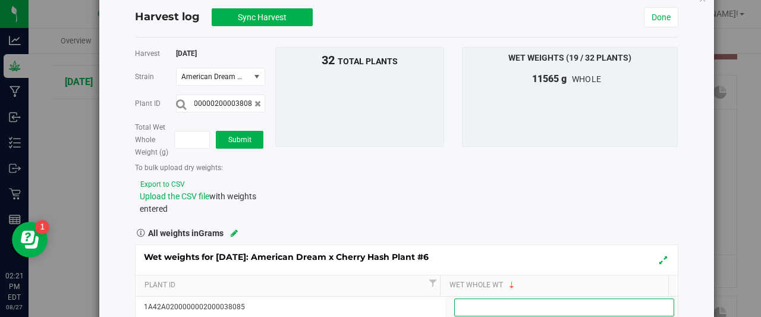
scroll to position [0, 0]
type input "520"
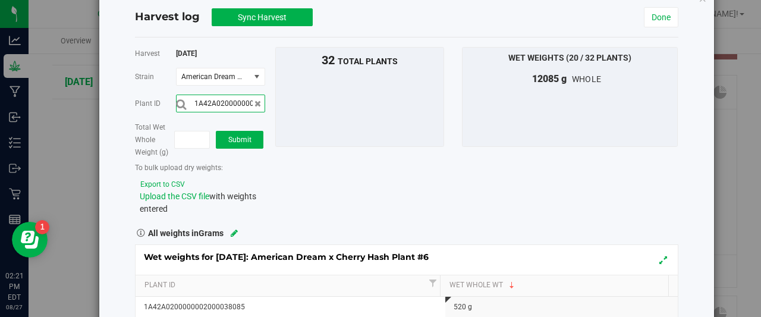
scroll to position [0, 39]
type input "1A42A0200000002000038107"
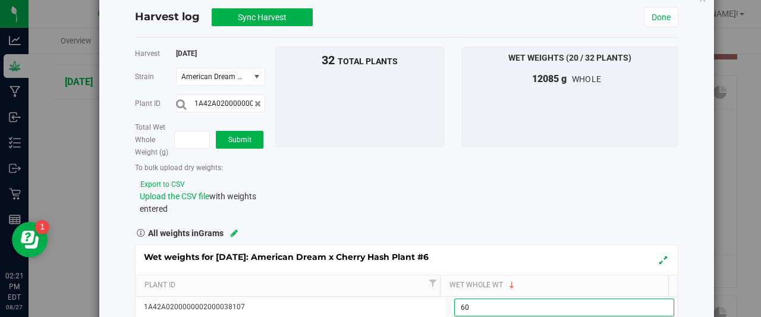
type input "600"
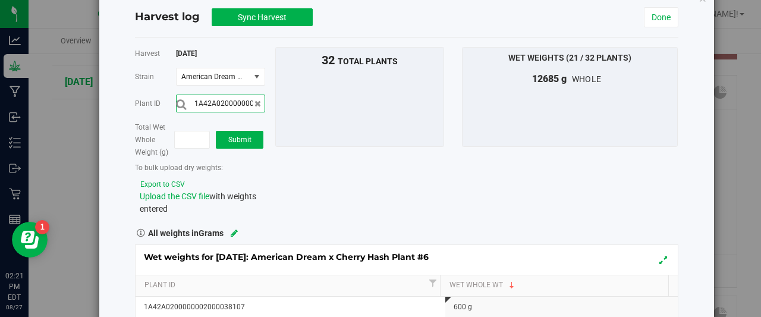
scroll to position [0, 39]
type input "1A42A0200000002000038108"
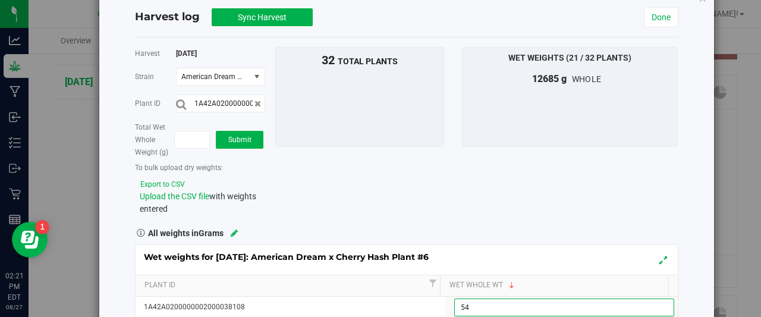
type input "540"
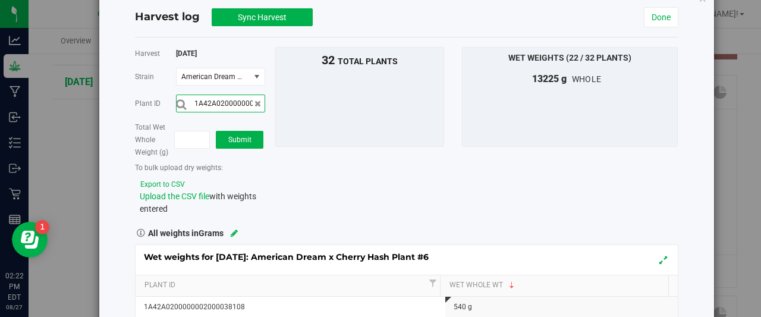
scroll to position [0, 39]
type input "1A42A0200000002000038083"
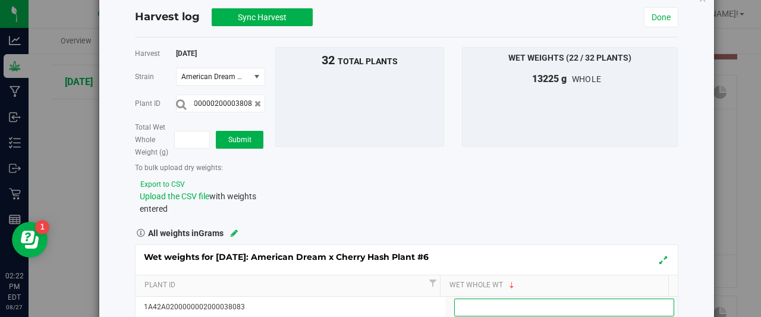
scroll to position [0, 0]
type input "265"
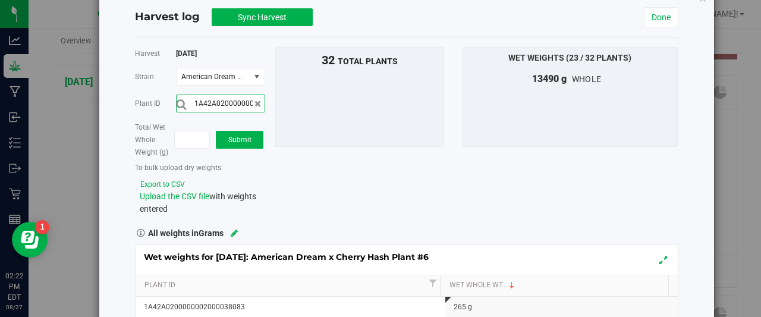
scroll to position [0, 39]
type input "1A42A0200000002000038082"
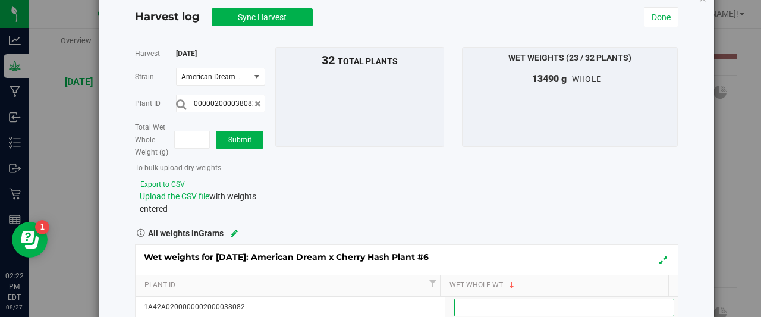
scroll to position [0, 0]
type input "625"
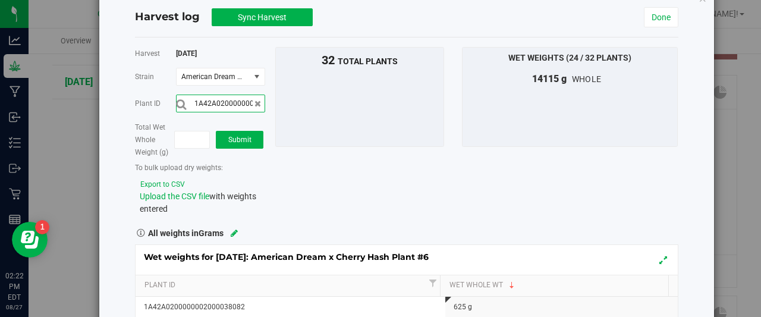
scroll to position [0, 39]
type input "1A42A0200000002000038091"
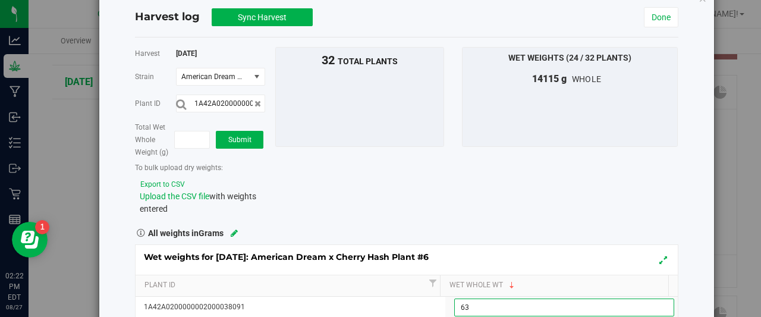
type input "635"
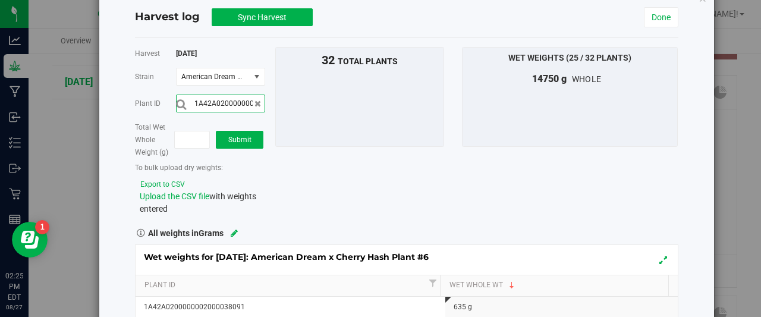
scroll to position [0, 39]
type input "1A42A0200000002000038098"
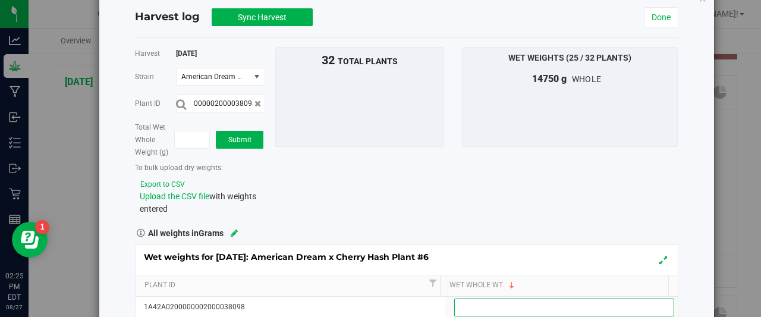
scroll to position [0, 0]
type input "140"
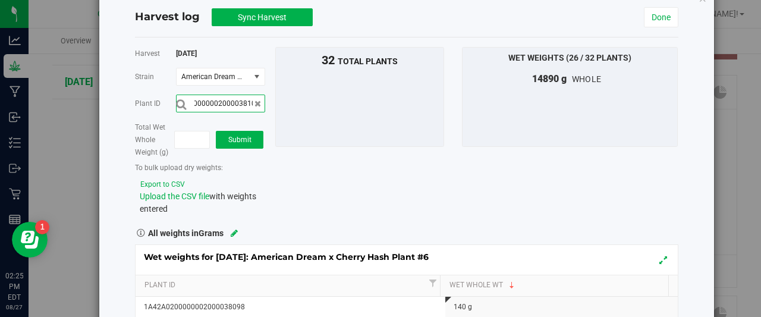
scroll to position [0, 39]
type input "1A42A0200000002000038109"
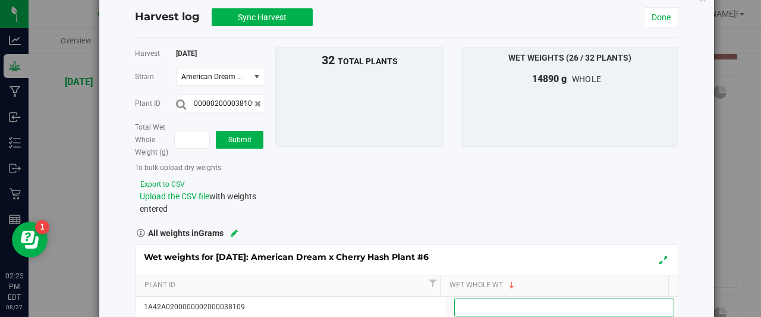
scroll to position [0, 0]
type input "640"
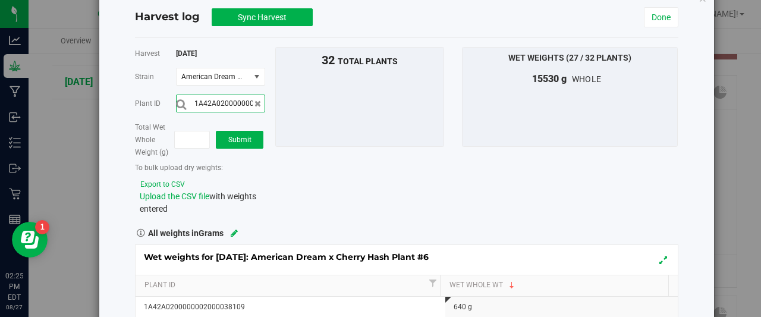
scroll to position [0, 39]
type input "1A42A0200000002000038095"
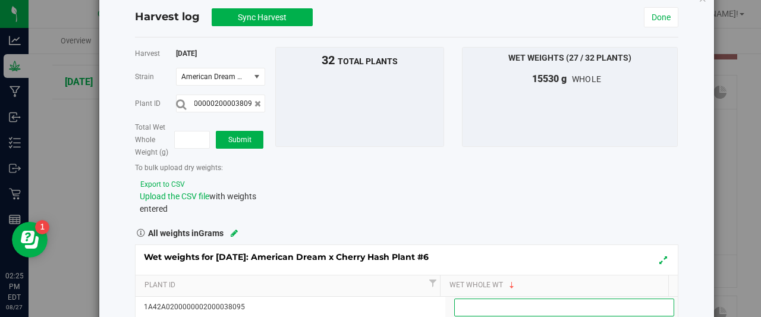
scroll to position [0, 0]
type input "495"
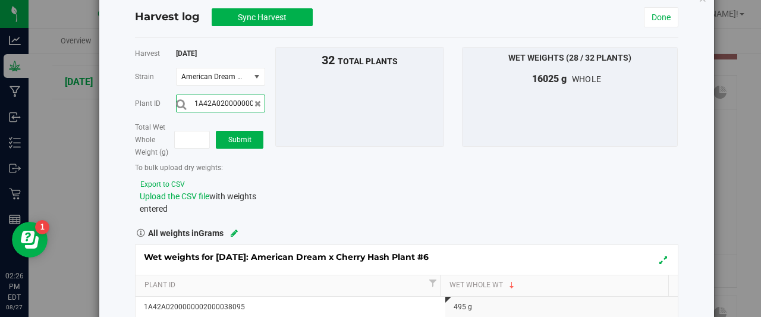
scroll to position [0, 39]
type input "1A42A0200000002000038106"
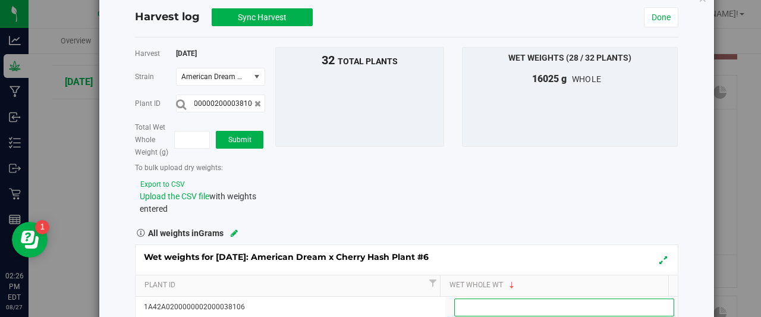
scroll to position [0, 0]
type input "640"
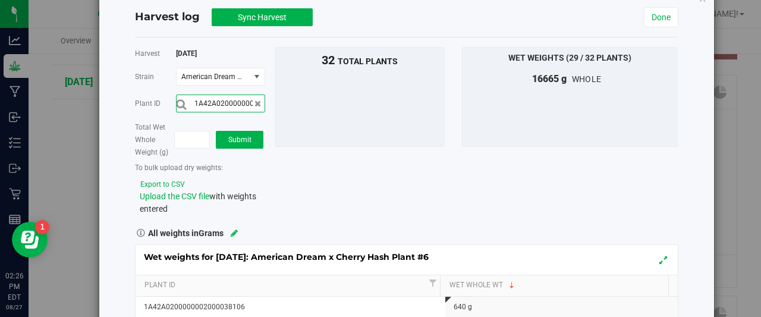
scroll to position [0, 39]
type input "1A42A0200000002000038104"
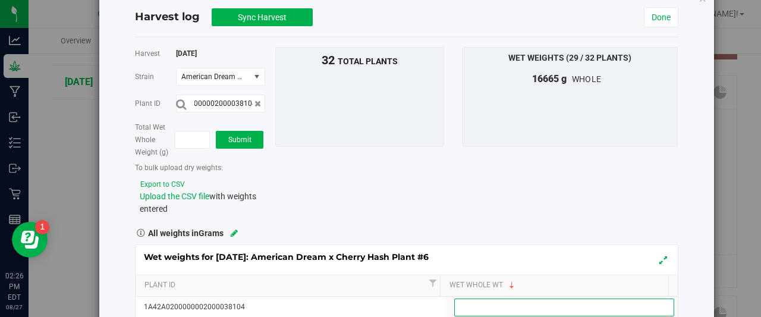
scroll to position [0, 0]
type input "340"
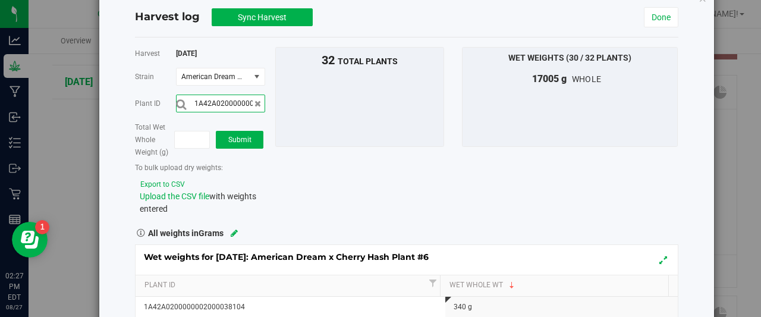
scroll to position [0, 39]
type input "1A42A0200000002000038084"
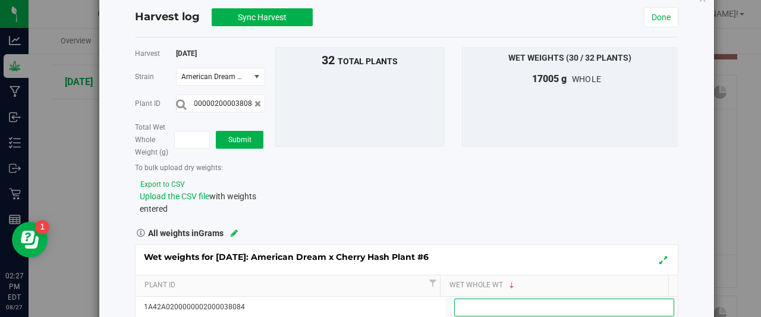
scroll to position [0, 0]
type input "710"
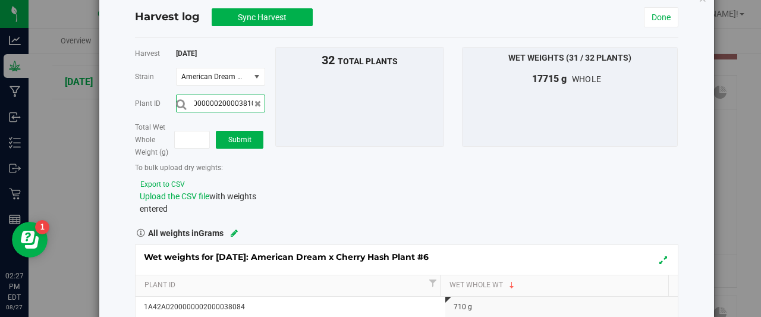
scroll to position [0, 39]
type input "1A42A0200000002000038100"
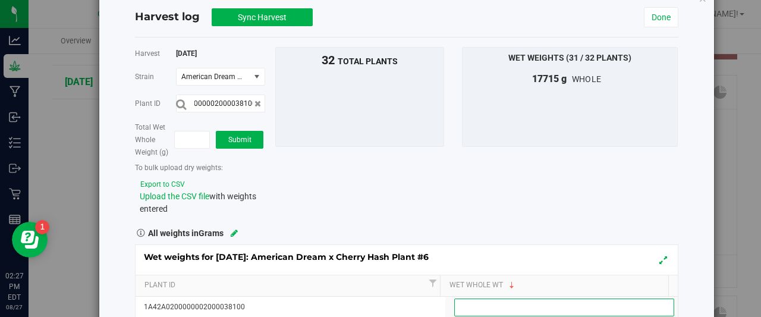
scroll to position [0, 0]
type input "625"
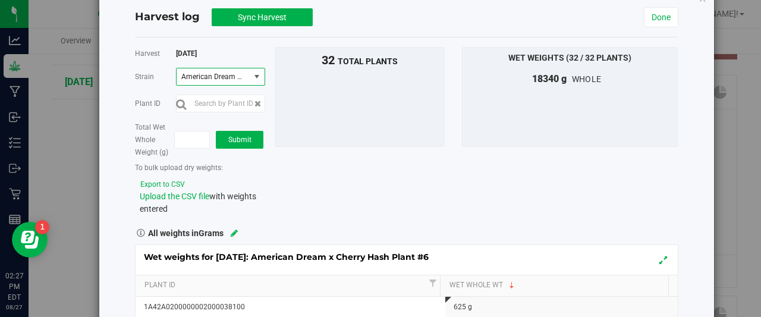
click at [255, 73] on span "select" at bounding box center [257, 77] width 10 height 10
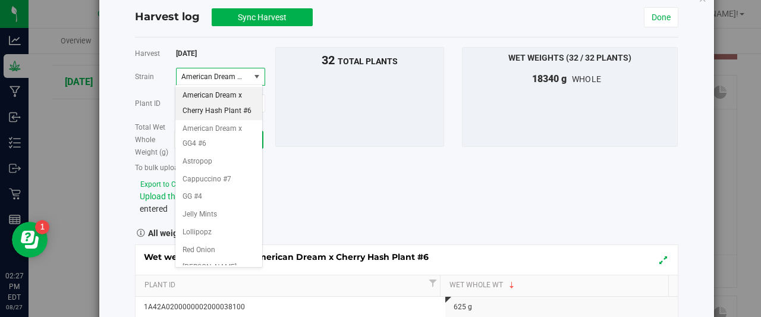
scroll to position [40, 0]
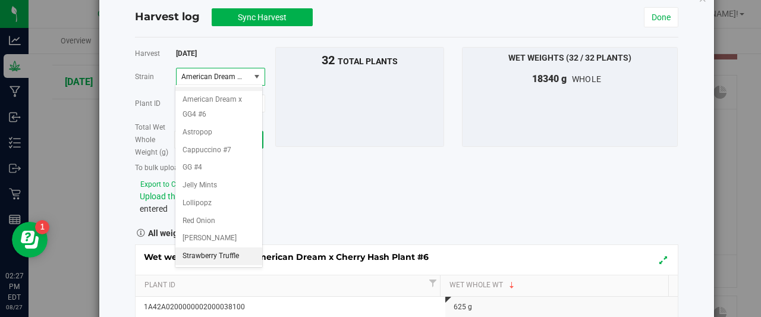
click at [210, 259] on span "Strawberry Truffle" at bounding box center [211, 256] width 56 height 15
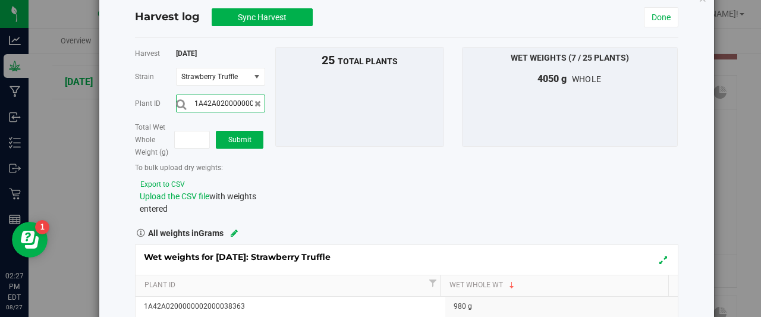
scroll to position [0, 39]
type input "1A42A0200000002000038380"
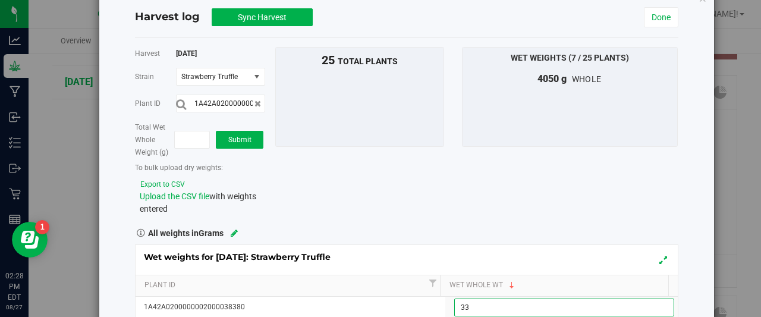
type input "330"
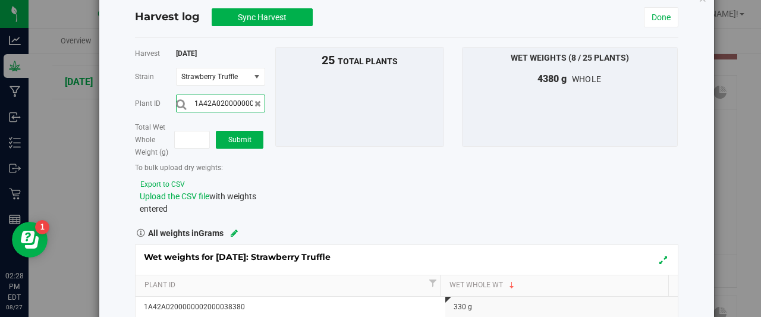
scroll to position [0, 39]
type input "1A42A0200000002000038375"
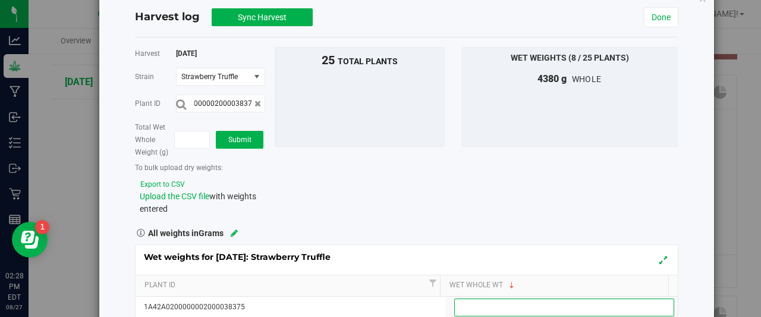
scroll to position [0, 0]
type input "1045"
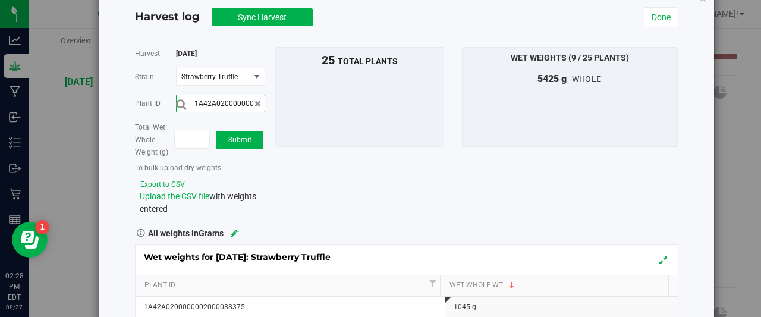
scroll to position [0, 39]
type input "1A42A0200000002000038374"
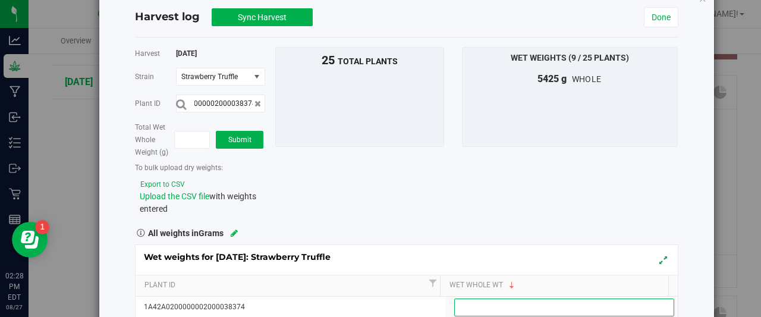
scroll to position [0, 0]
type input "495"
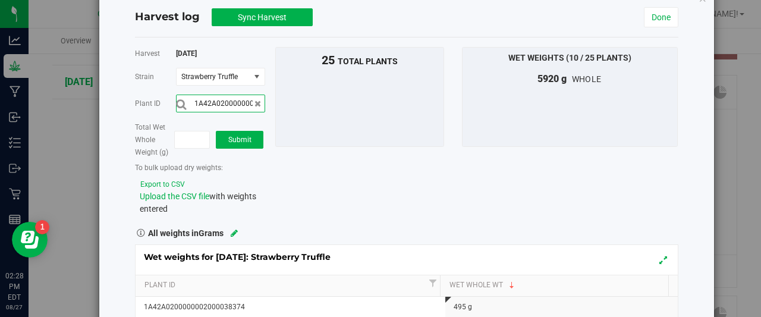
scroll to position [0, 39]
type input "1A42A0200000002000038385"
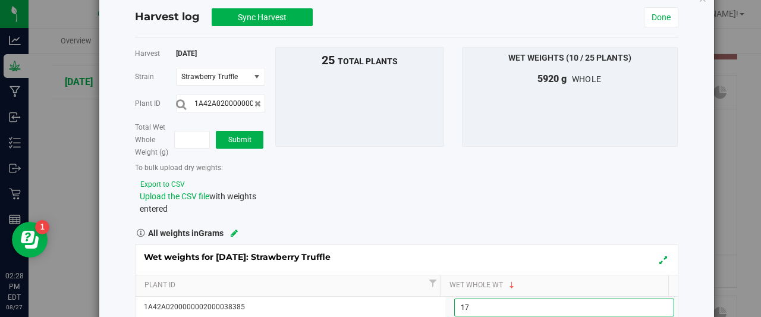
type input "175"
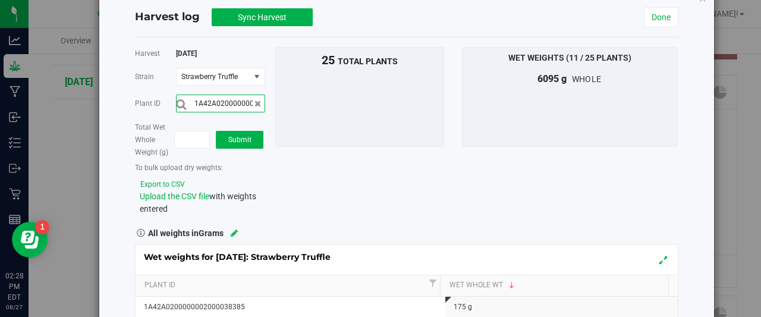
scroll to position [0, 39]
type input "1A42A0200000002000038366"
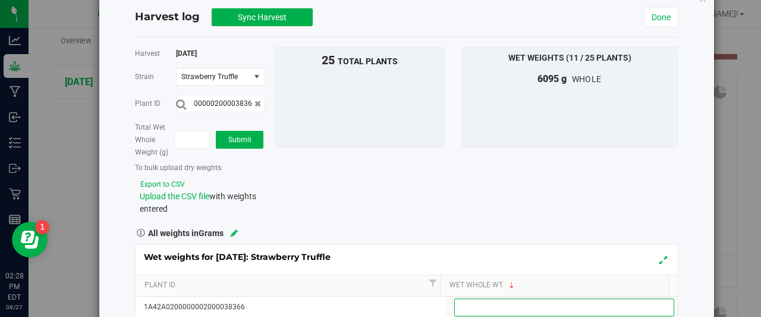
scroll to position [0, 0]
type input "495"
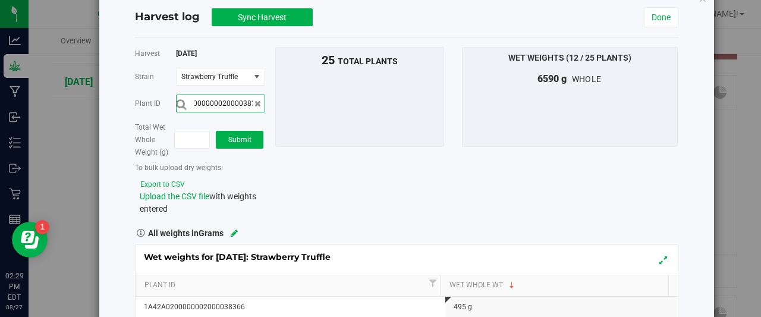
scroll to position [0, 39]
type input "1A42A0200000002000038371"
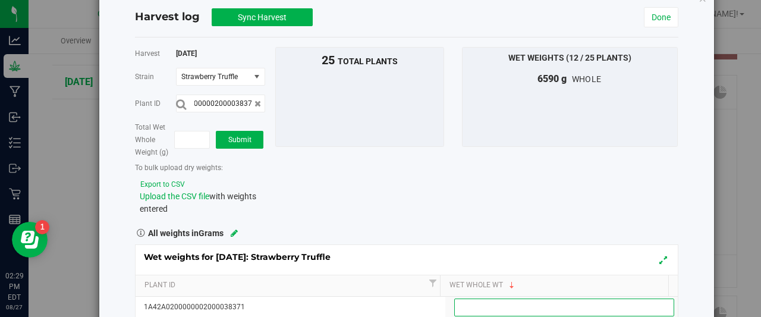
scroll to position [0, 0]
type input "875"
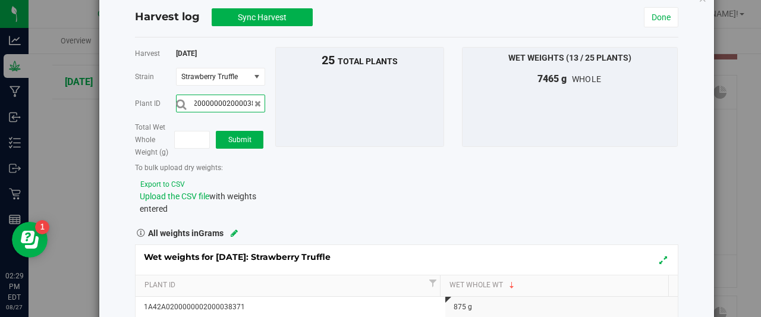
scroll to position [0, 39]
type input "1A42A0200000002000038376"
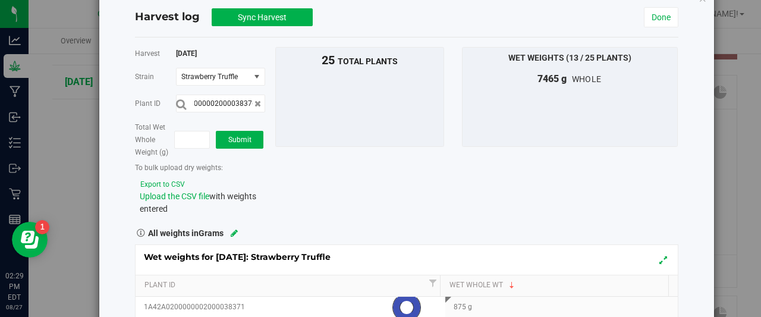
scroll to position [0, 0]
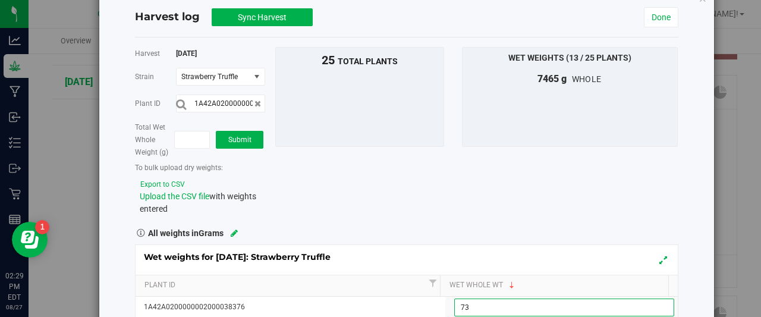
type input "735"
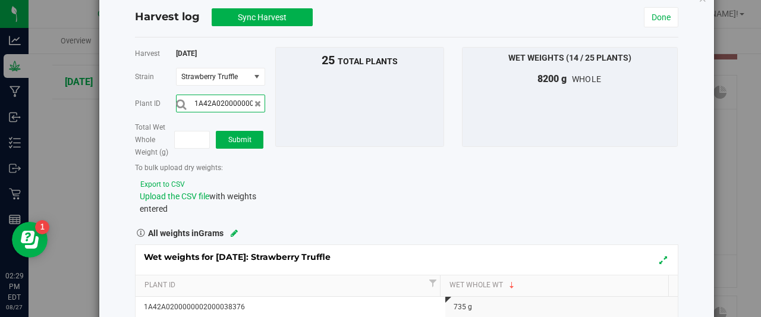
scroll to position [0, 39]
type input "1A42A0200000002000038379"
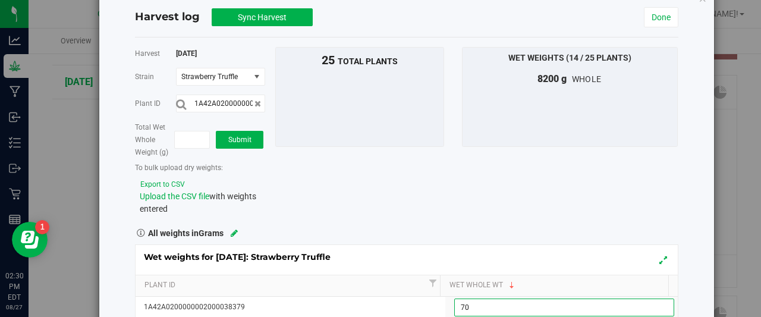
type input "705"
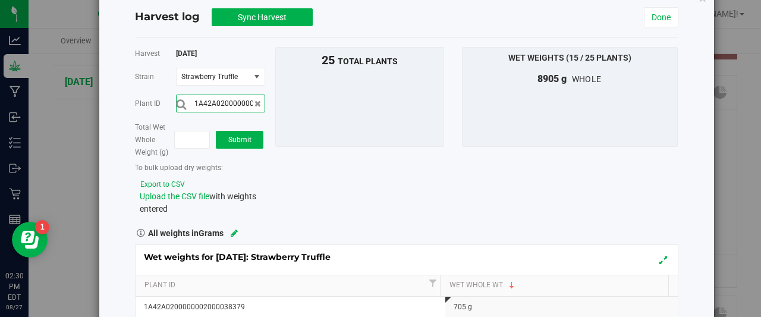
scroll to position [0, 39]
type input "1A42A0200000002000038387"
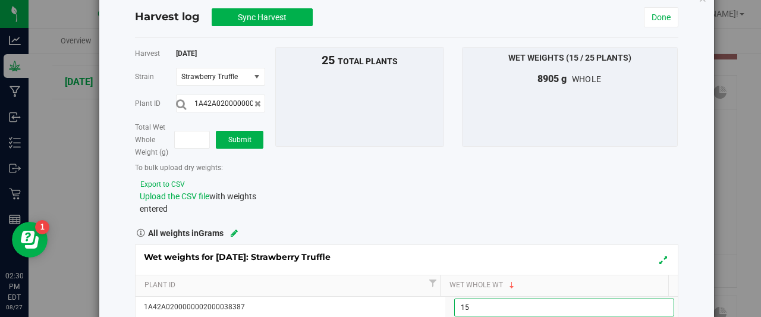
type input "155"
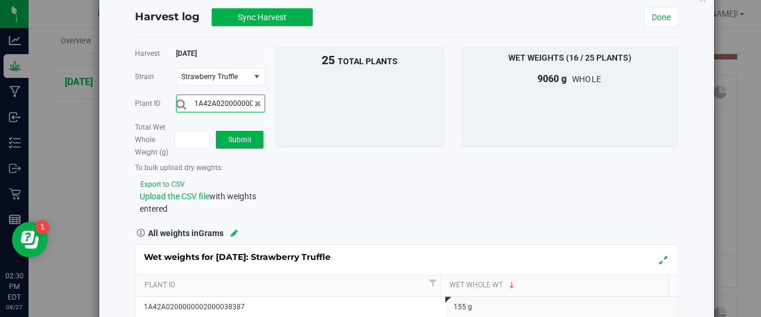
scroll to position [0, 39]
type input "1A42A0200000002000038367"
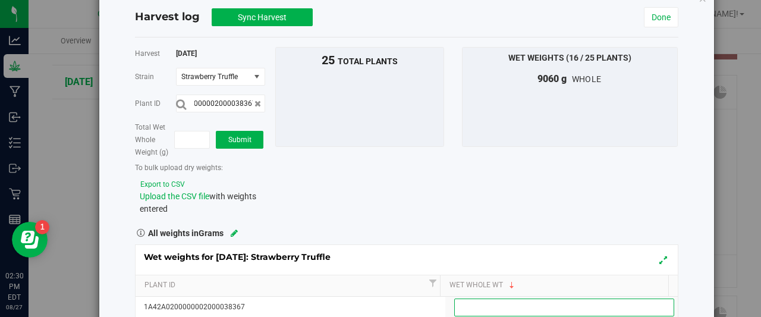
scroll to position [0, 0]
type input "650"
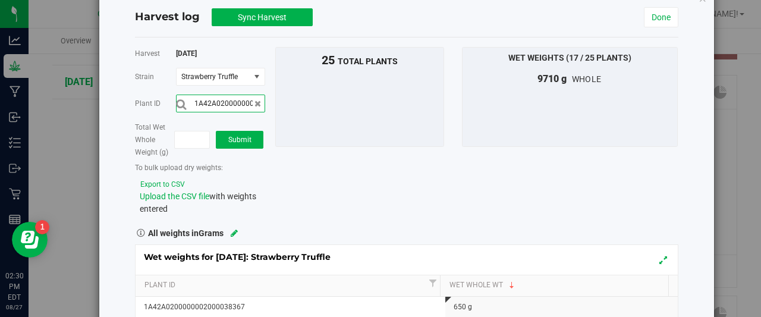
scroll to position [0, 39]
type input "1A42A0200000002000038382"
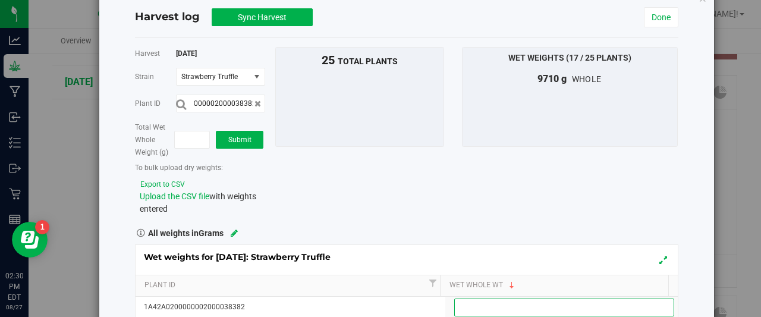
scroll to position [0, 0]
type input "785"
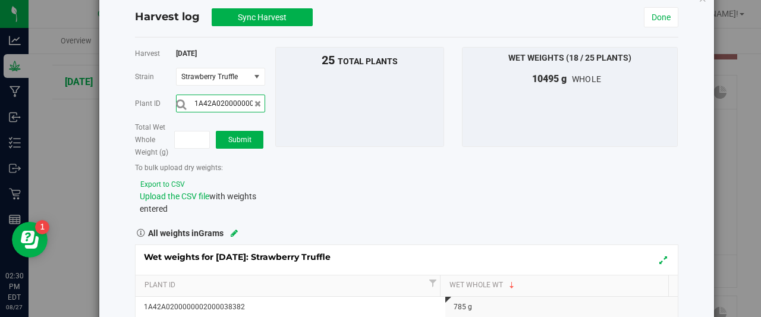
scroll to position [0, 39]
type input "1A42A0200000002000038383"
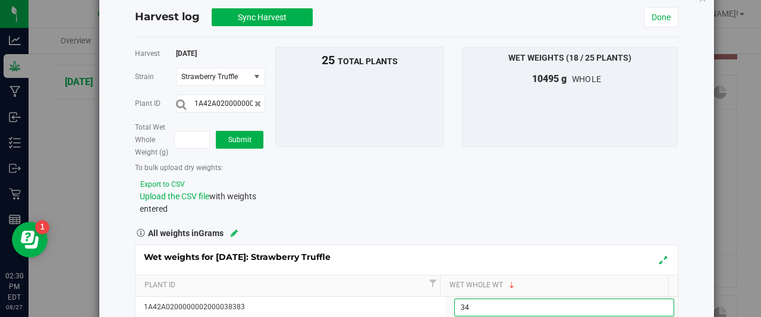
type input "340"
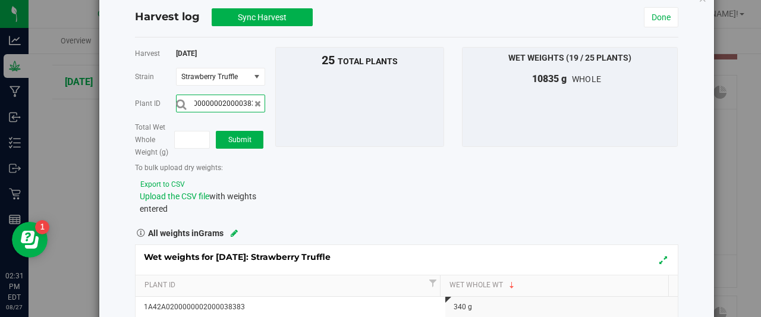
scroll to position [0, 39]
type input "1A42A0200000002000038364"
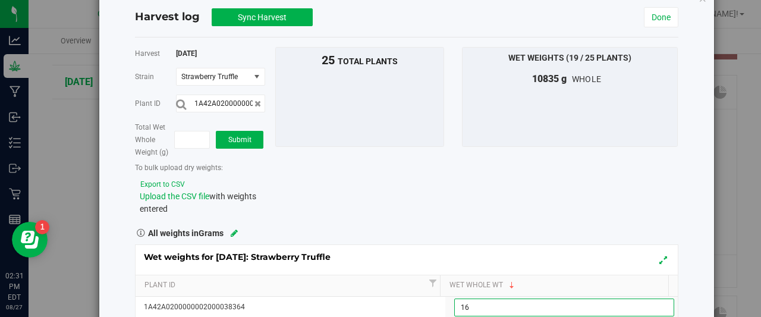
type input "165"
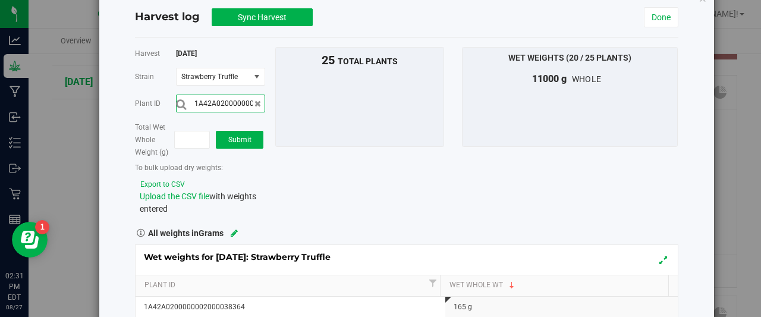
scroll to position [0, 39]
type input "1A42A0200000002000038373"
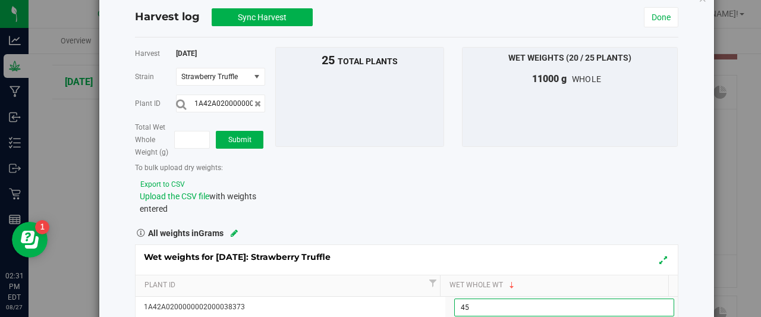
type input "450"
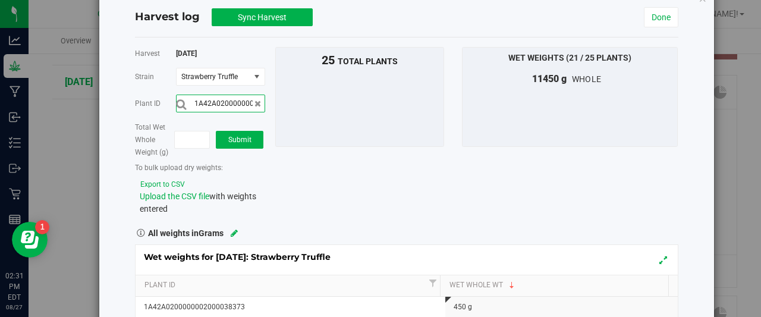
scroll to position [0, 39]
type input "1A42A0200000002000038377"
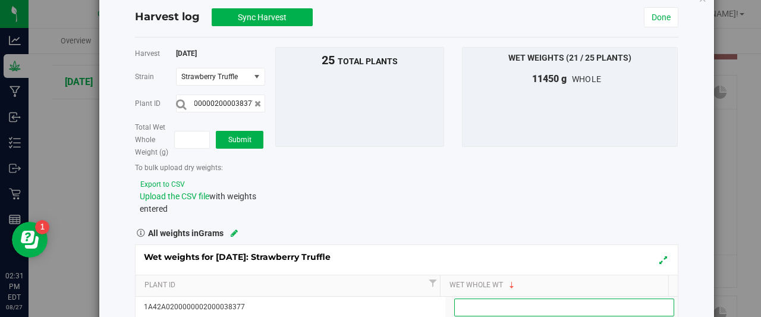
scroll to position [0, 0]
type input "435"
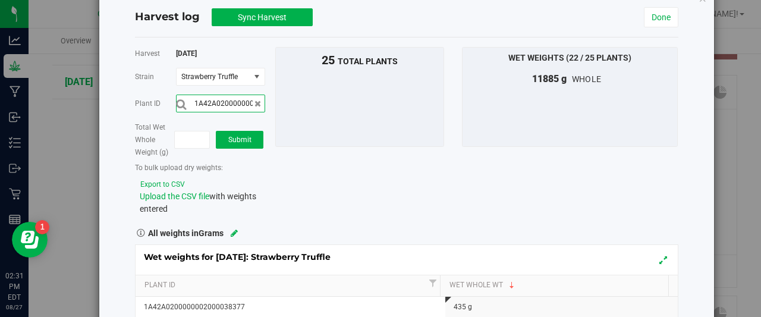
scroll to position [0, 39]
type input "1A42A0200000002000038368"
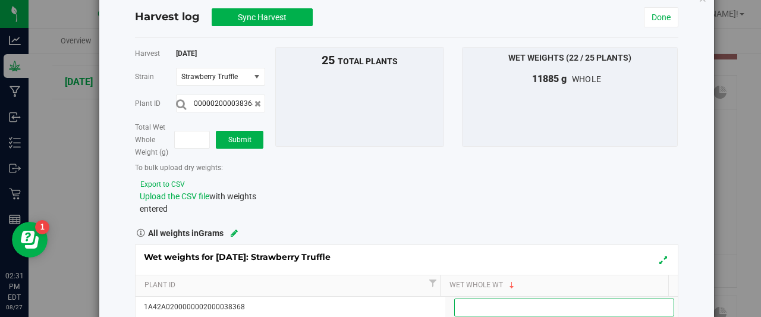
scroll to position [0, 0]
type input "540"
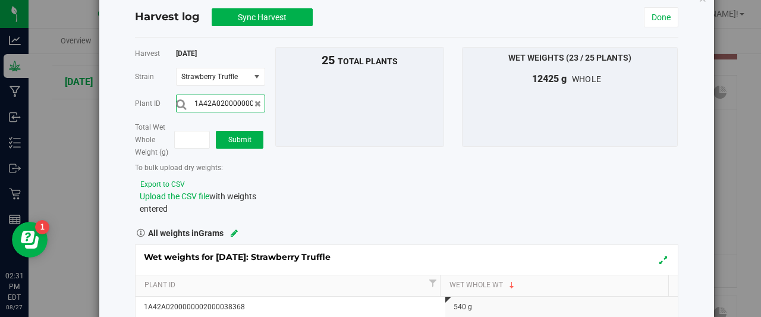
scroll to position [0, 39]
type input "1A42A0200000002000038372"
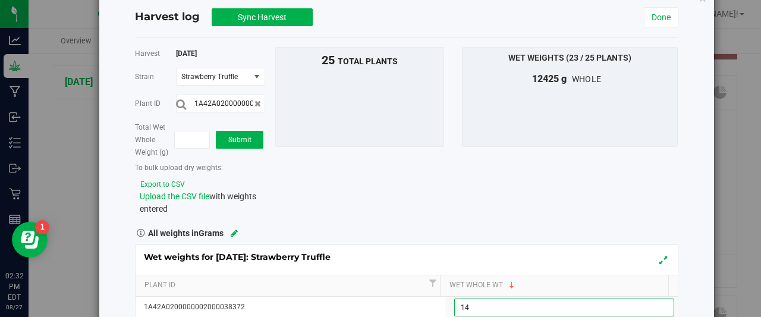
type input "1"
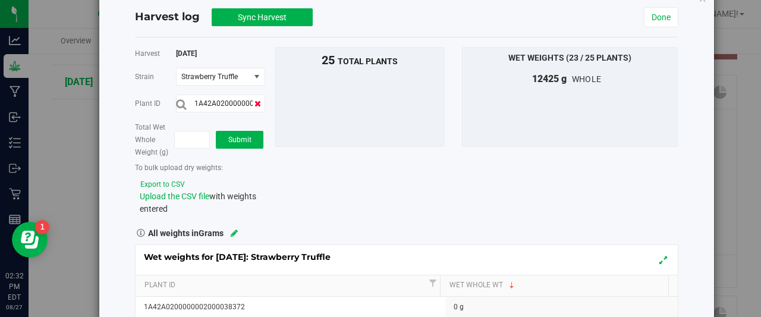
click at [256, 100] on icon at bounding box center [257, 103] width 7 height 8
click at [230, 99] on input "text" at bounding box center [220, 104] width 89 height 18
type input "1A42A0200000002000038372"
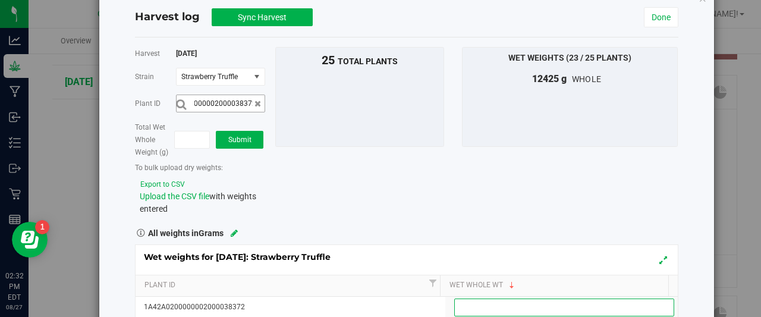
scroll to position [0, 0]
type input "265"
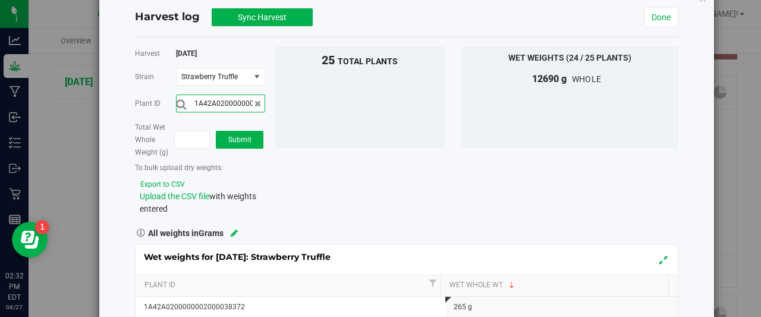
scroll to position [0, 39]
type input "1A42A0200000002000038384"
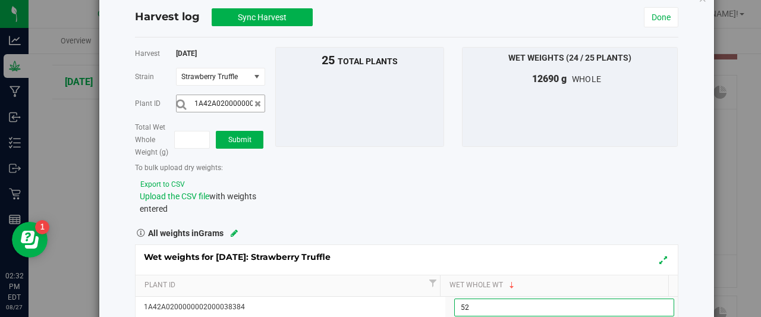
type input "520"
